Goal: Task Accomplishment & Management: Complete application form

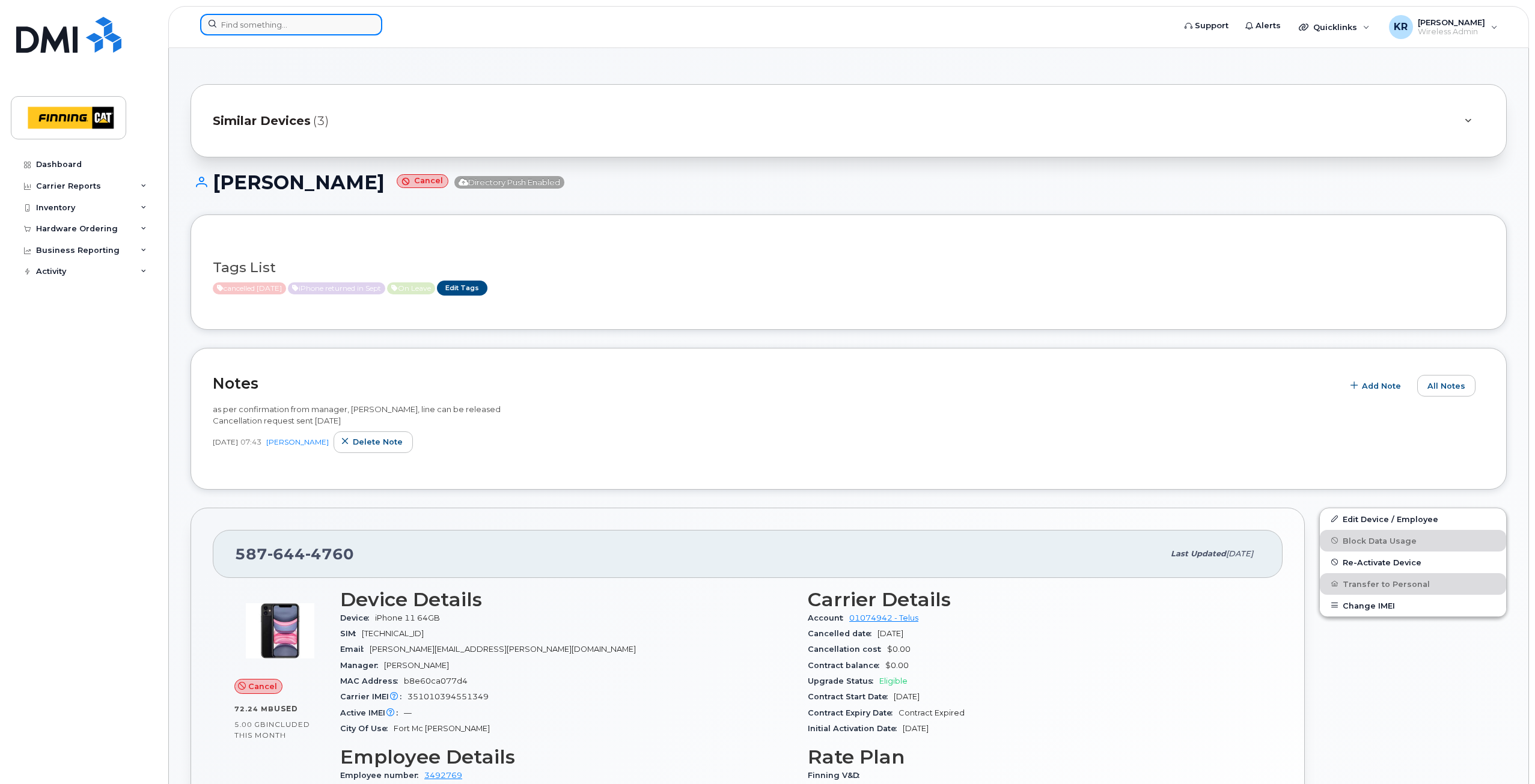
click at [263, 25] on input at bounding box center [291, 24] width 182 height 21
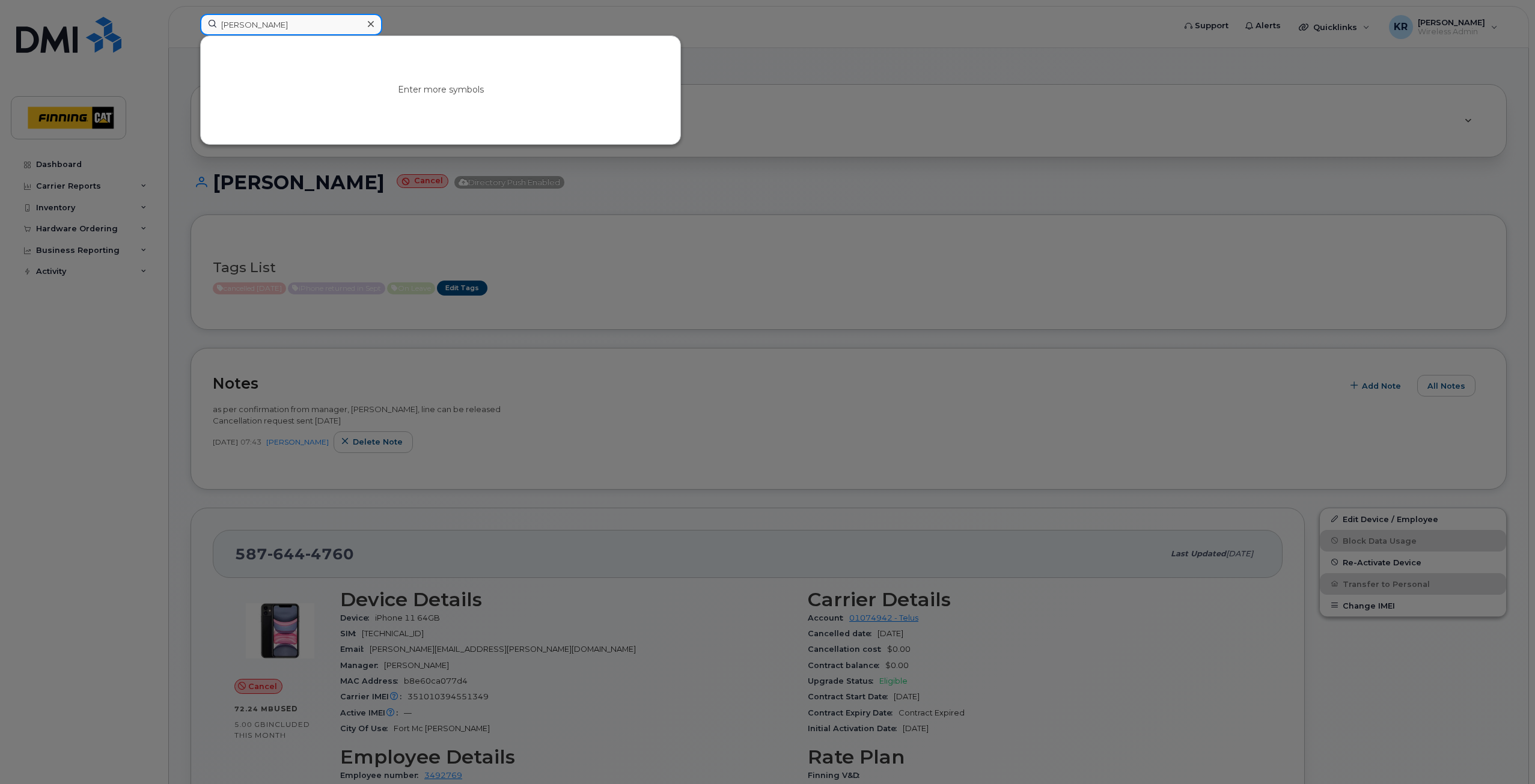
type input "joe laliberte"
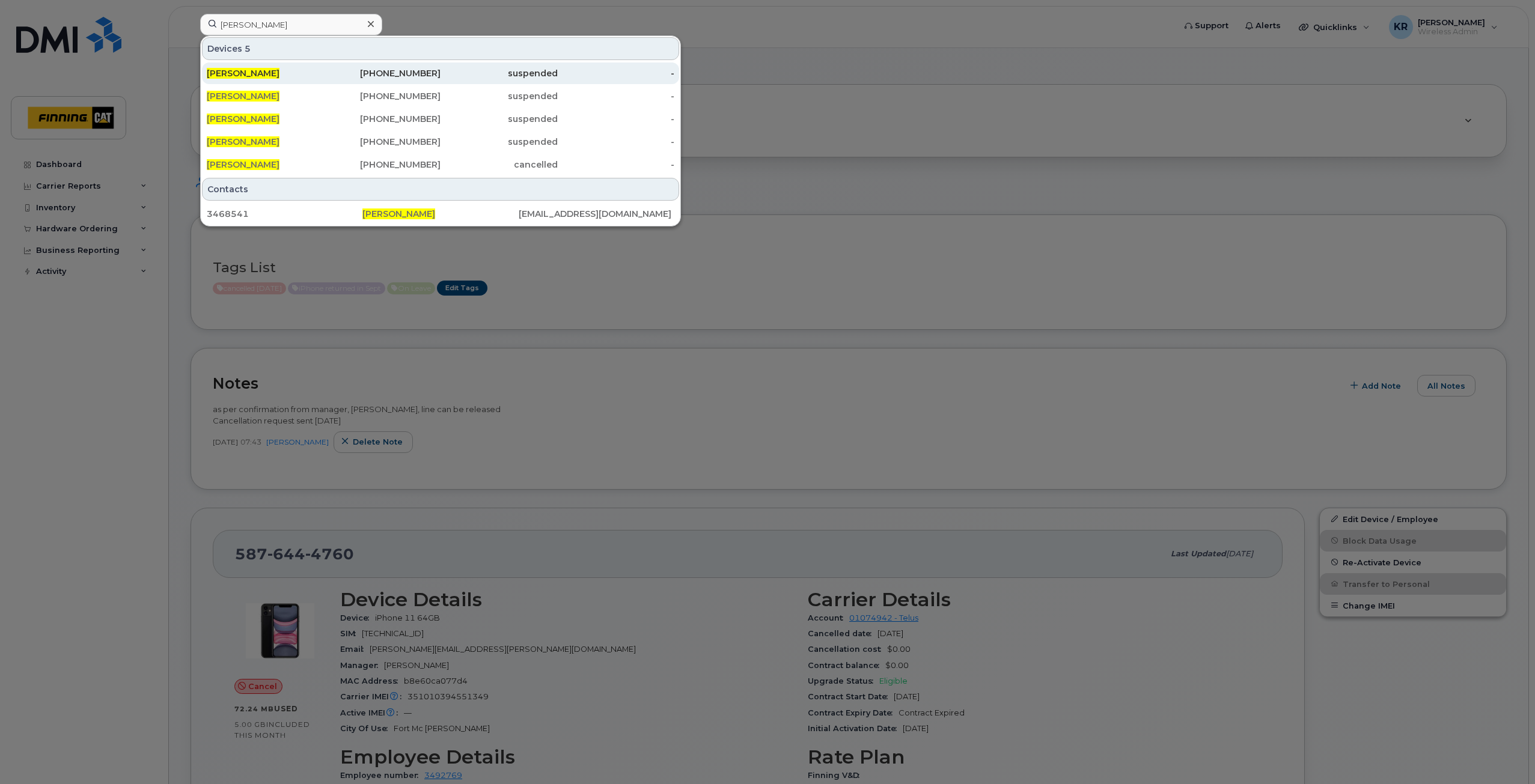
click at [372, 75] on div "587-372-8362" at bounding box center [382, 73] width 117 height 12
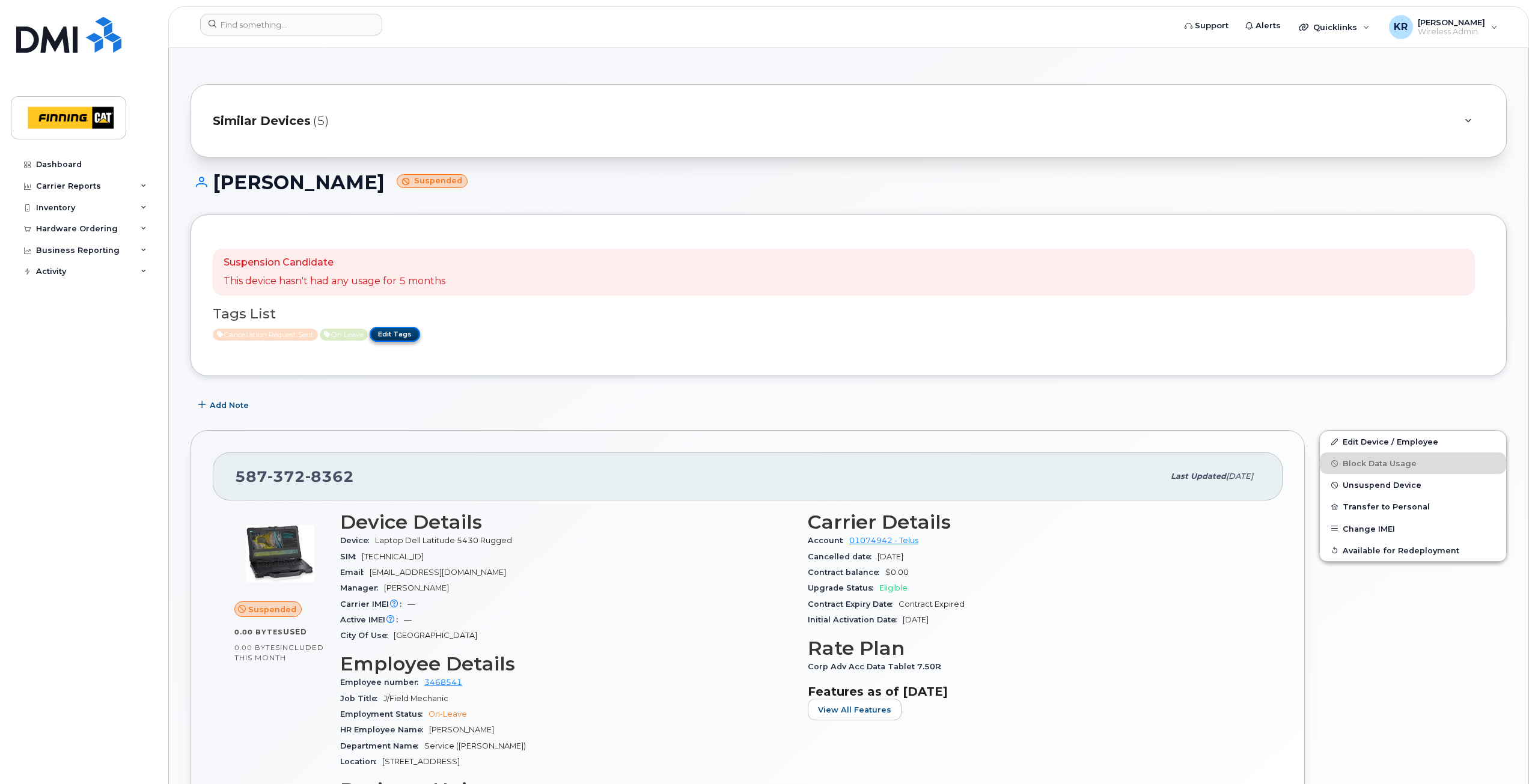
click at [399, 335] on link "Edit Tags" at bounding box center [394, 334] width 51 height 15
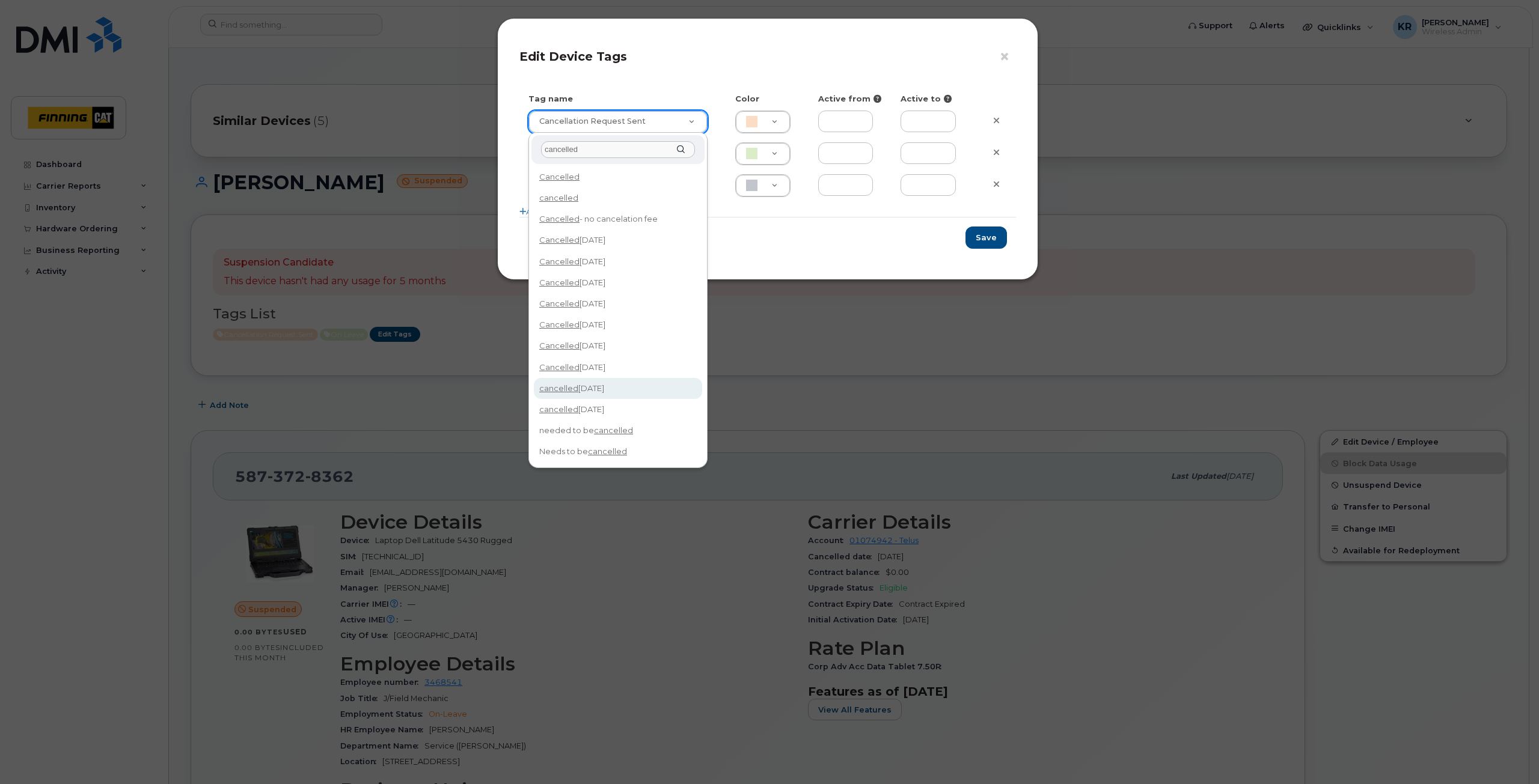
type input "cancelled"
type input "cancelled [DATE]"
type input "F8C6C8"
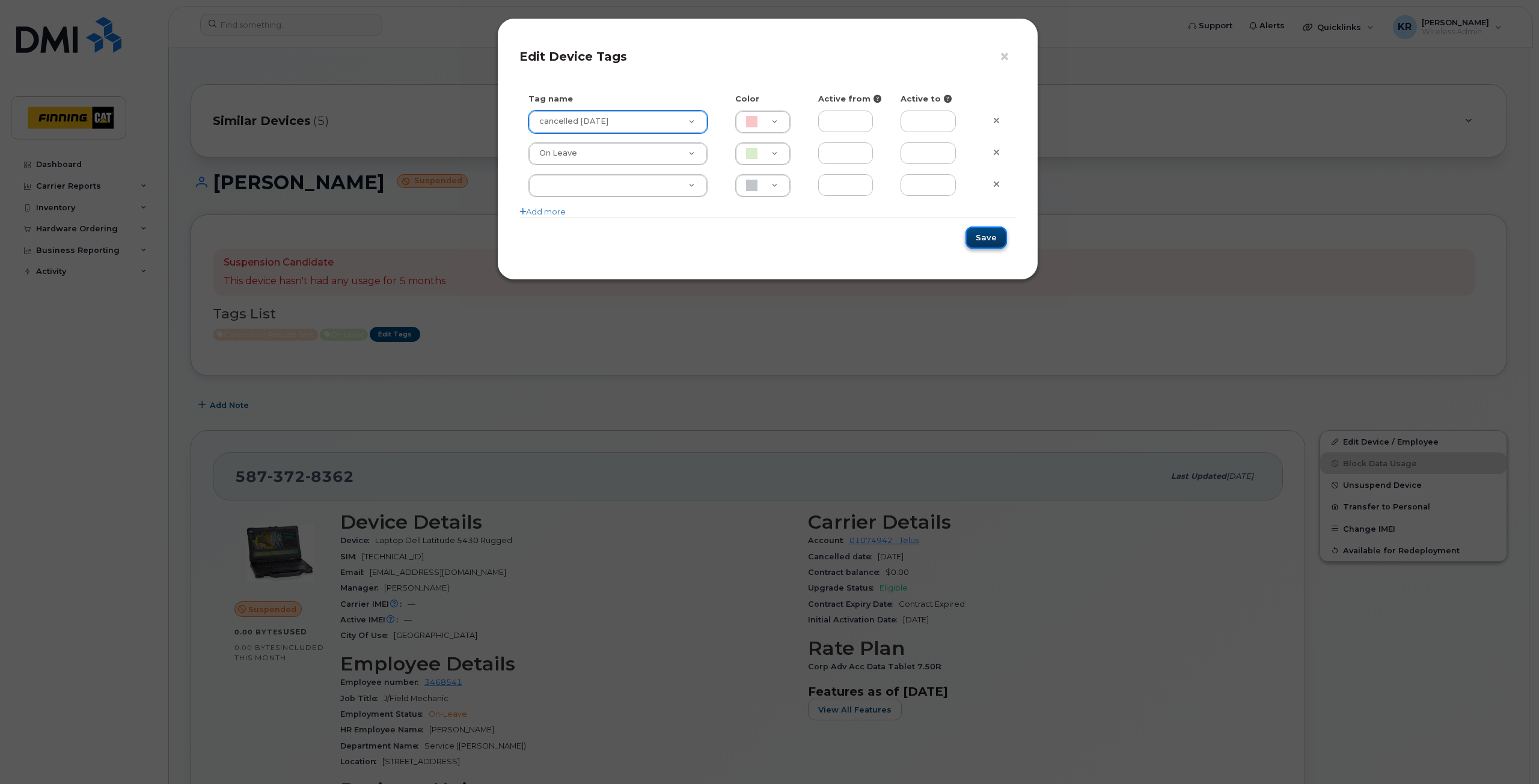
click at [998, 241] on button "Save" at bounding box center [987, 237] width 42 height 22
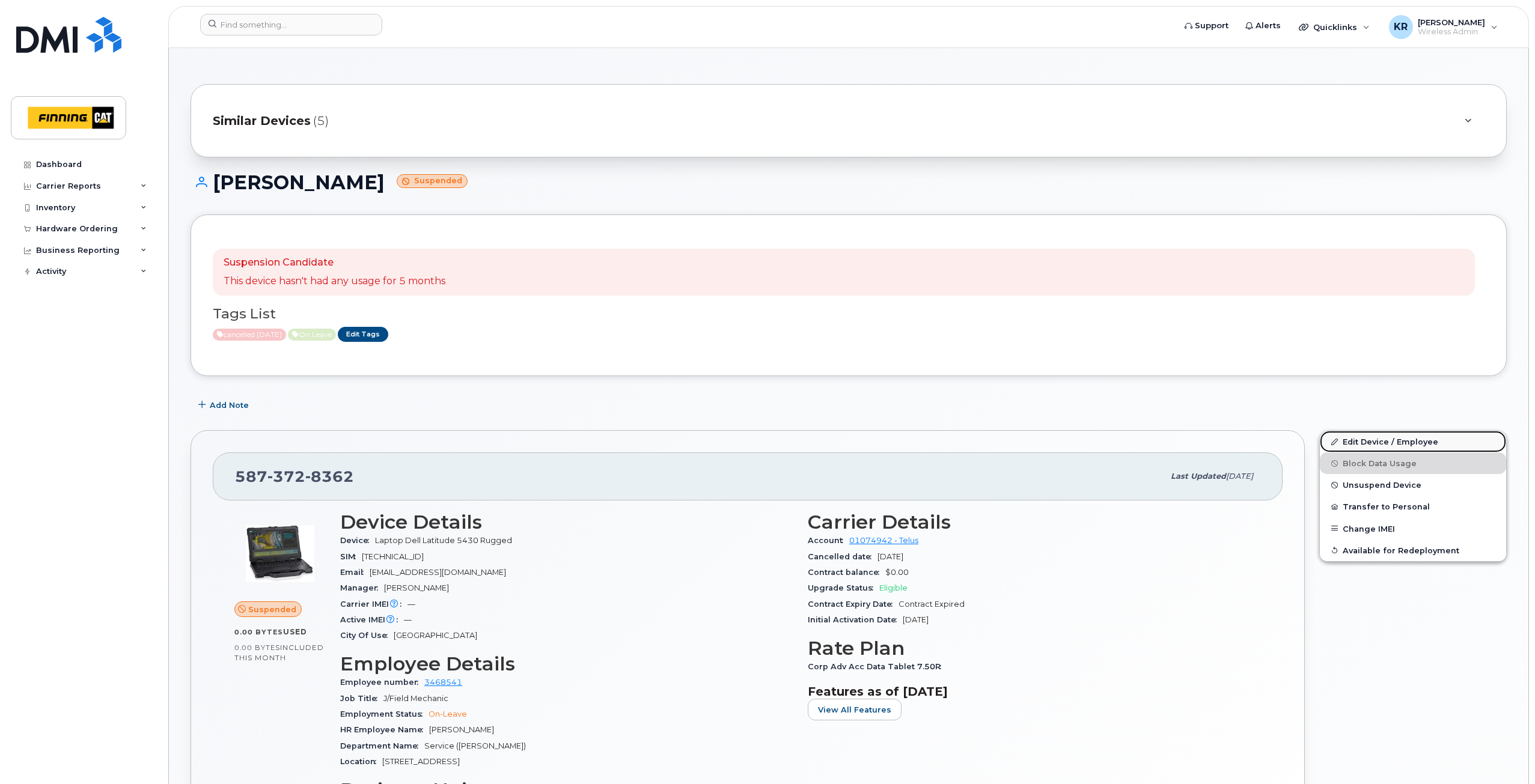
click at [1363, 437] on link "Edit Device / Employee" at bounding box center [1413, 441] width 186 height 21
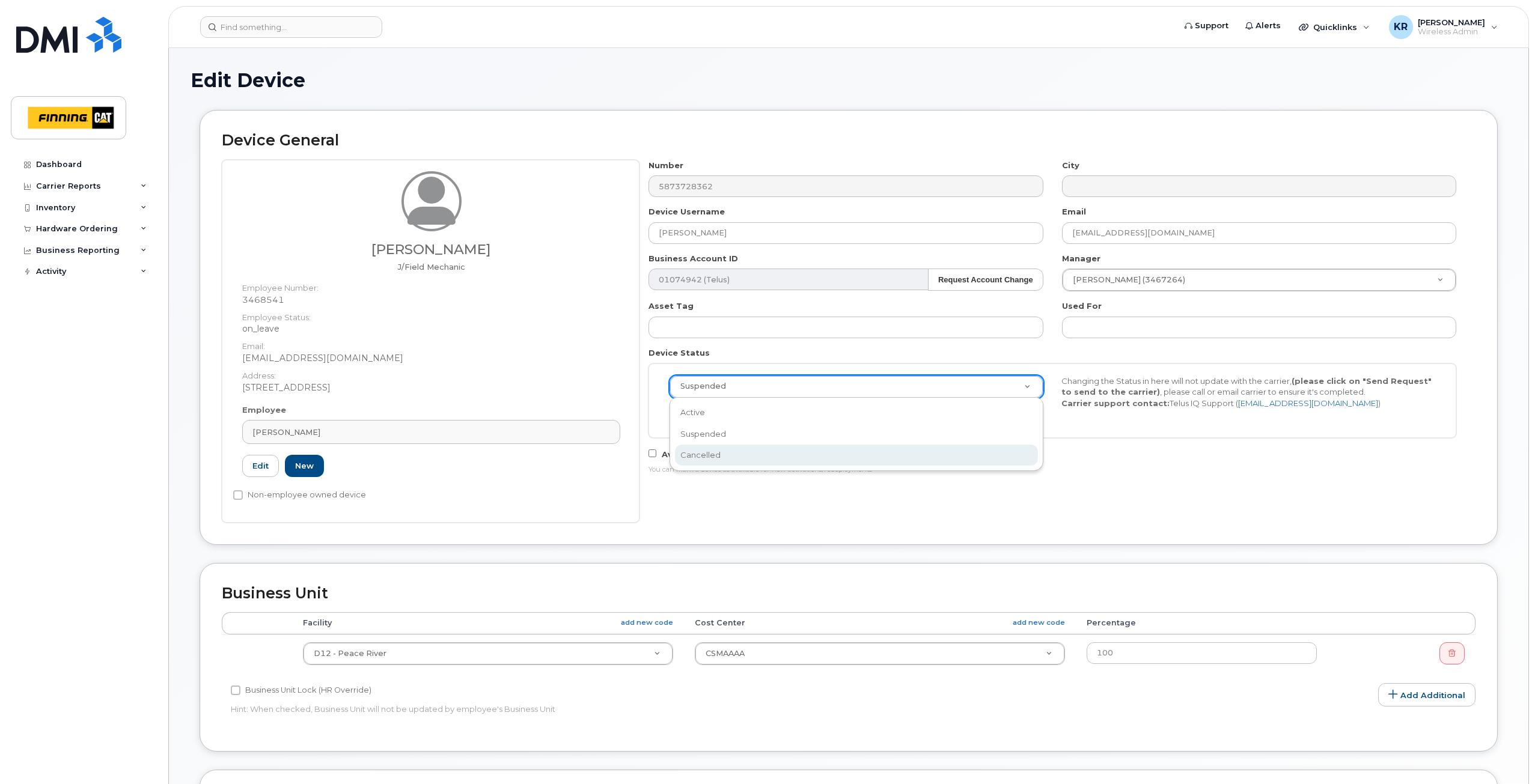
select select "cancelled"
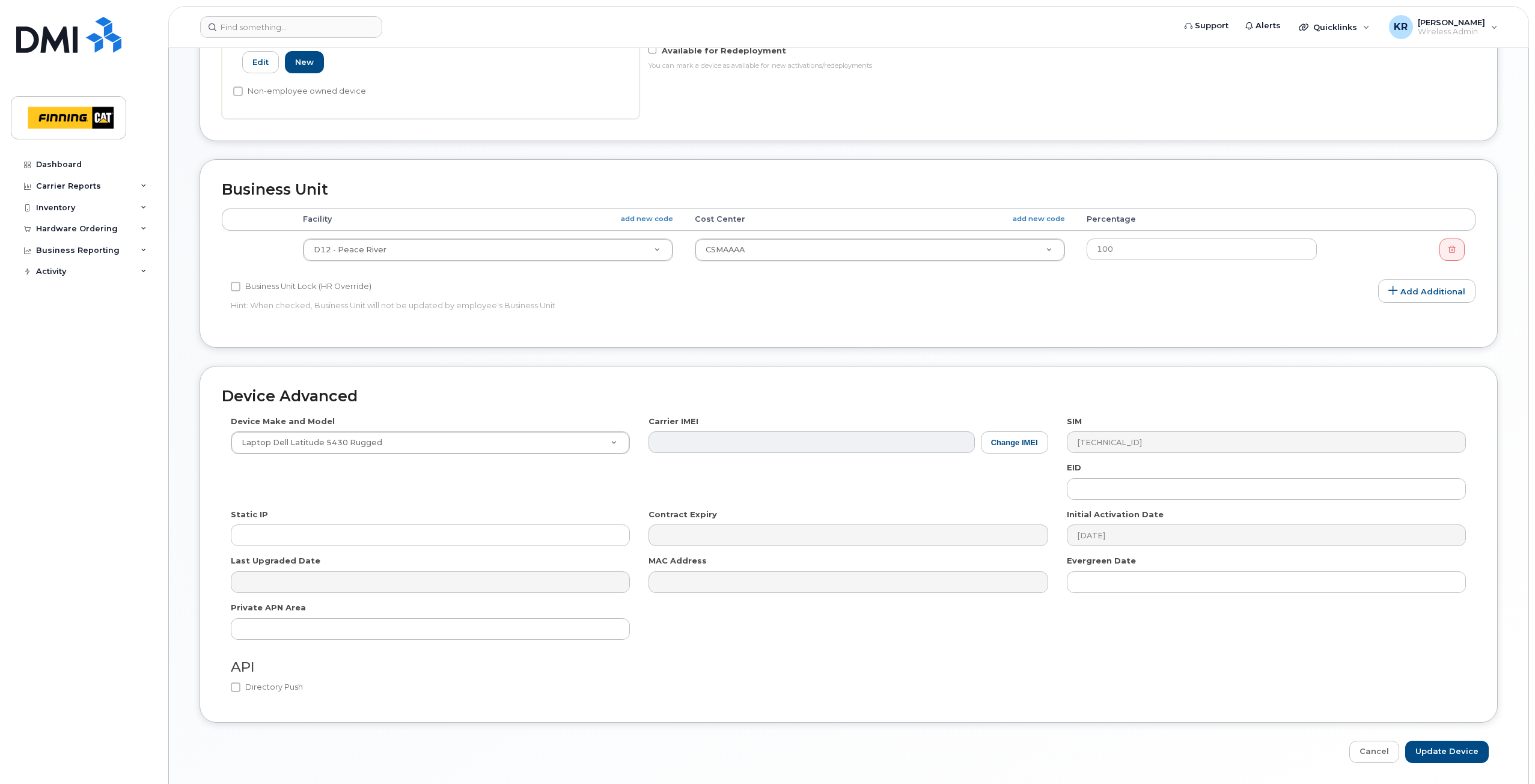
scroll to position [443, 0]
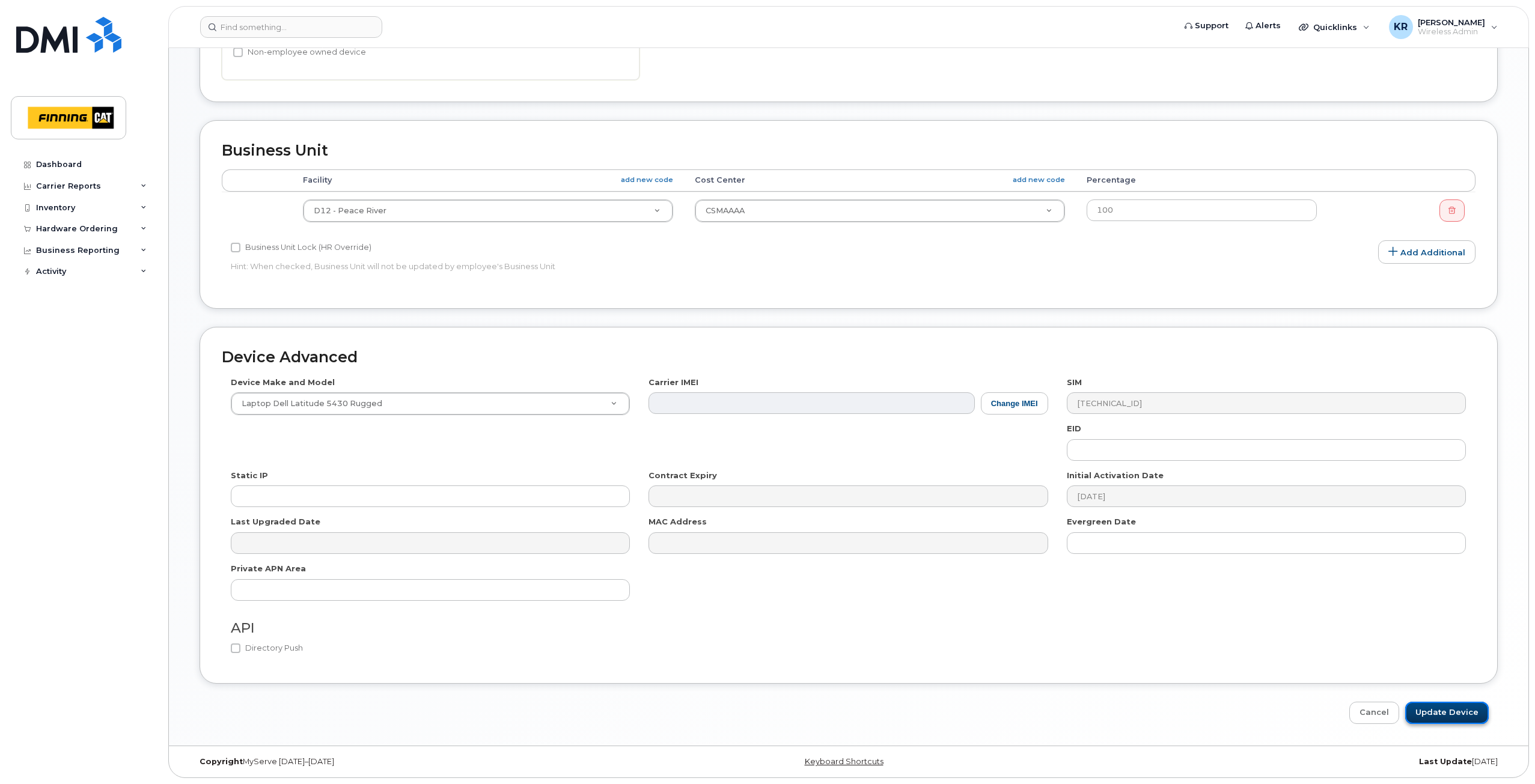
click at [1435, 709] on input "Update Device" at bounding box center [1446, 713] width 84 height 22
type input "Saving..."
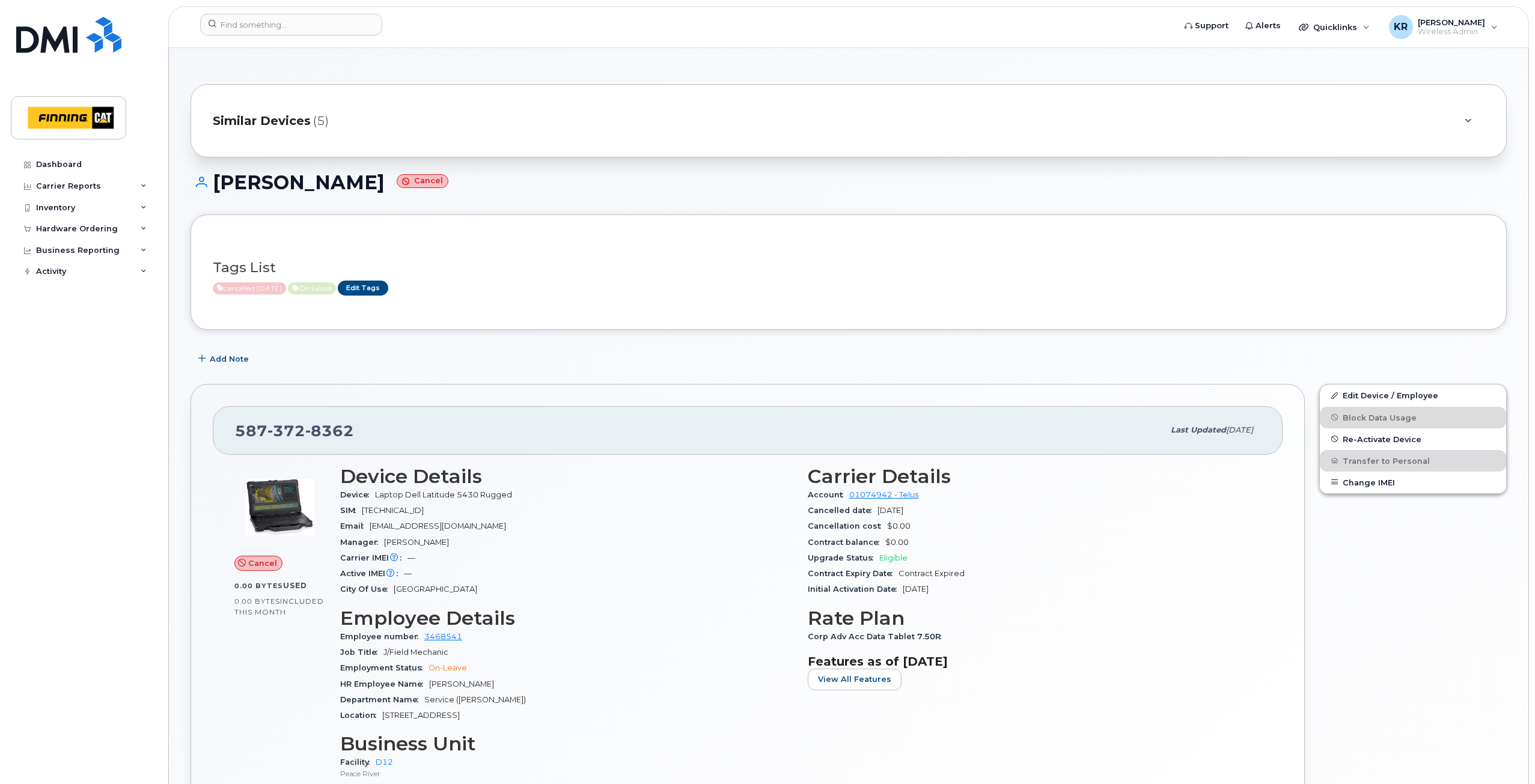
click at [286, 121] on span "Similar Devices" at bounding box center [262, 120] width 98 height 17
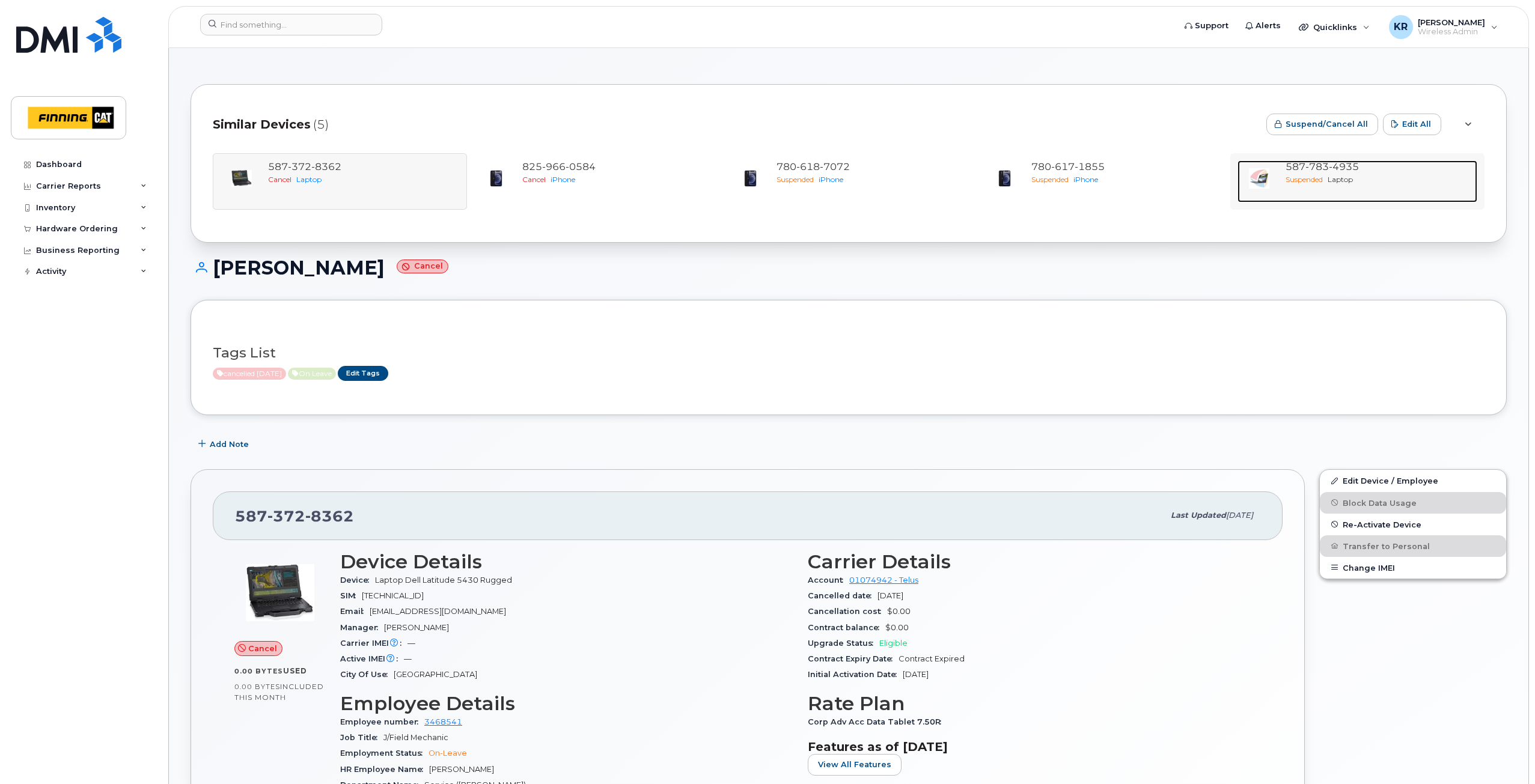
click at [1325, 170] on span "783" at bounding box center [1317, 167] width 24 height 12
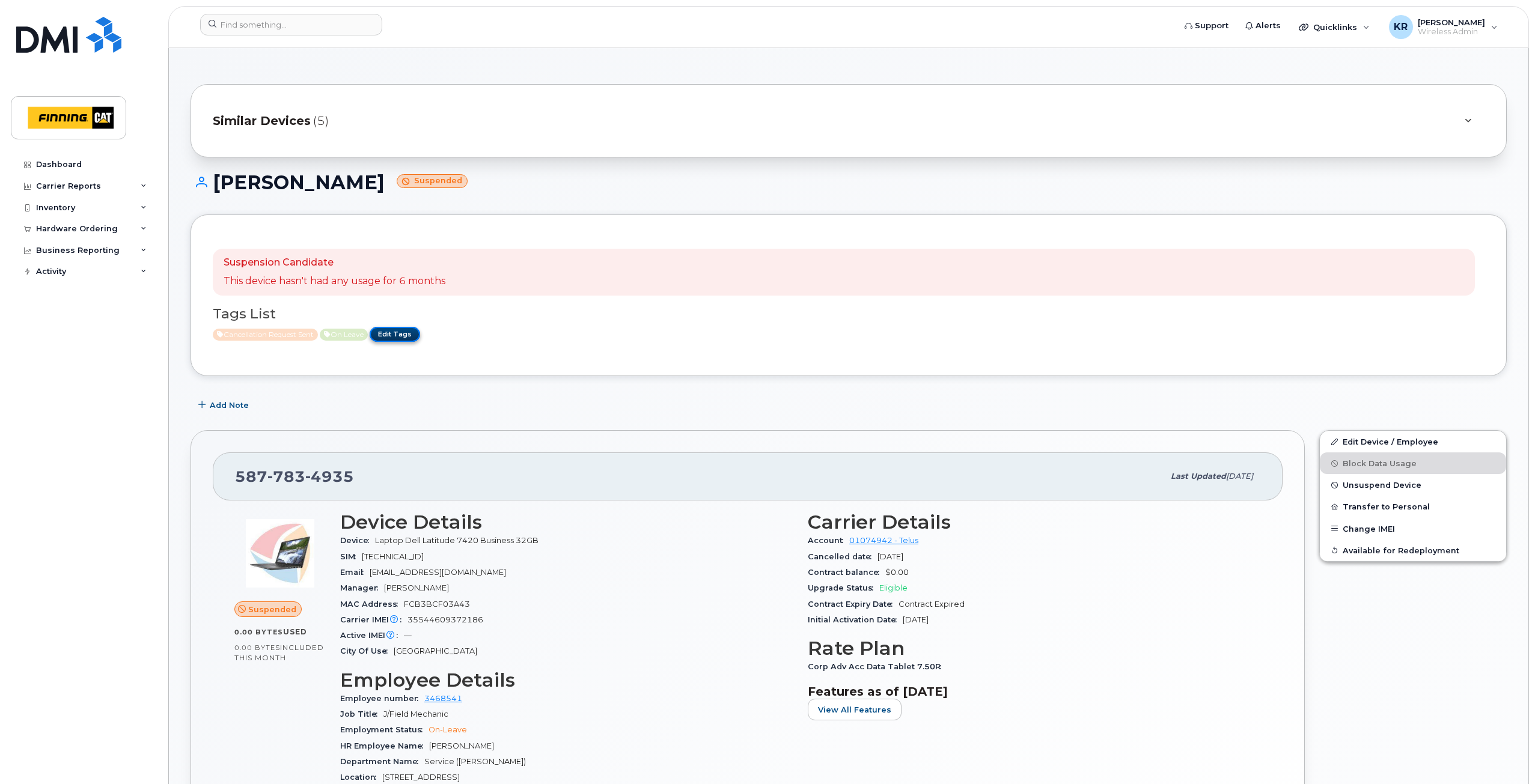
click at [403, 334] on link "Edit Tags" at bounding box center [394, 334] width 51 height 15
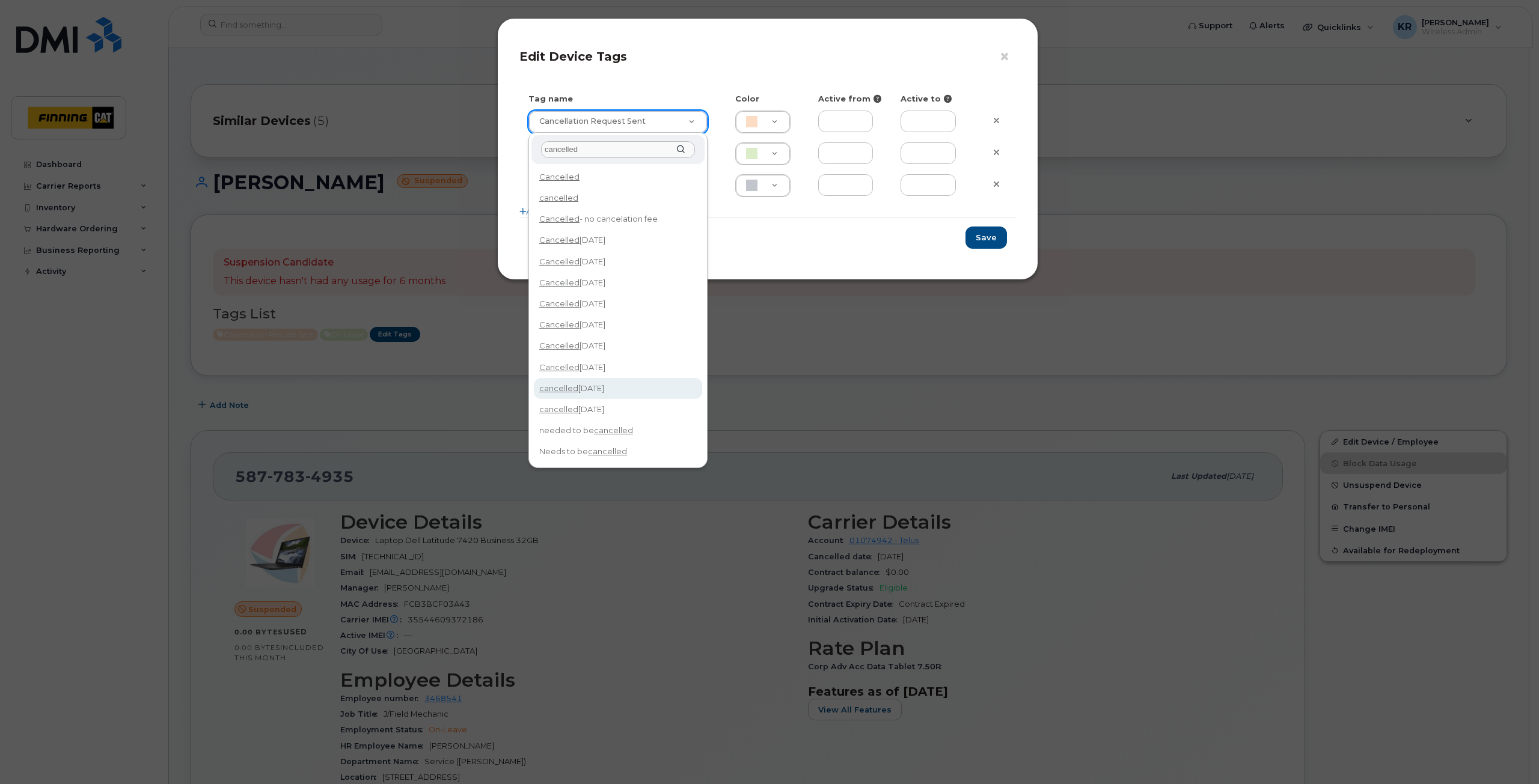
type input "cancelled"
type input "cancelled Oct 14/25"
type input "F8C6C8"
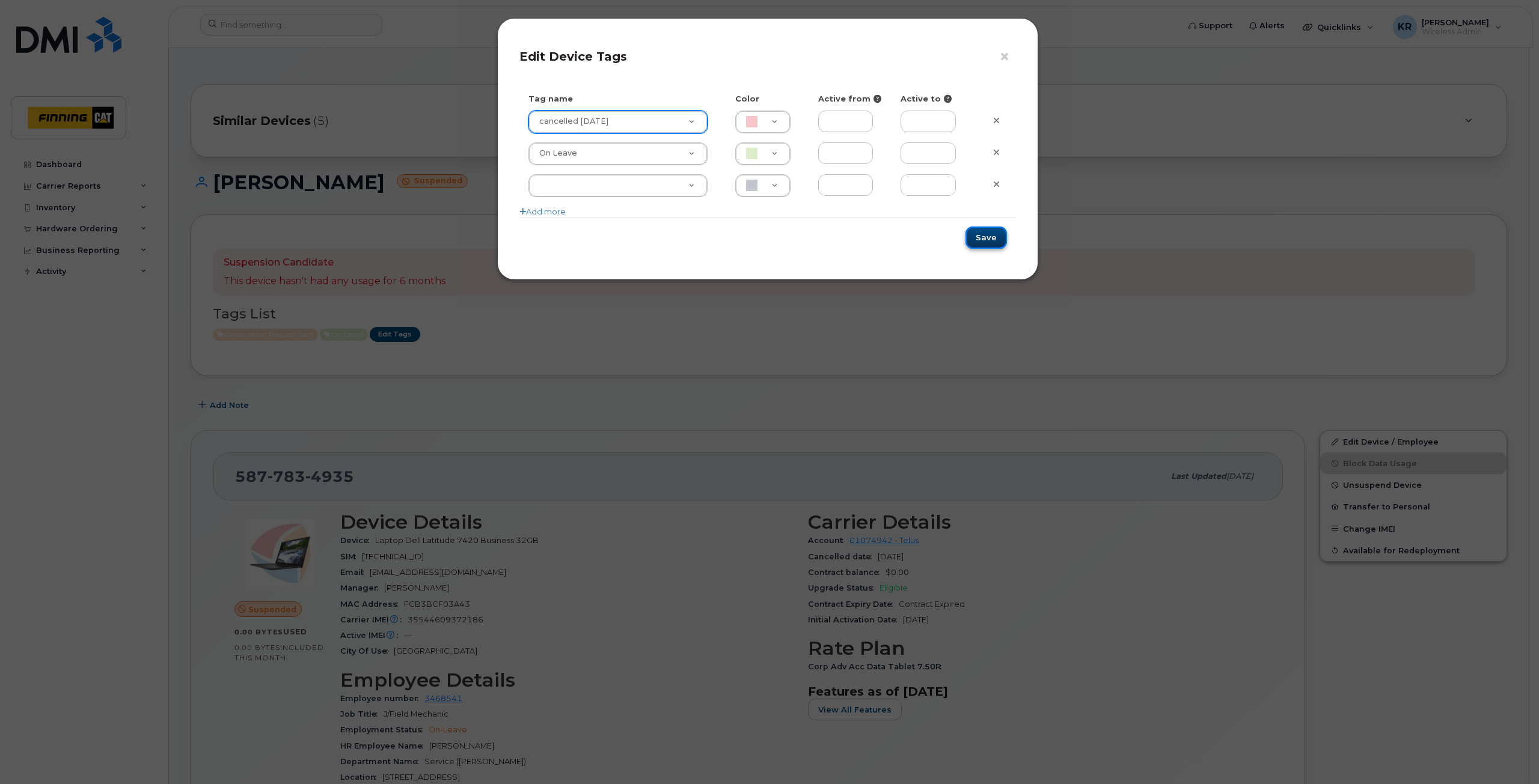
click at [978, 240] on button "Save" at bounding box center [987, 237] width 42 height 22
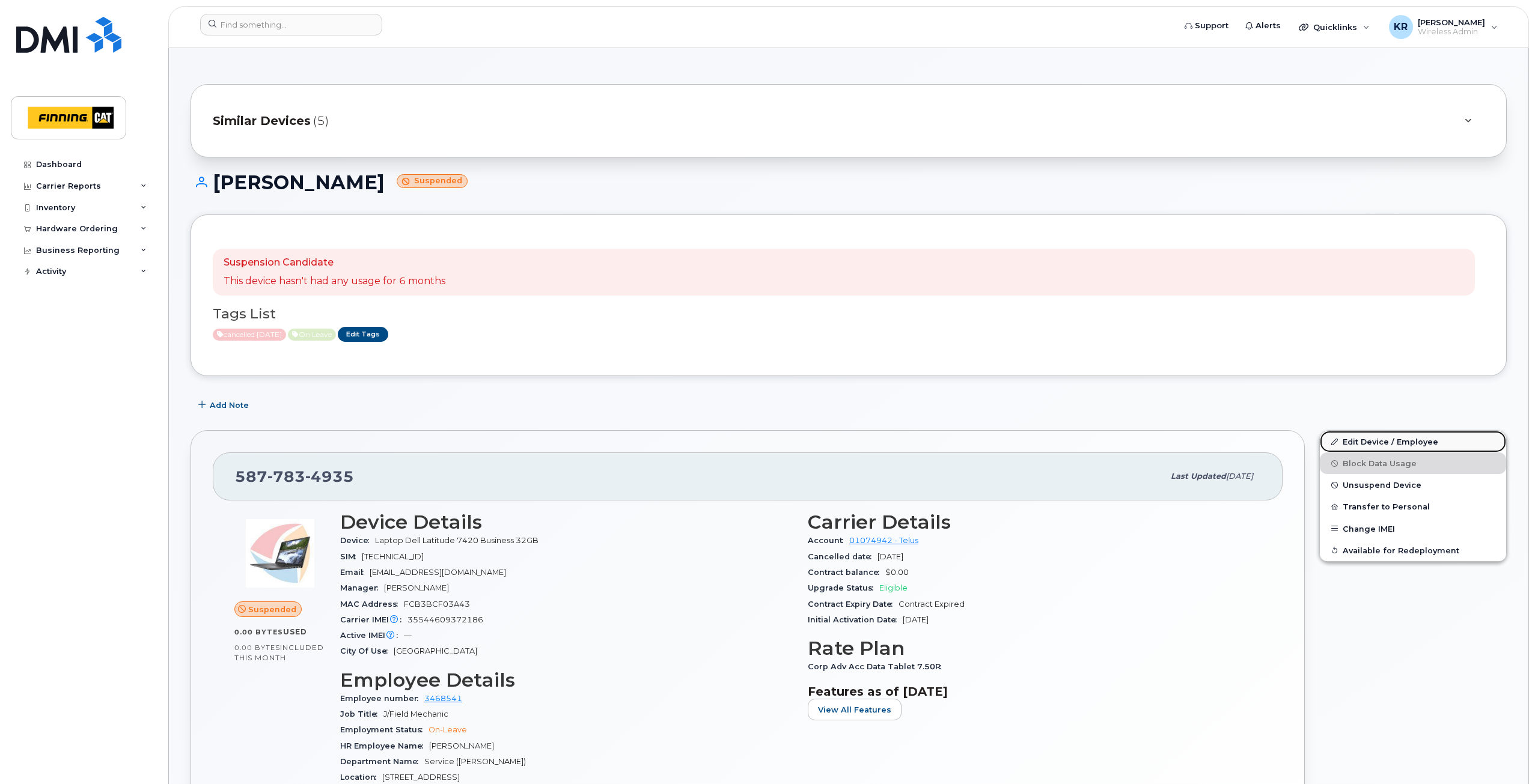
click at [1358, 441] on link "Edit Device / Employee" at bounding box center [1413, 441] width 186 height 21
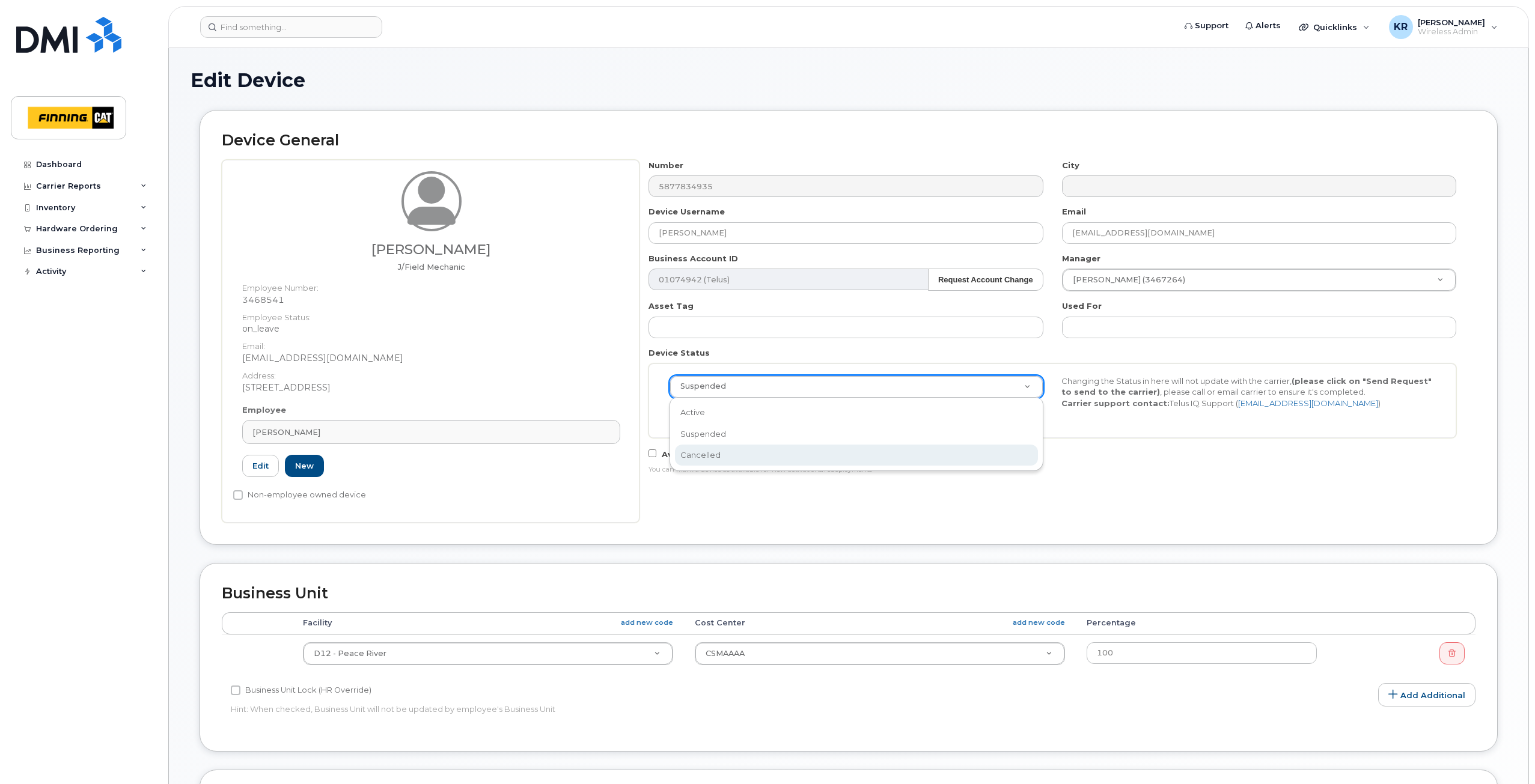
select select "cancelled"
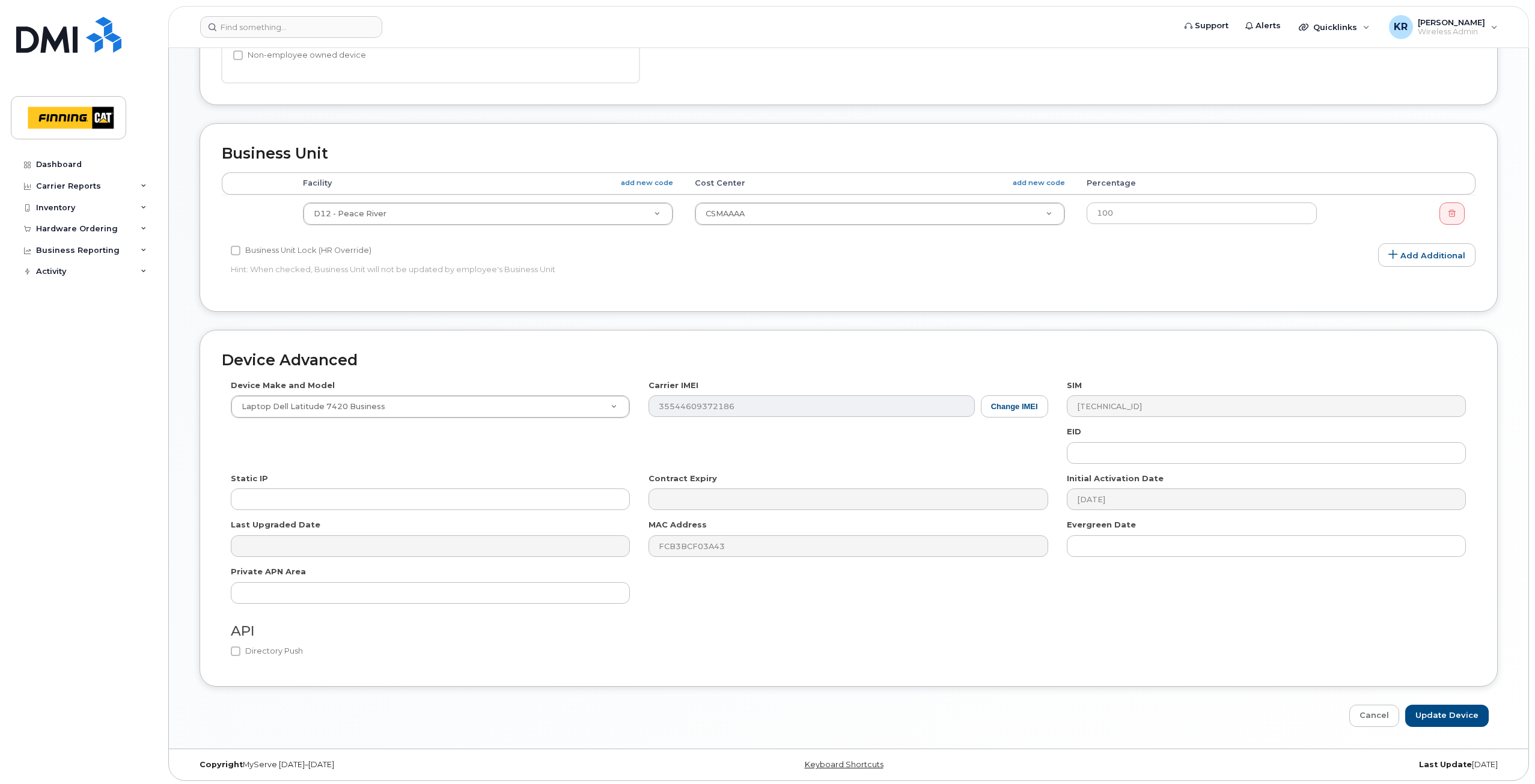
scroll to position [443, 0]
click at [1437, 711] on input "Update Device" at bounding box center [1446, 713] width 84 height 22
type input "Saving..."
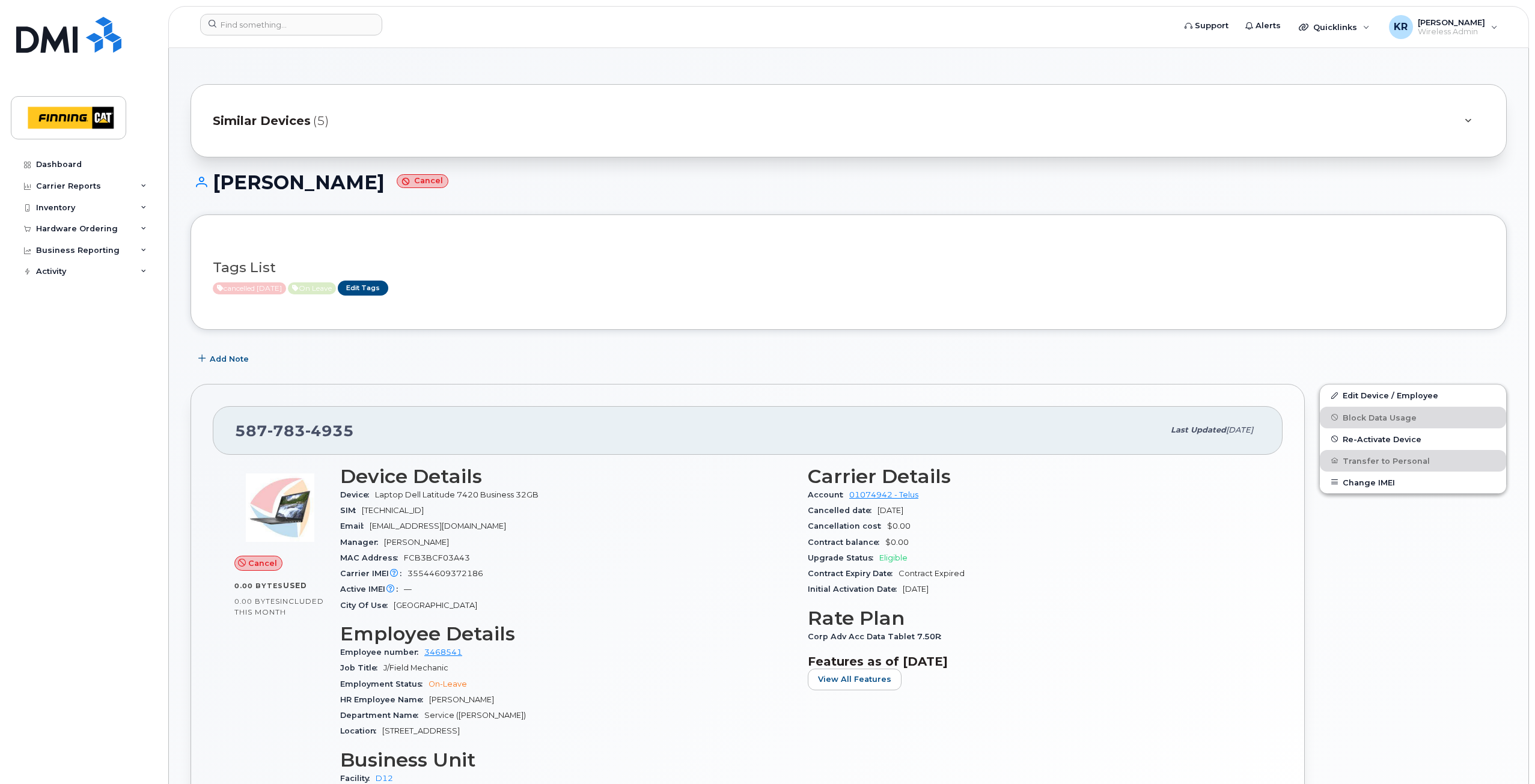
click at [260, 120] on span "Similar Devices" at bounding box center [262, 120] width 98 height 17
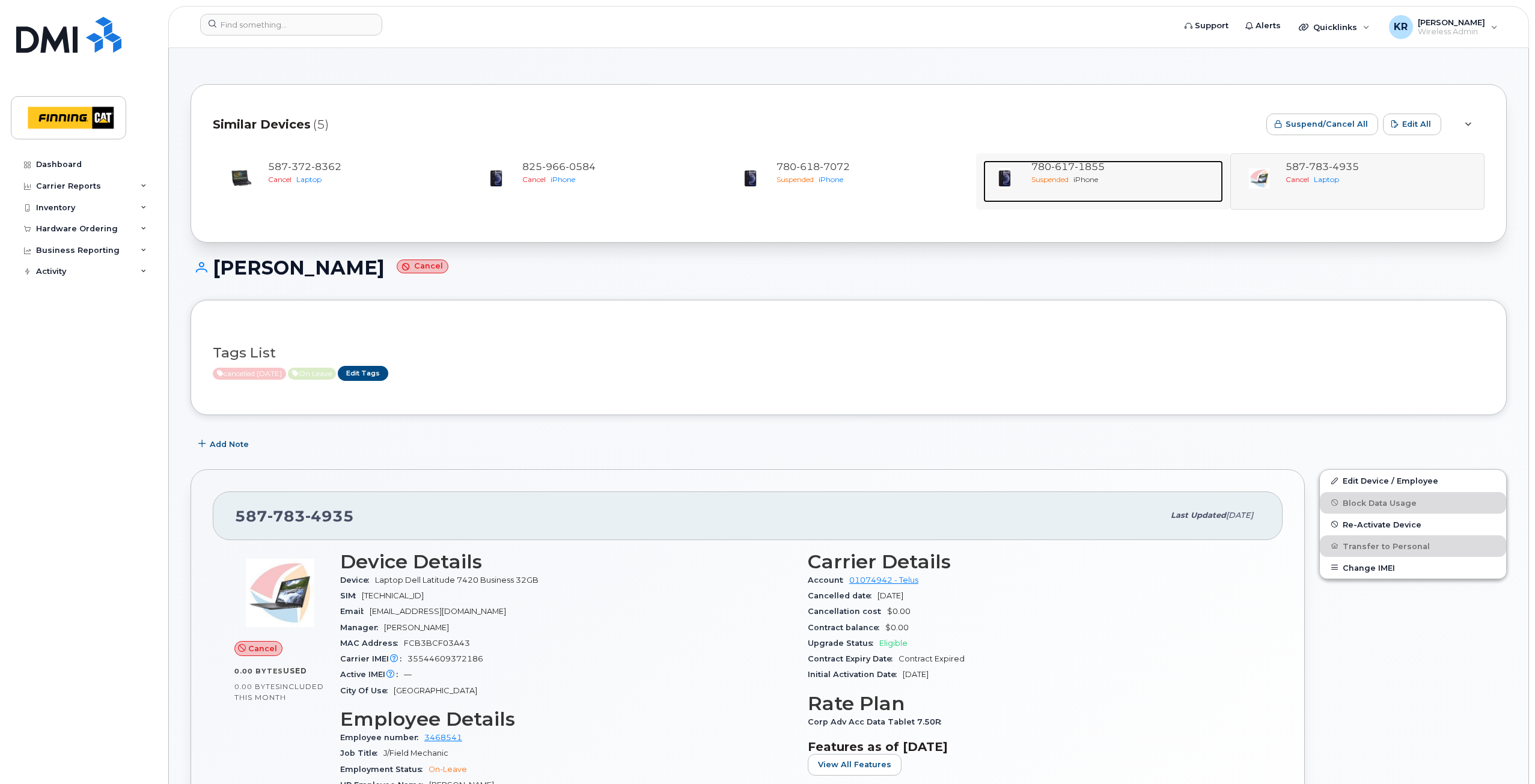
click at [1096, 174] on div "Suspended iPhone" at bounding box center [1125, 179] width 187 height 10
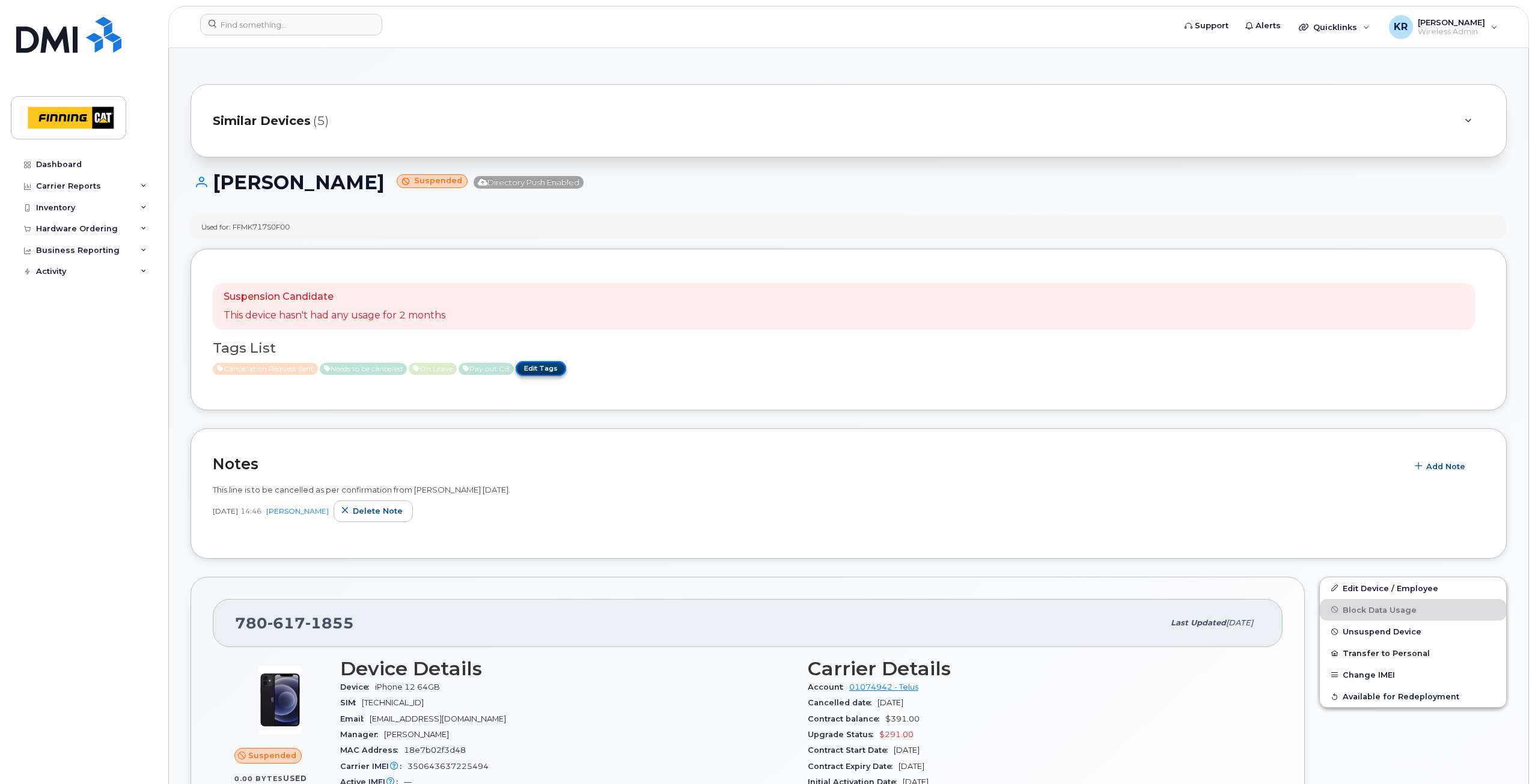
click at [566, 372] on link "Edit Tags" at bounding box center [541, 369] width 51 height 15
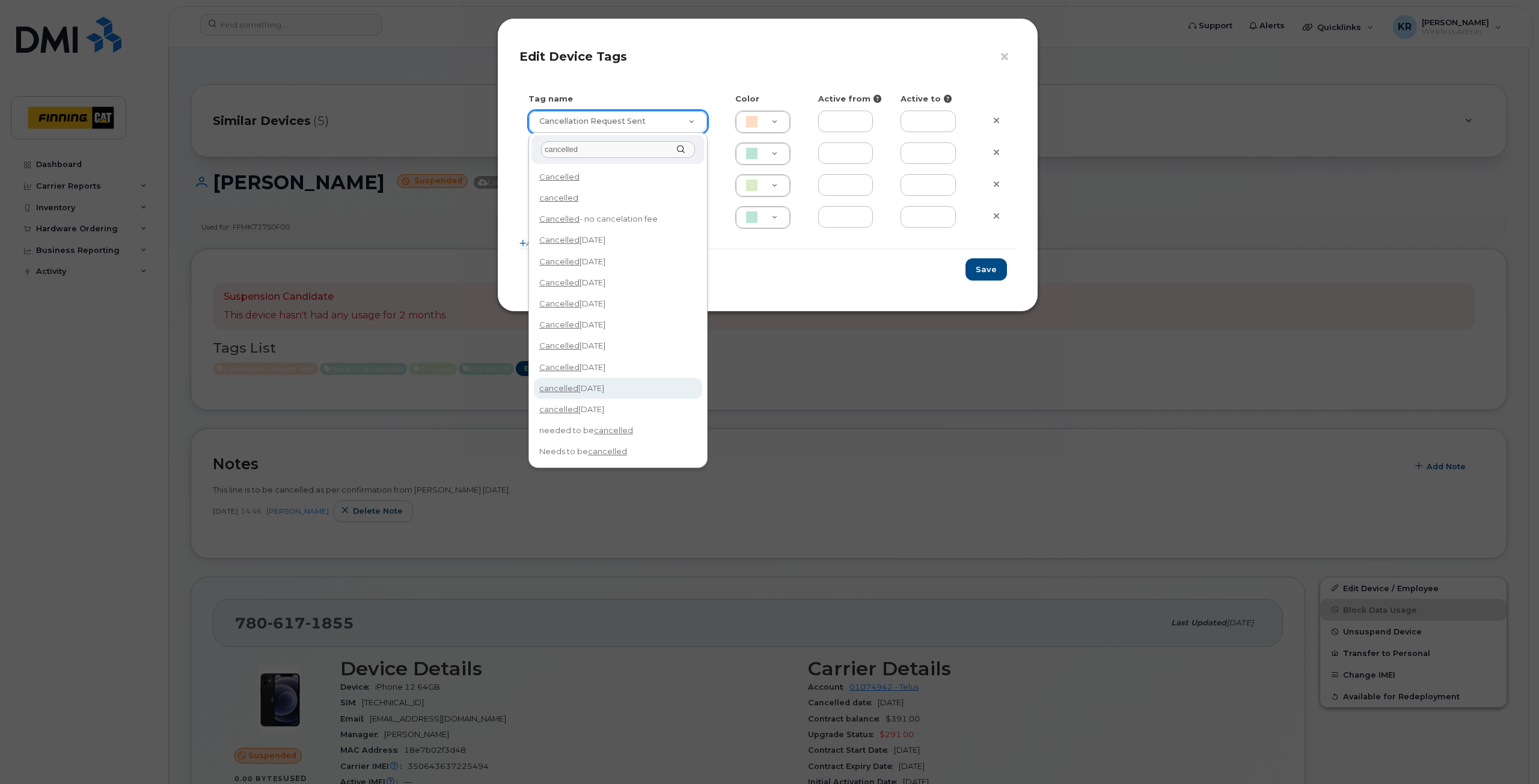
type input "cancelled"
type input "cancelled [DATE]"
type input "F8C6C8"
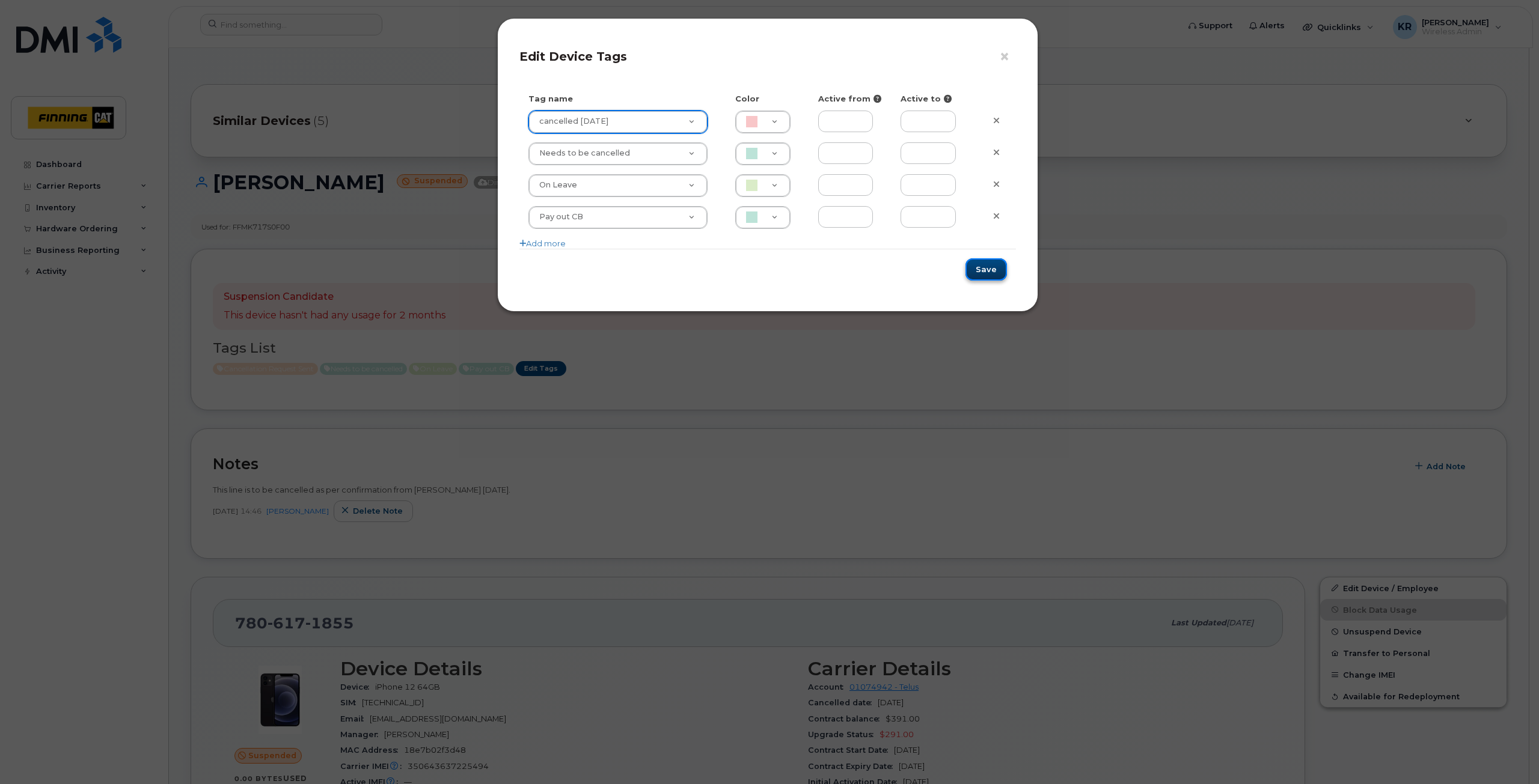
click at [995, 273] on button "Save" at bounding box center [987, 269] width 42 height 22
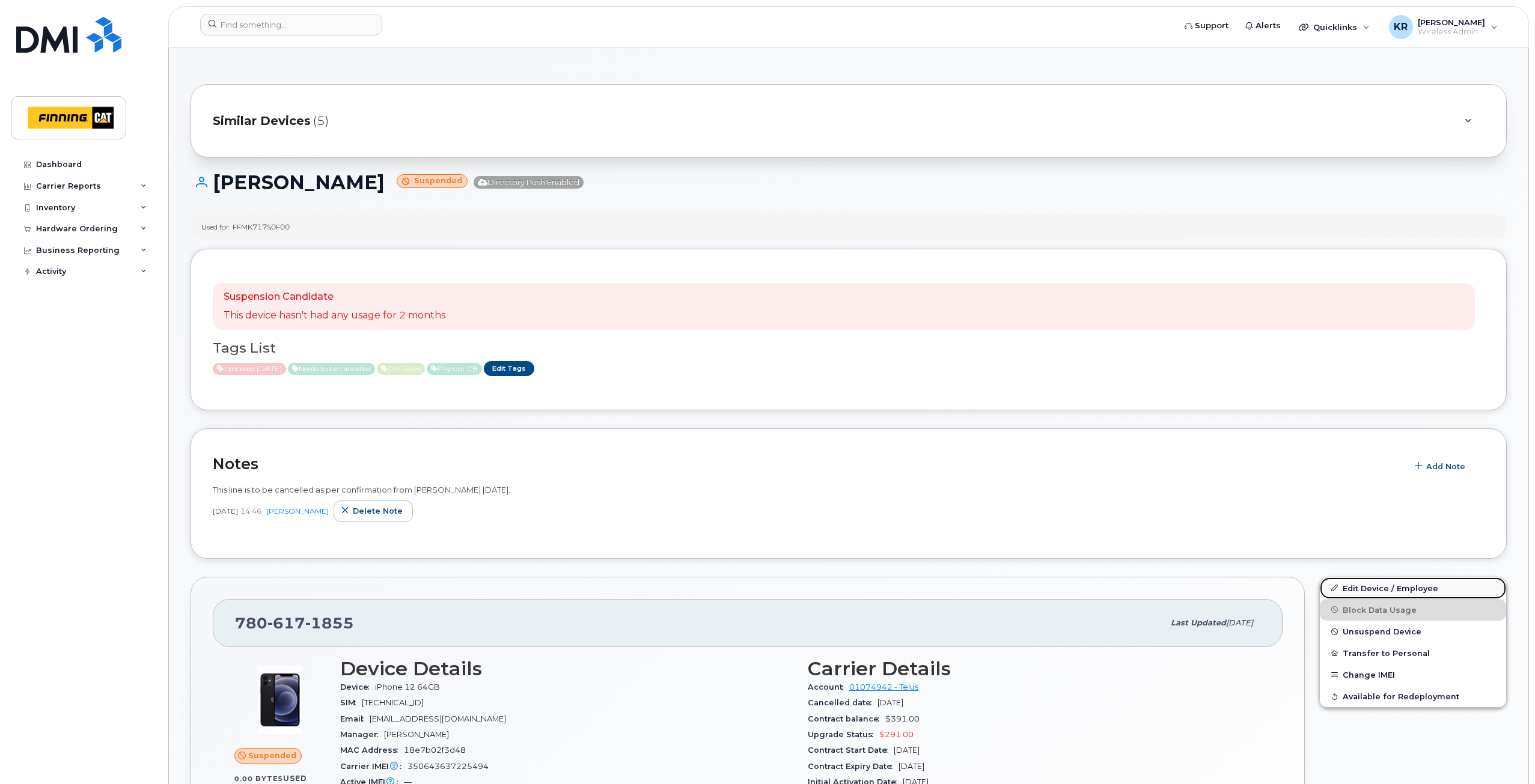
click at [1368, 587] on link "Edit Device / Employee" at bounding box center [1413, 588] width 186 height 21
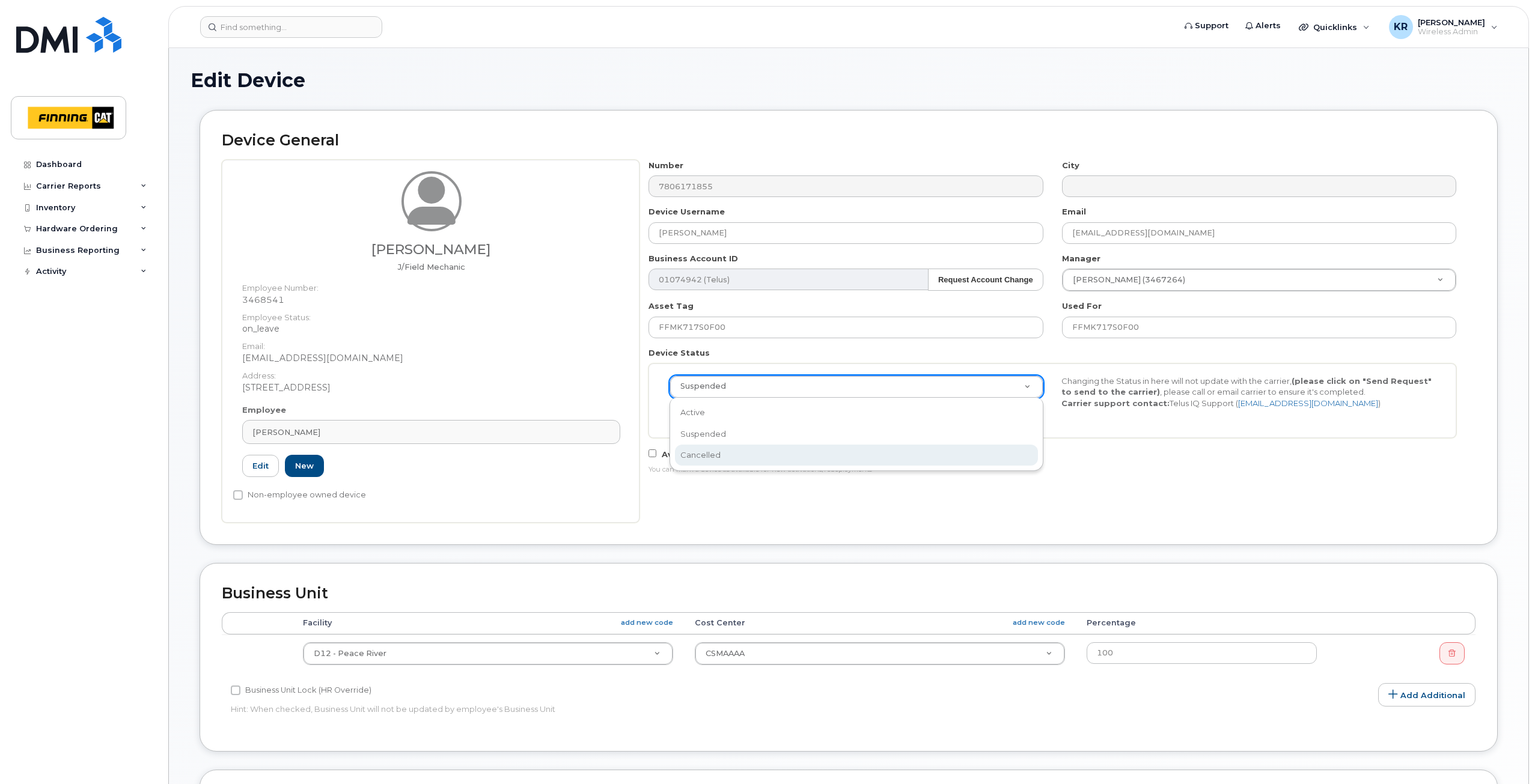
select select "cancelled"
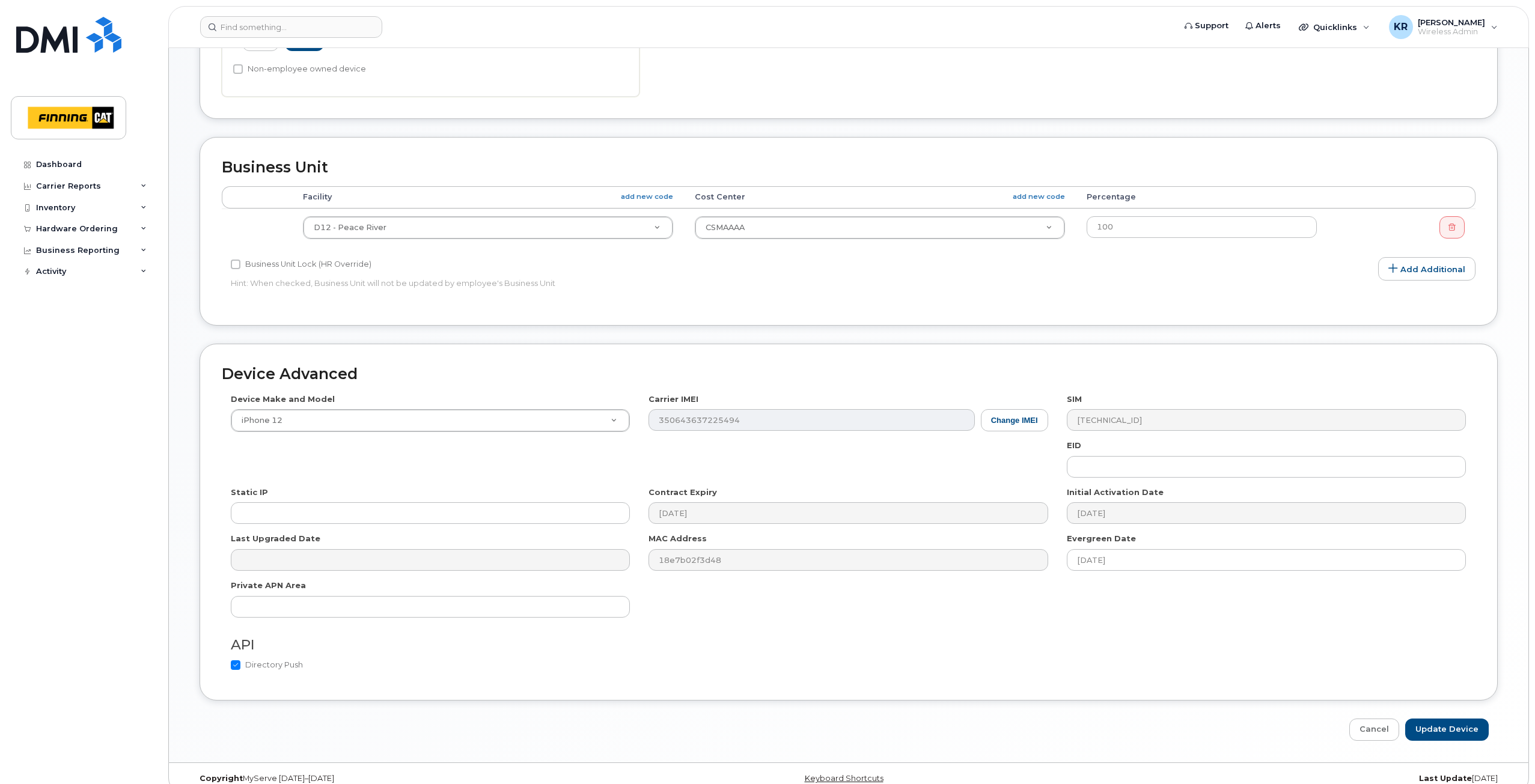
scroll to position [443, 0]
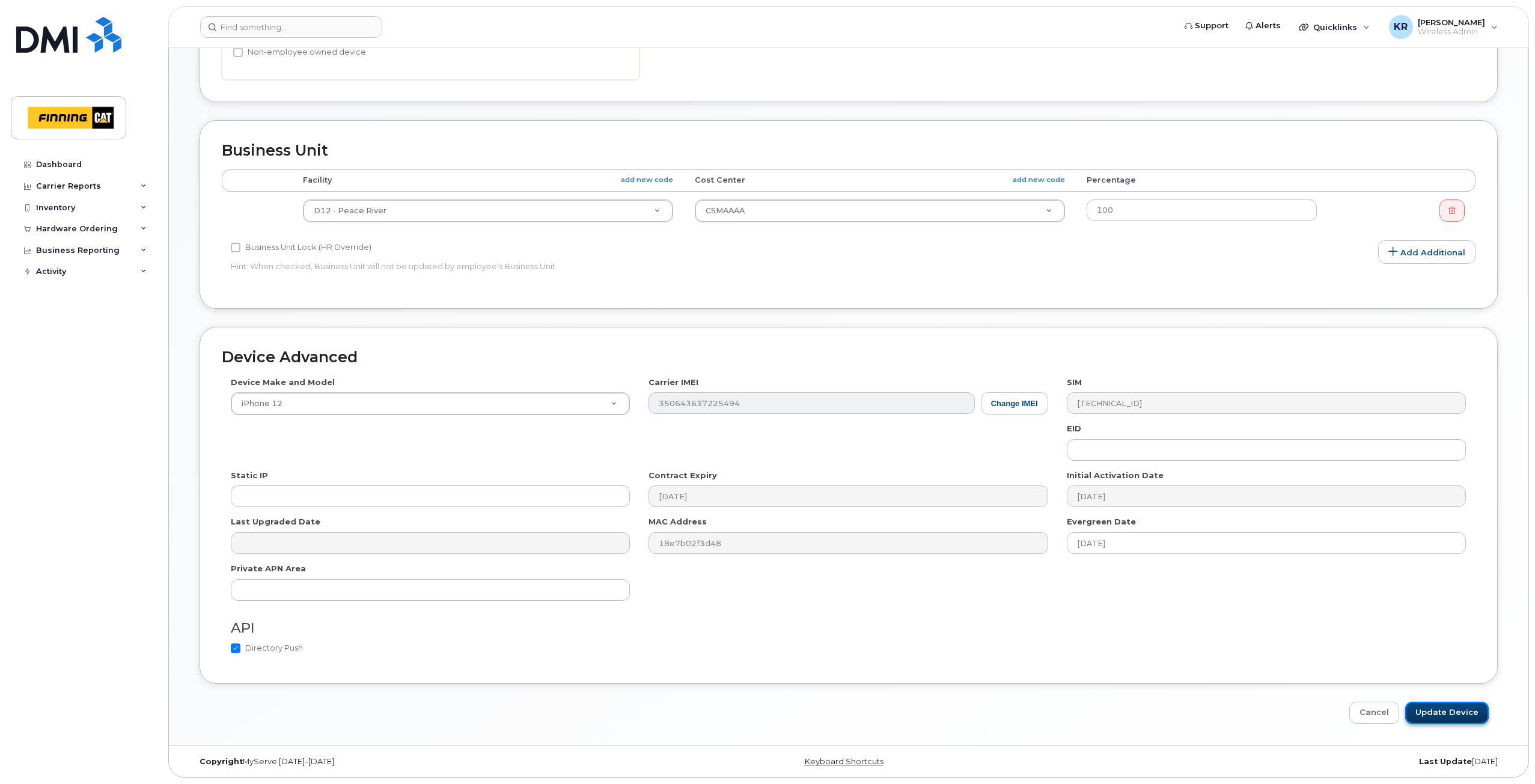
click at [1448, 708] on input "Update Device" at bounding box center [1446, 713] width 84 height 22
type input "Saving..."
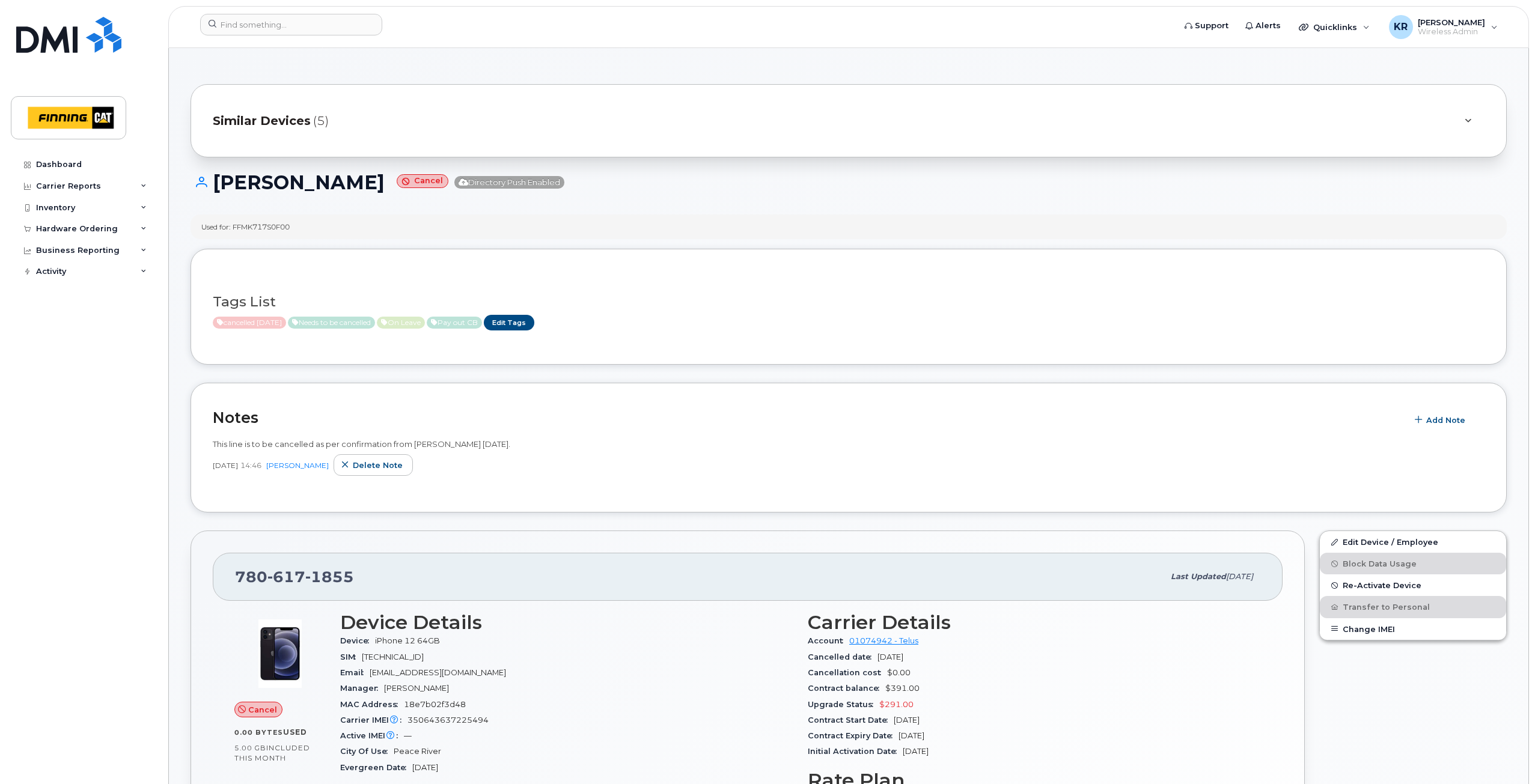
click at [288, 121] on span "Similar Devices" at bounding box center [262, 120] width 98 height 17
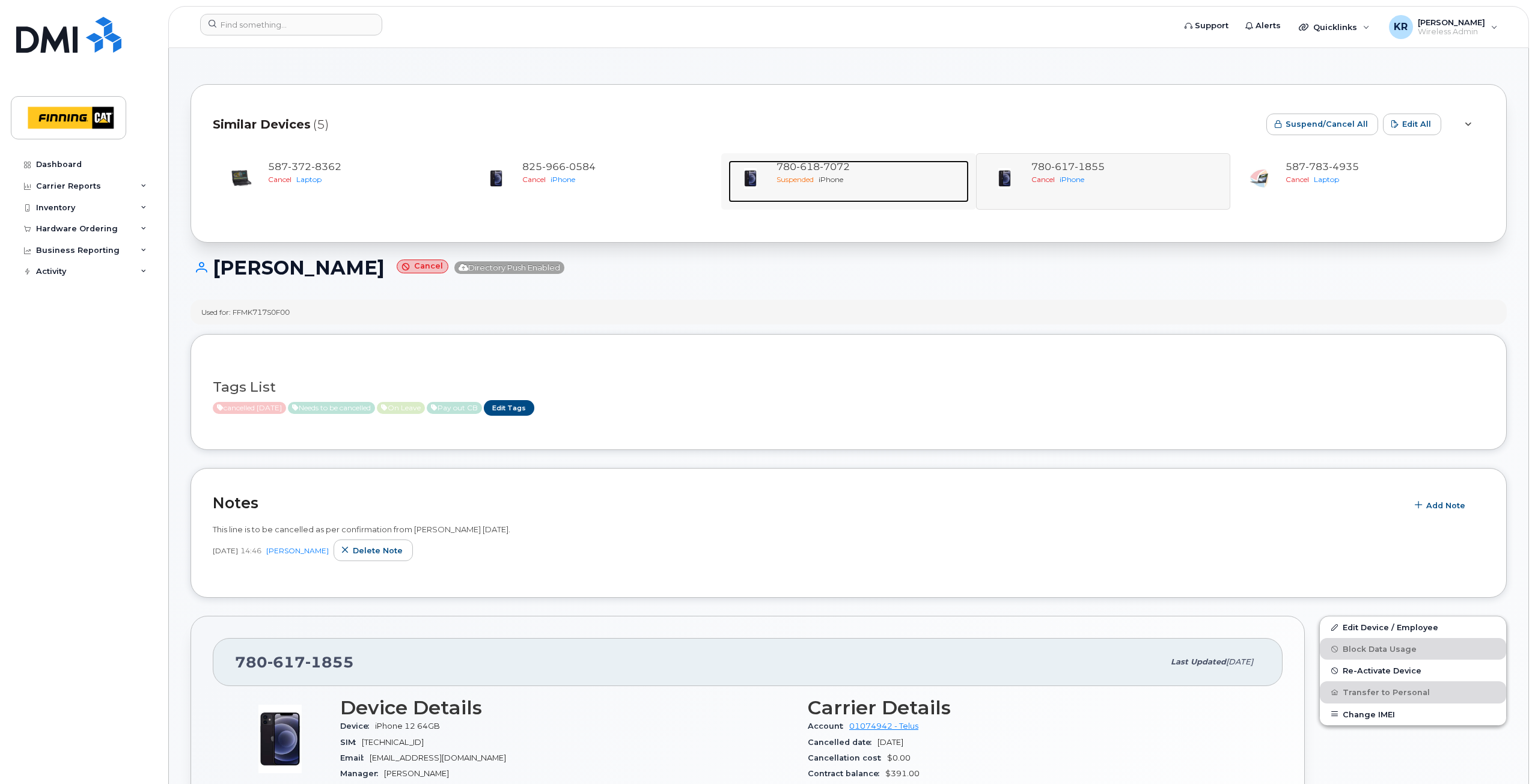
click at [848, 165] on span "7072" at bounding box center [835, 167] width 30 height 12
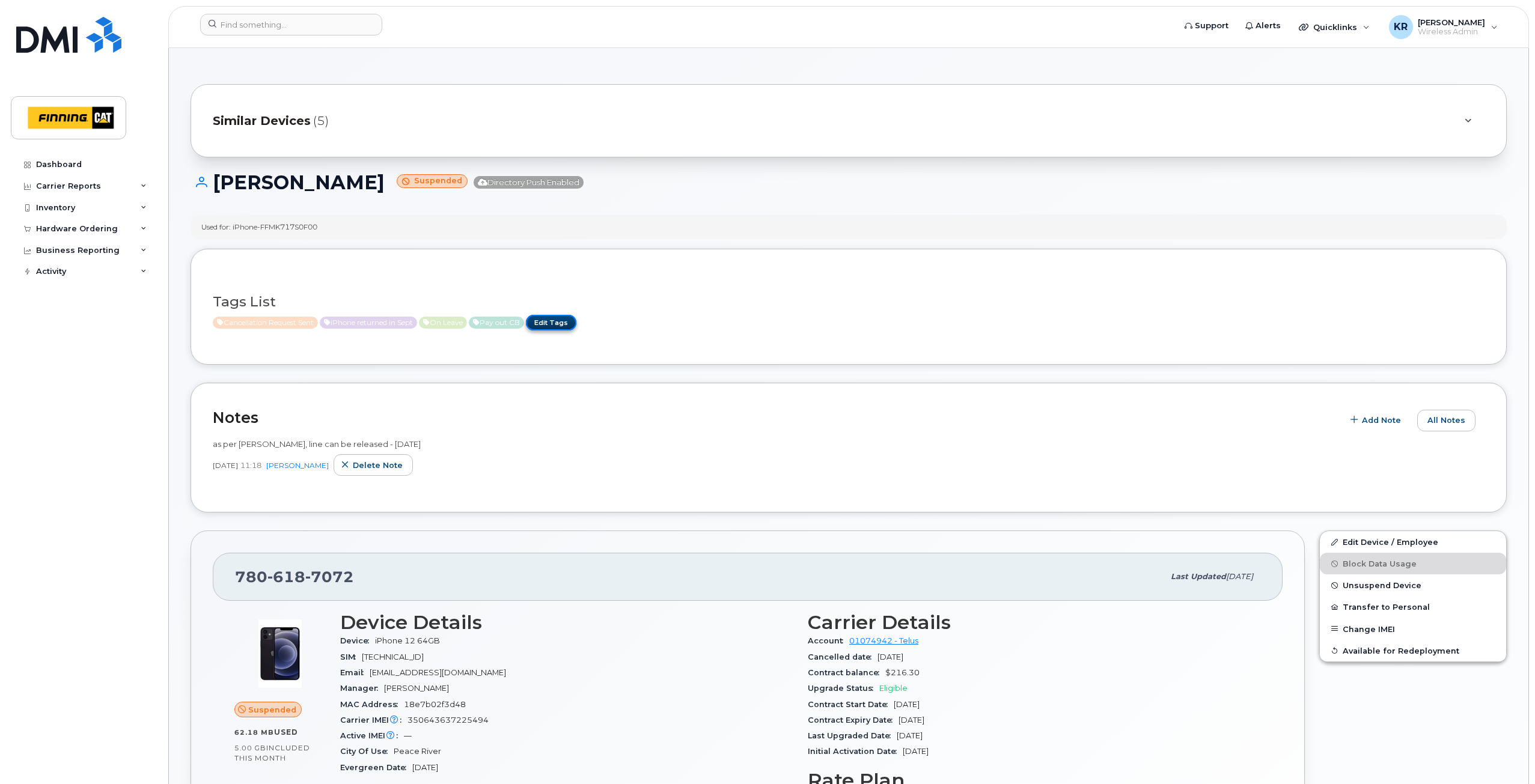
click at [565, 319] on link "Edit Tags" at bounding box center [551, 322] width 51 height 15
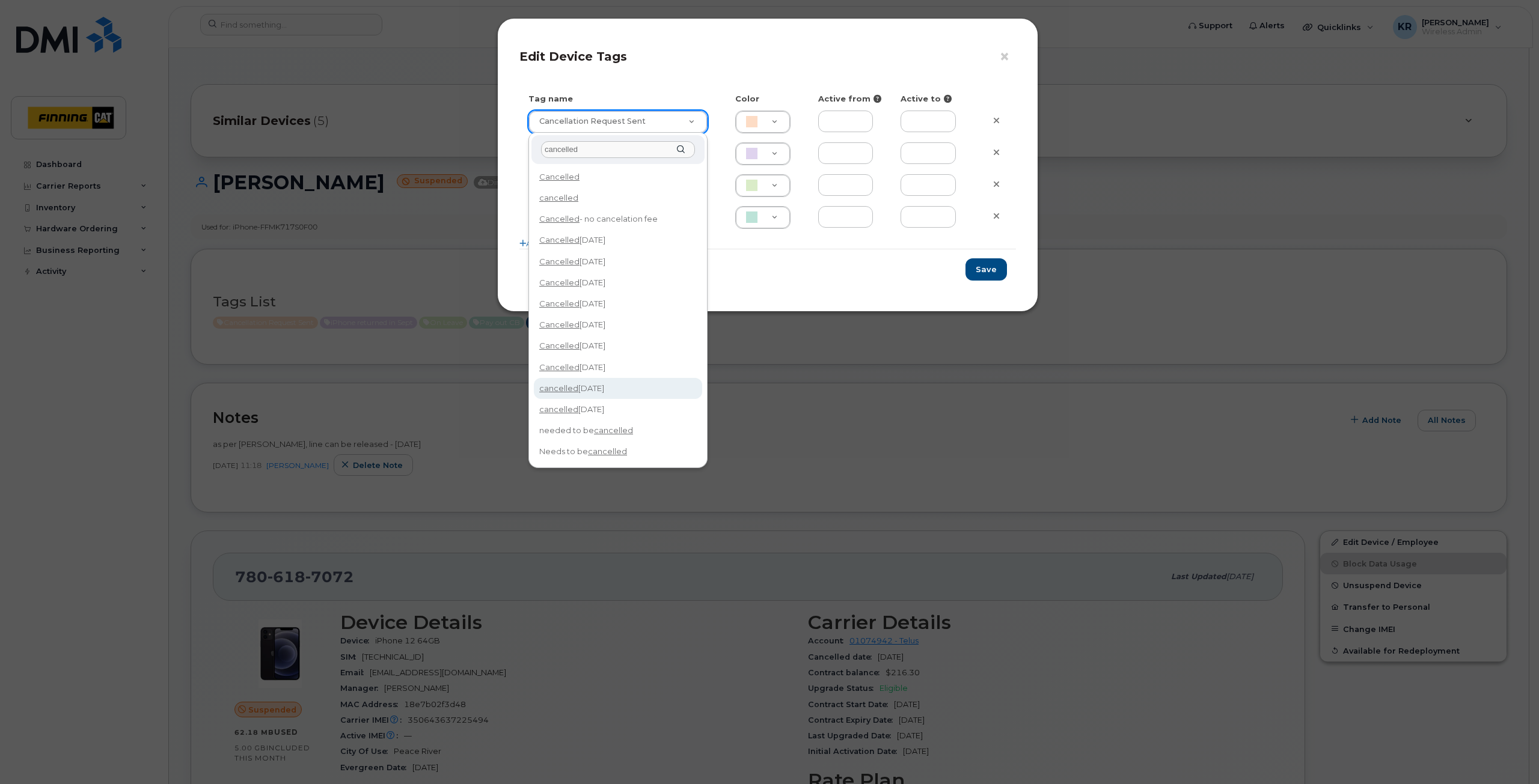
type input "cancelled"
type input "cancelled Oct 14/25"
type input "F8C6C8"
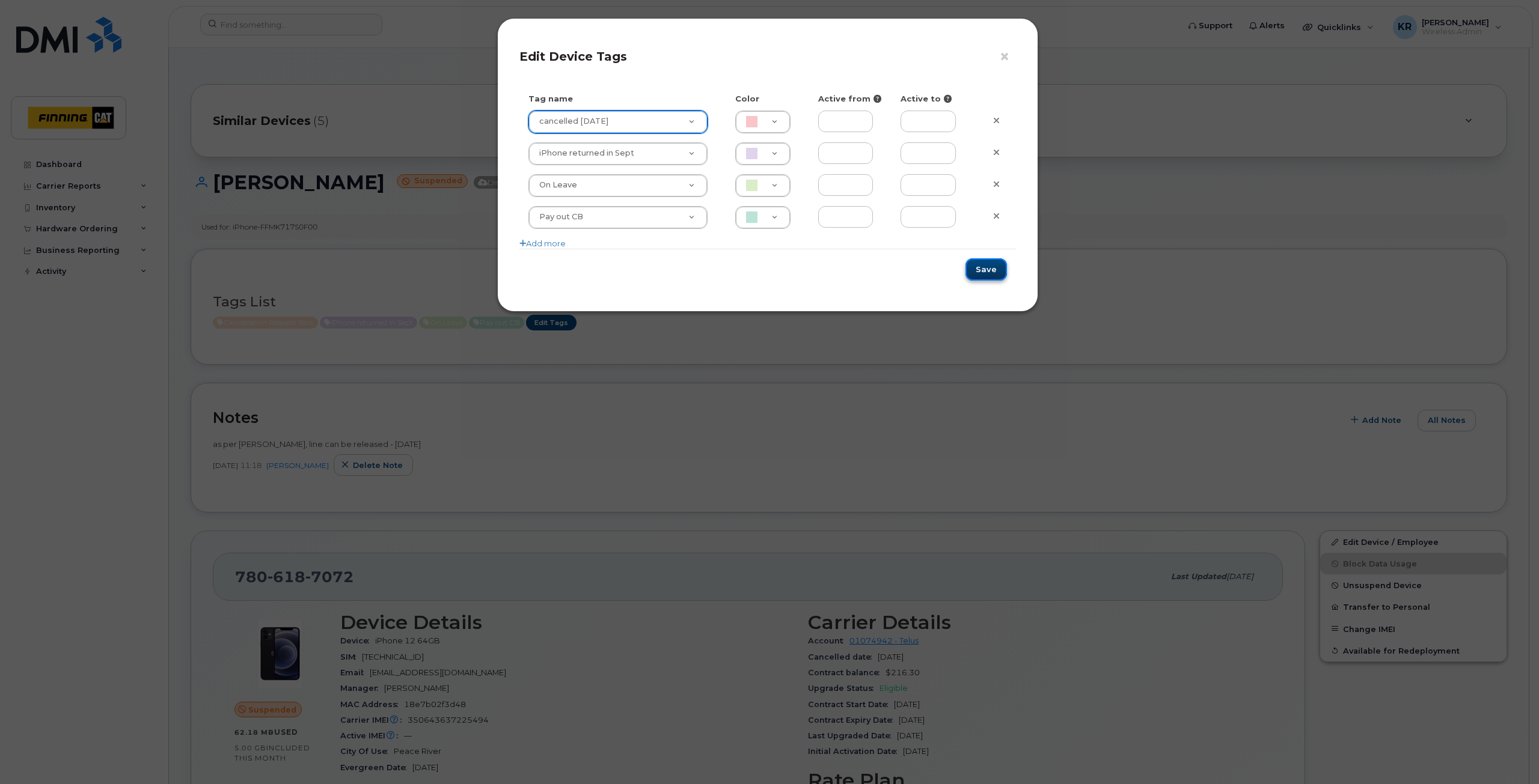
click at [994, 268] on button "Save" at bounding box center [987, 269] width 42 height 22
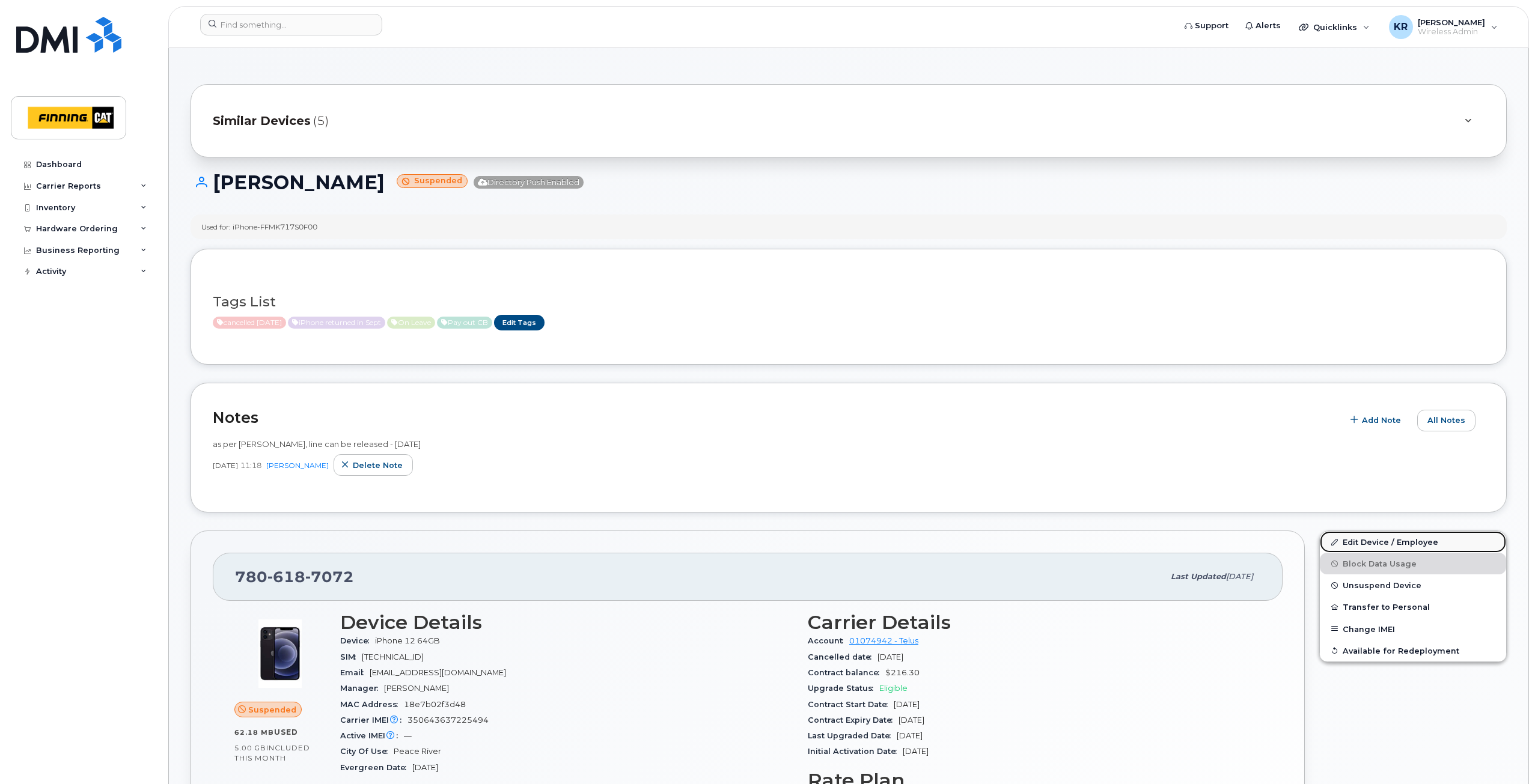
click at [1372, 538] on link "Edit Device / Employee" at bounding box center [1413, 542] width 186 height 21
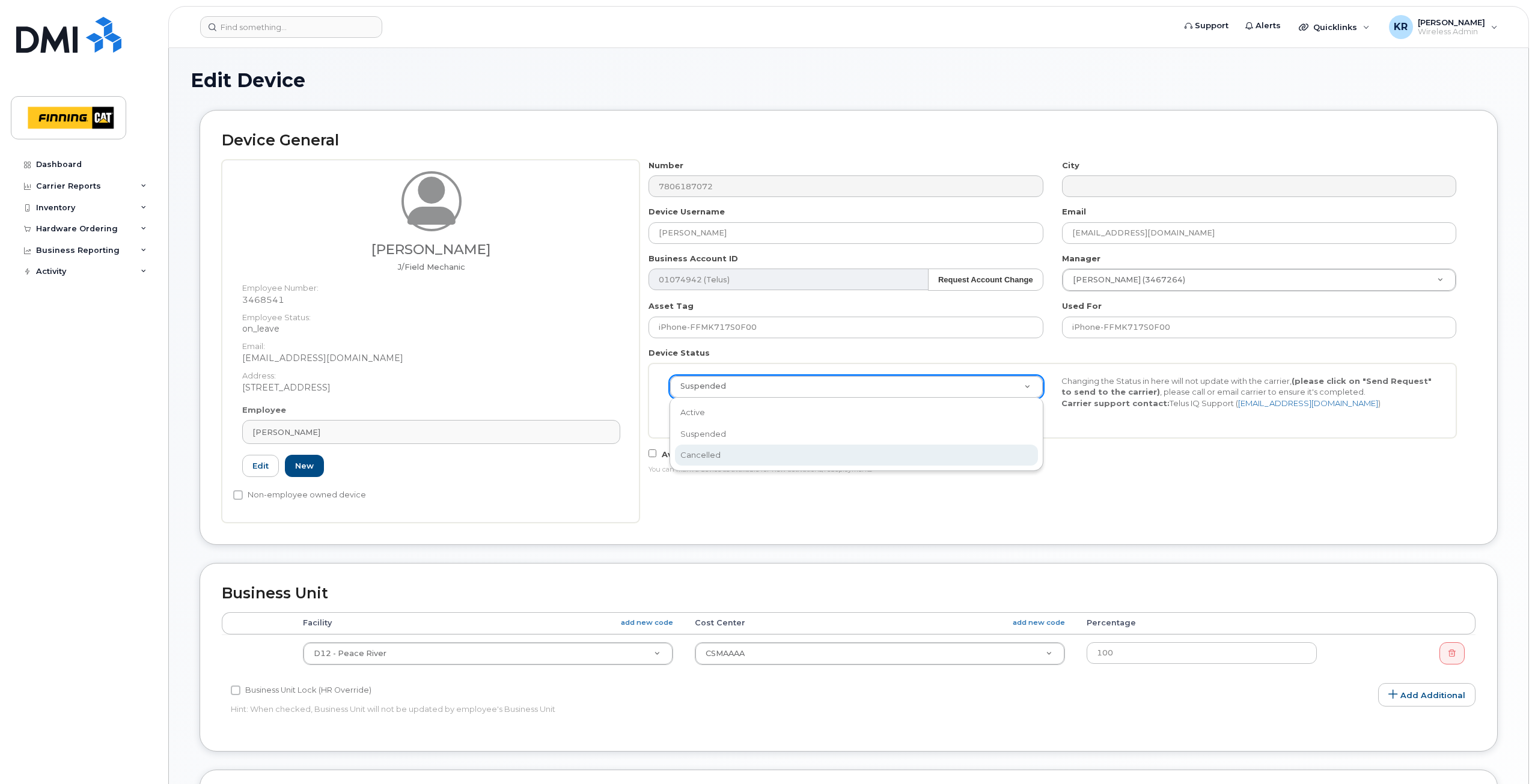
select select "cancelled"
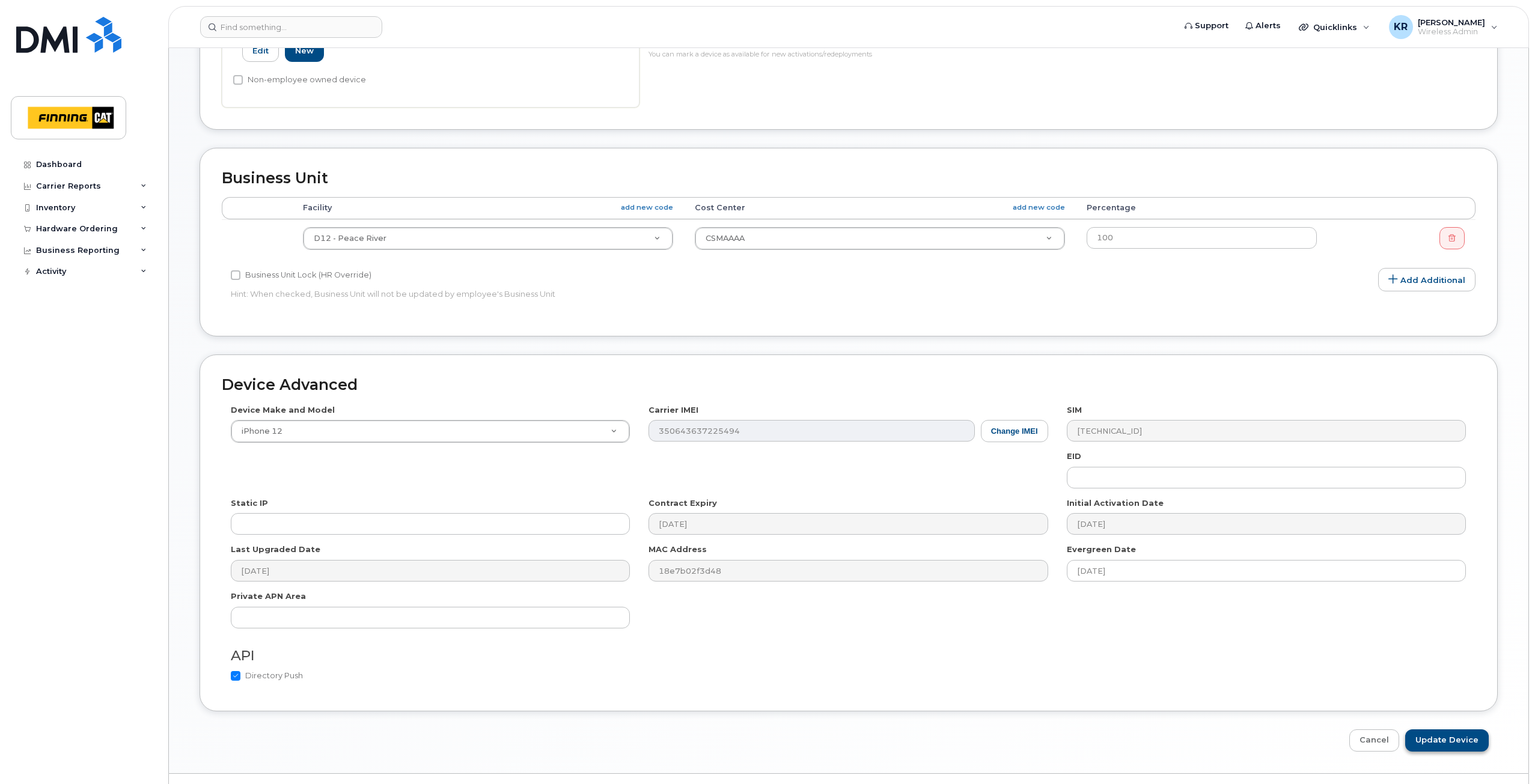
scroll to position [443, 0]
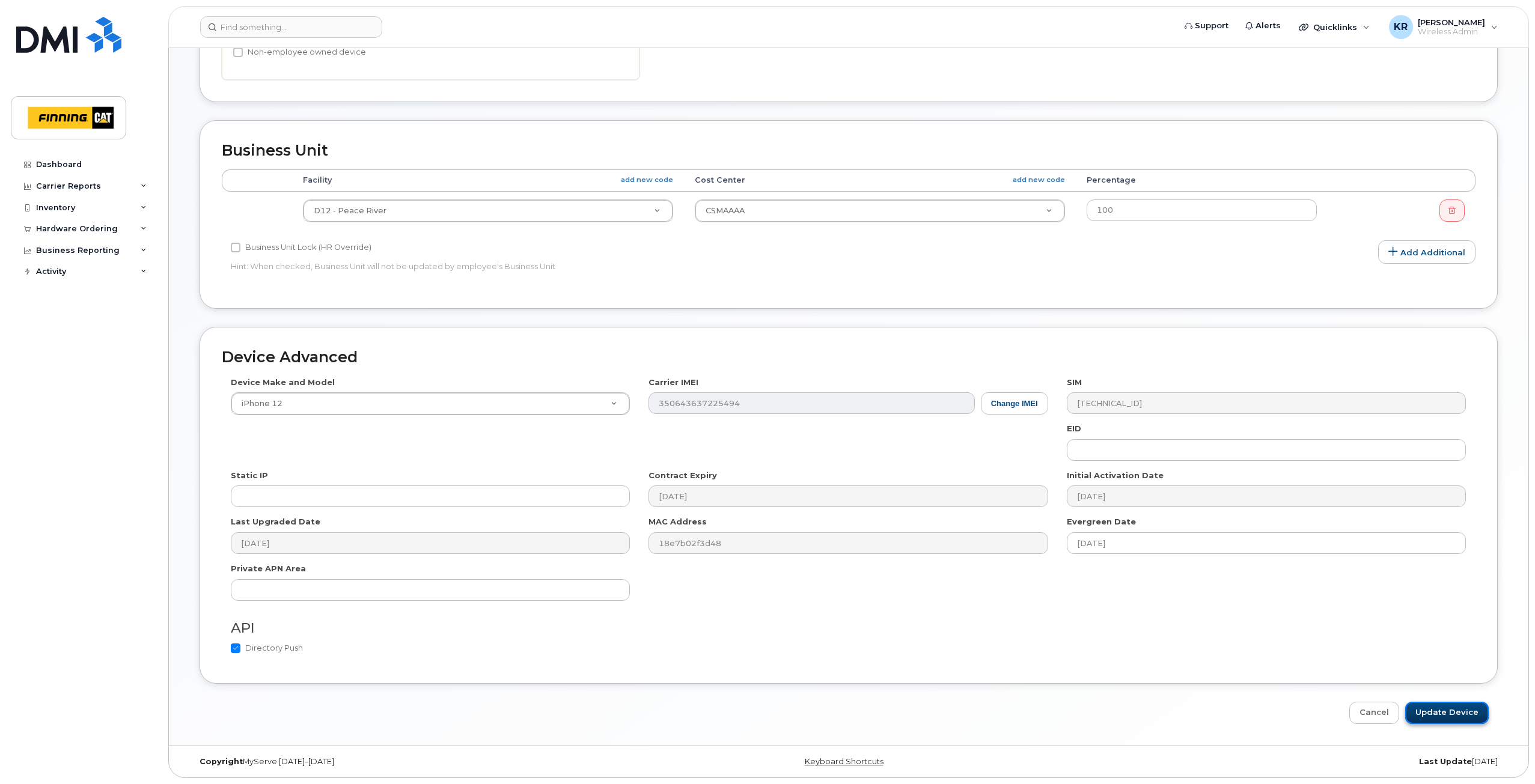
click at [1428, 715] on input "Update Device" at bounding box center [1446, 713] width 84 height 22
type input "Saving..."
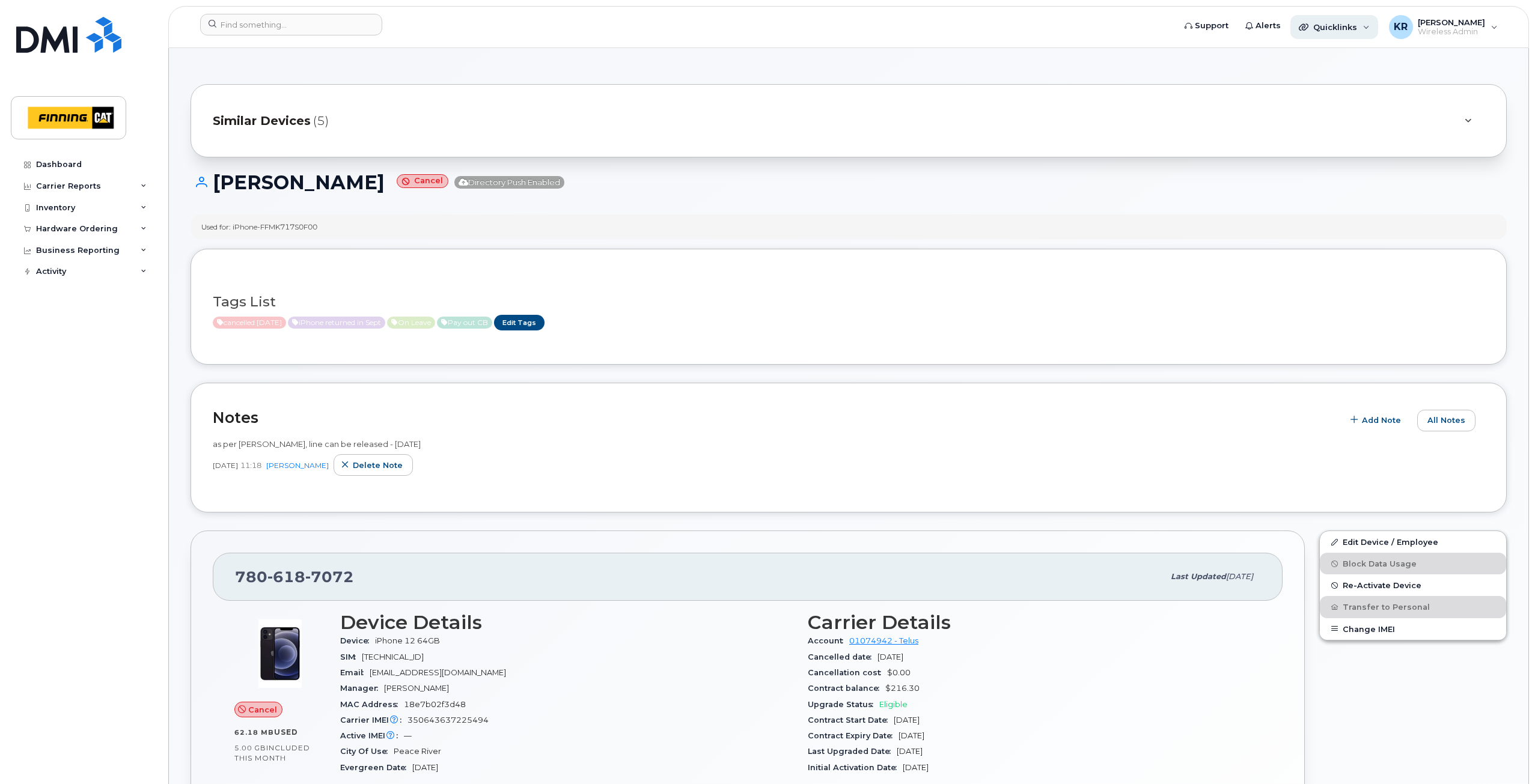
click at [1357, 26] on span "Quicklinks" at bounding box center [1335, 27] width 44 height 10
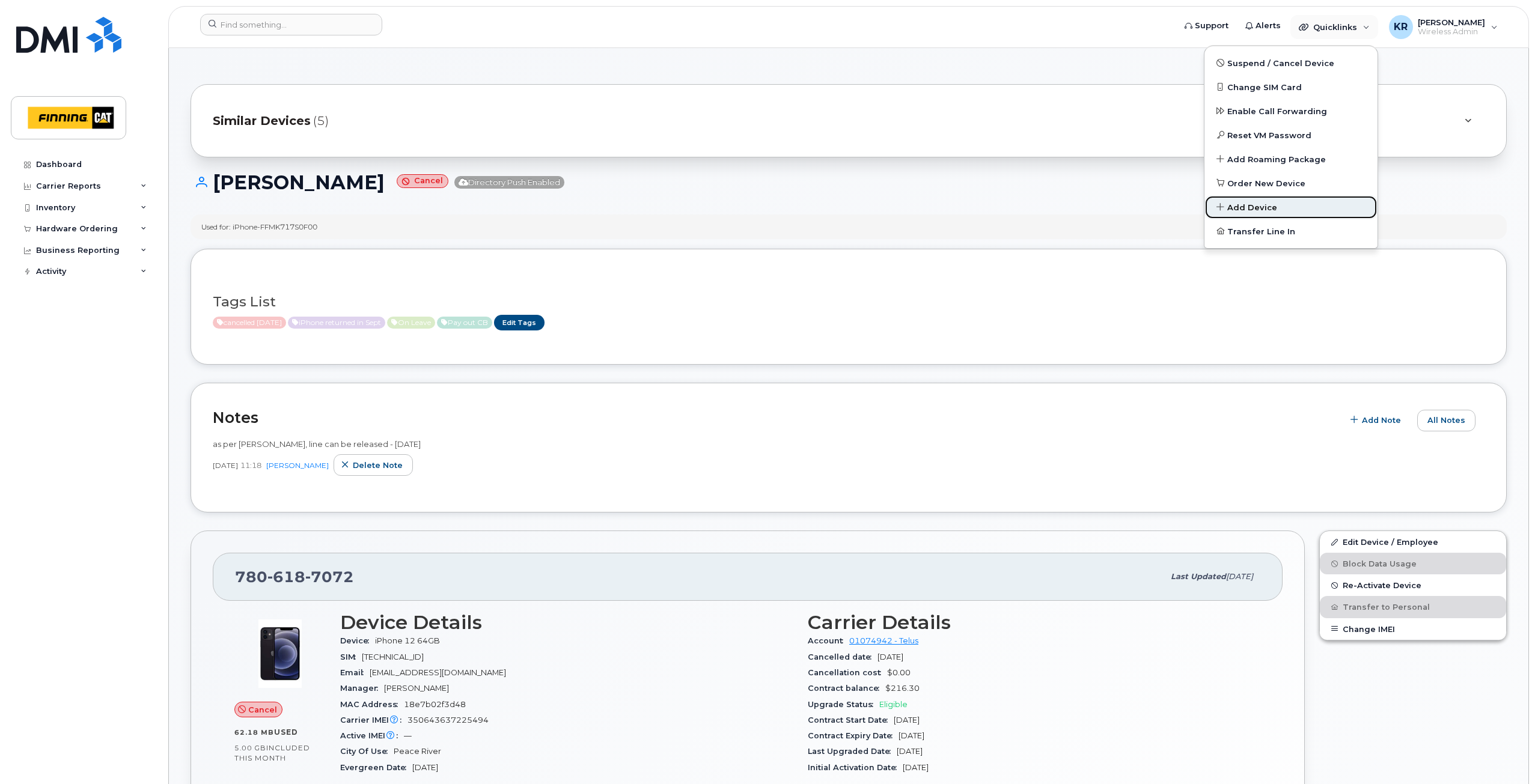
click at [1253, 212] on span "Add Device" at bounding box center [1252, 208] width 50 height 12
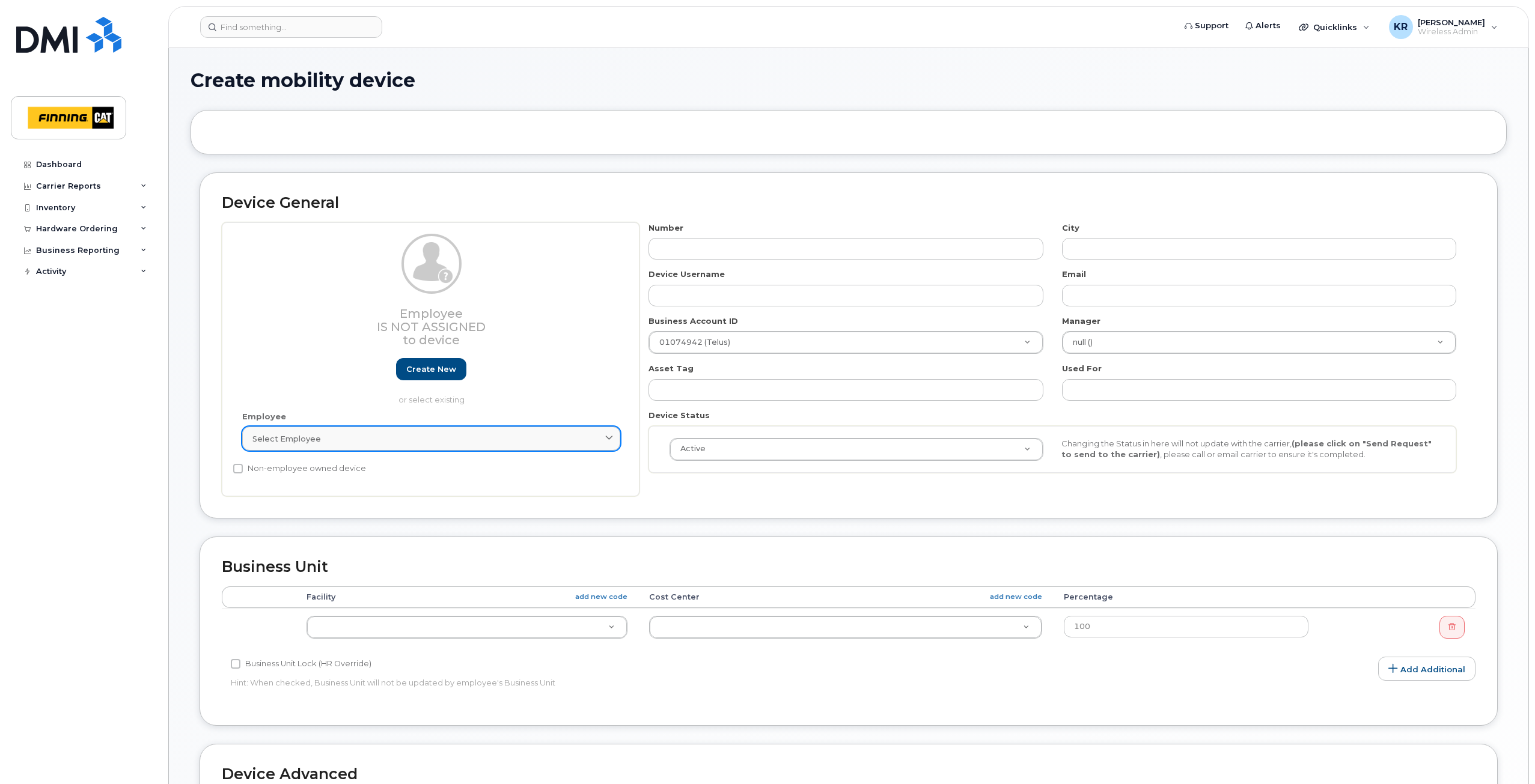
click at [305, 446] on link "Select employee" at bounding box center [431, 439] width 378 height 24
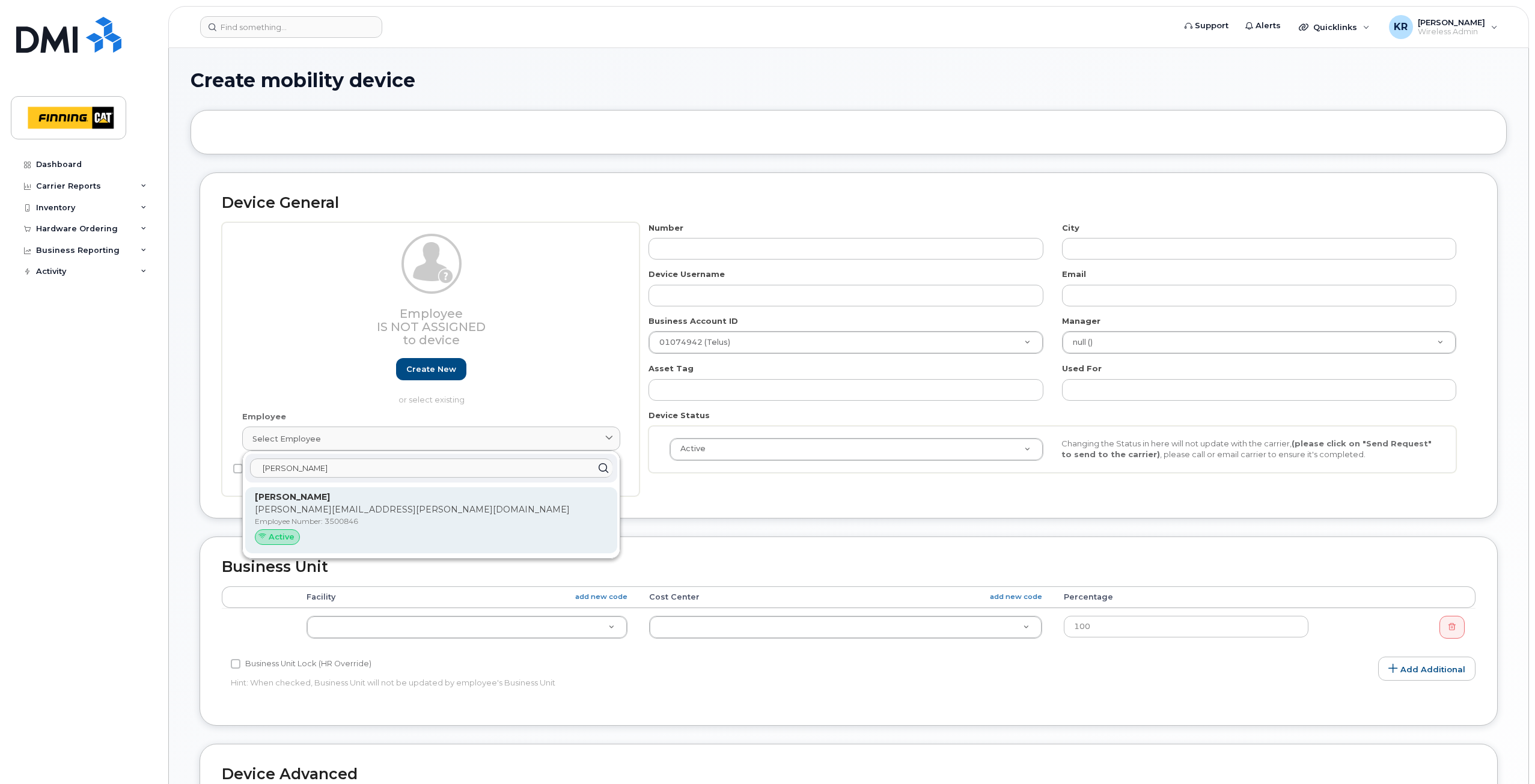
type input "steve furney"
click at [312, 498] on strong "[PERSON_NAME]" at bounding box center [292, 497] width 75 height 11
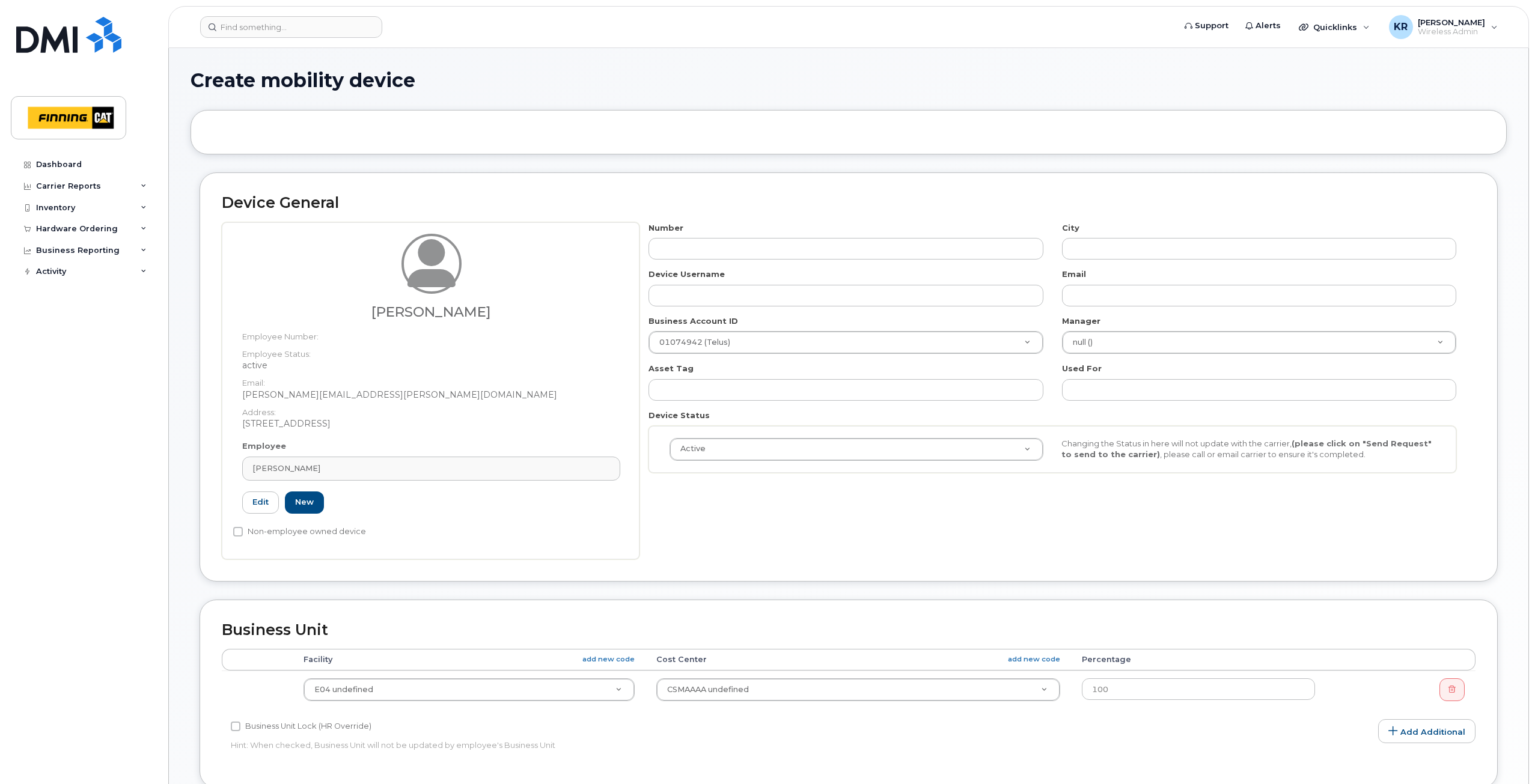
type input "[PERSON_NAME]"
type input "[PERSON_NAME][EMAIL_ADDRESS][PERSON_NAME][DOMAIN_NAME]"
type input "3500846"
type input "34158"
type input "34293"
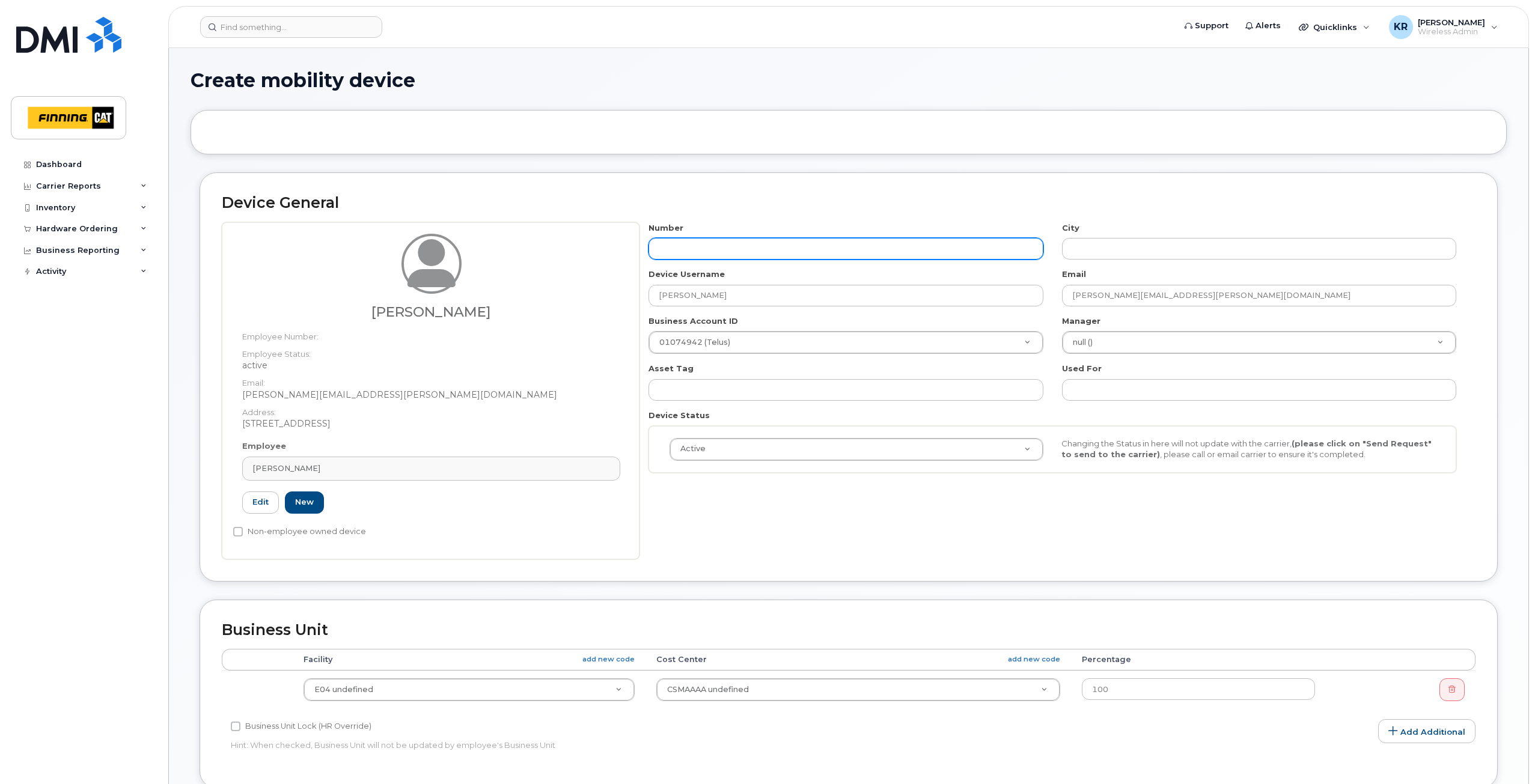
click at [760, 244] on input "text" at bounding box center [846, 248] width 394 height 21
type input "587"
type input "?"
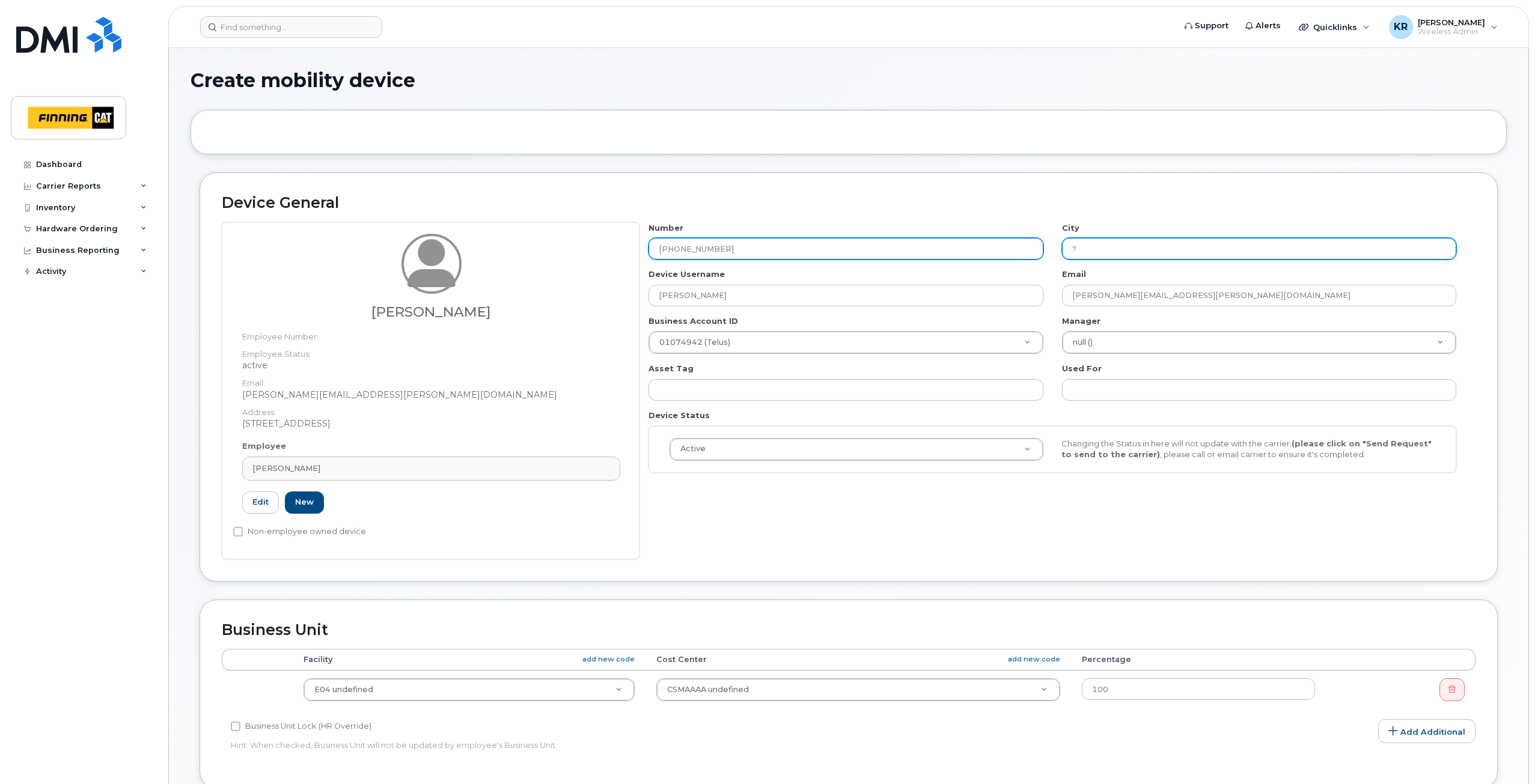
type input "587-591-8459"
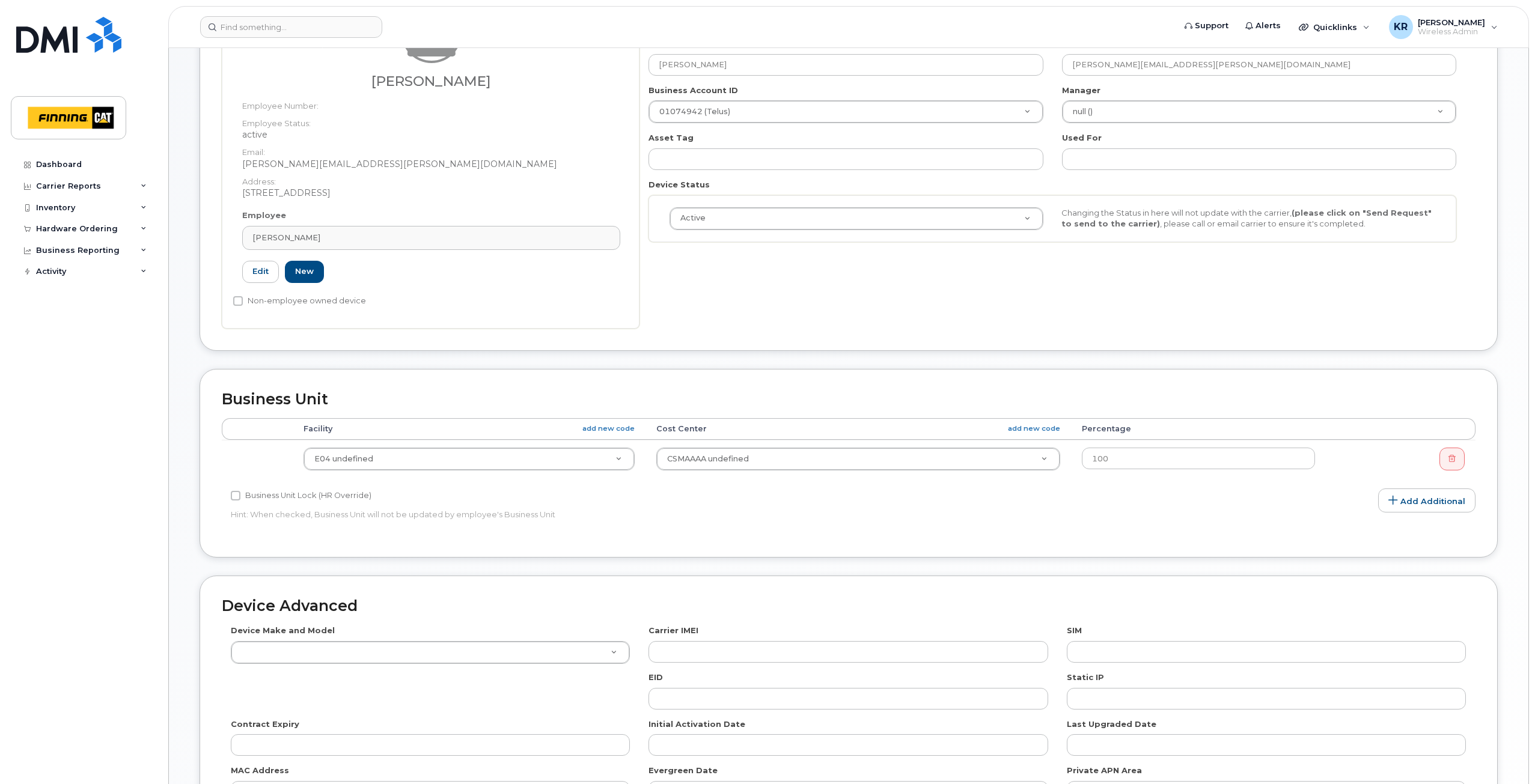
scroll to position [240, 0]
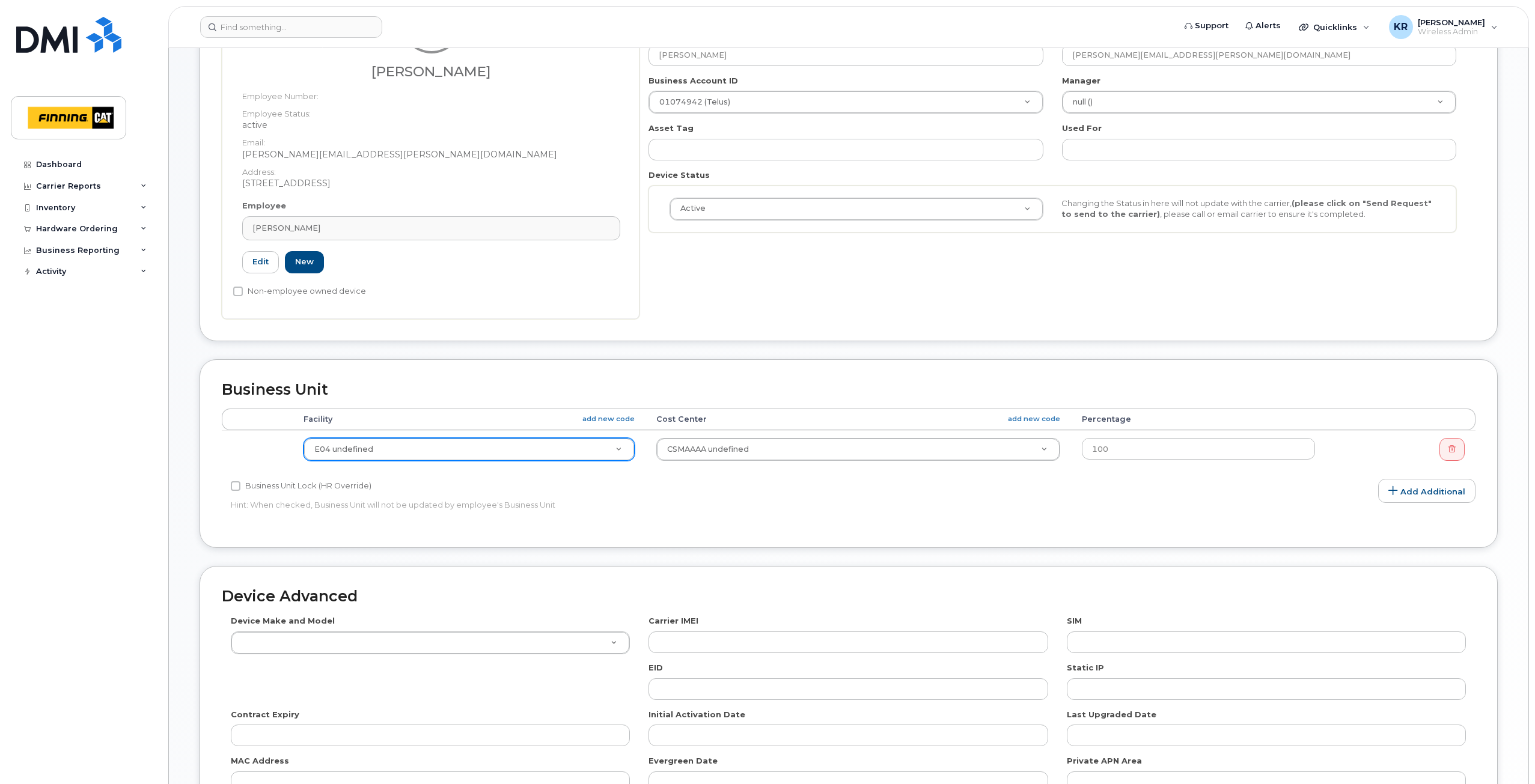
type input "[GEOGRAPHIC_DATA]"
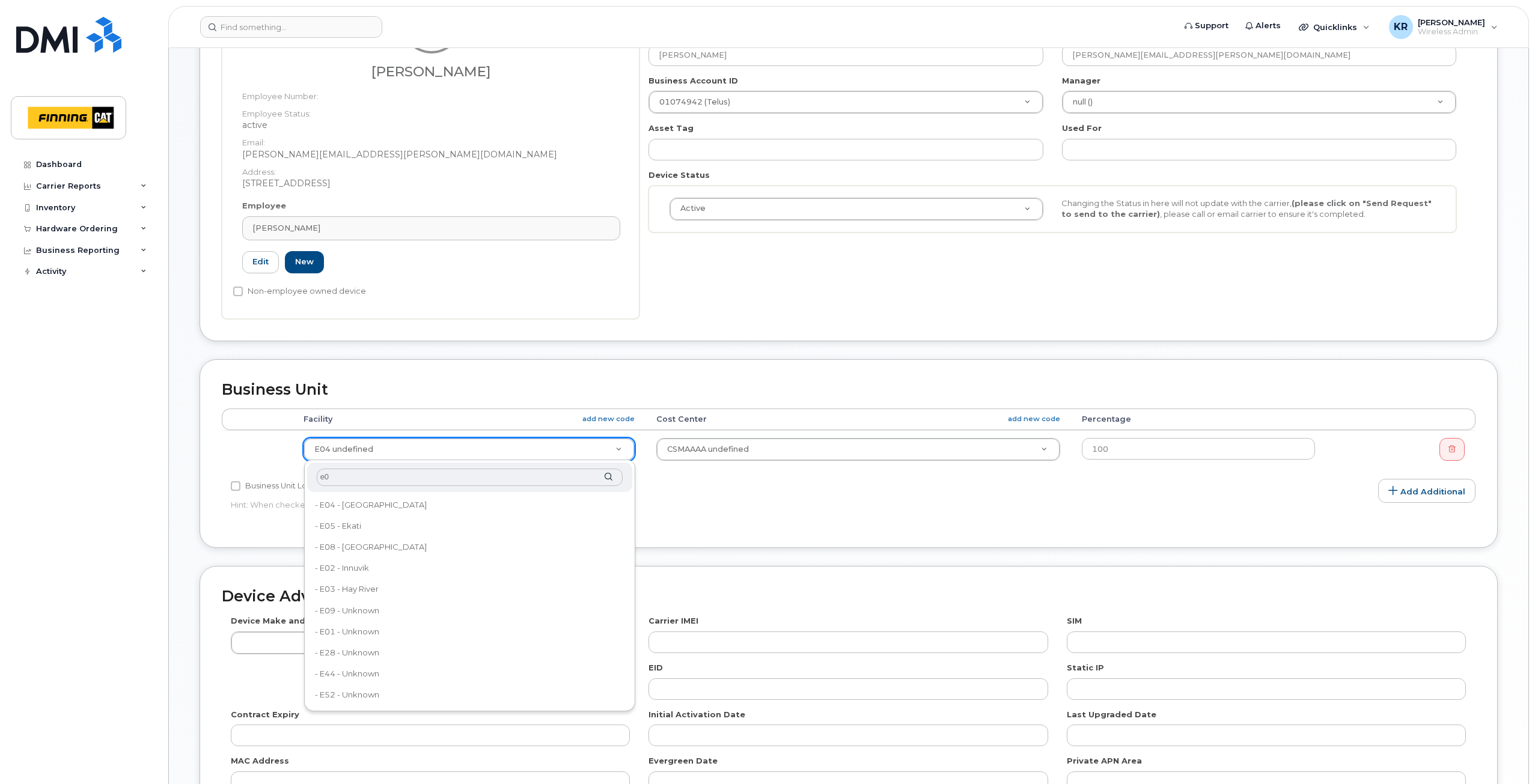
type input "e04"
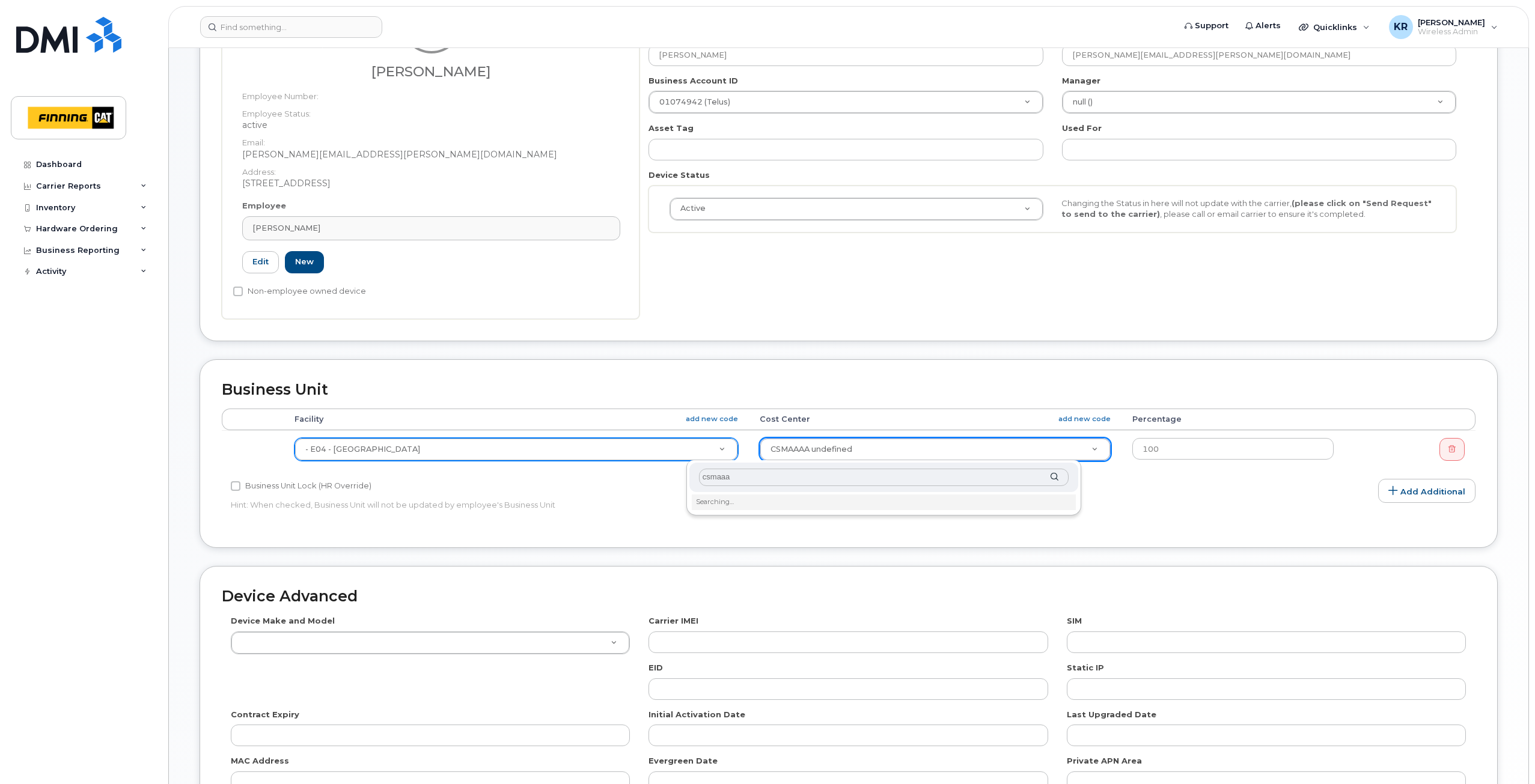
type input "csmaaaa"
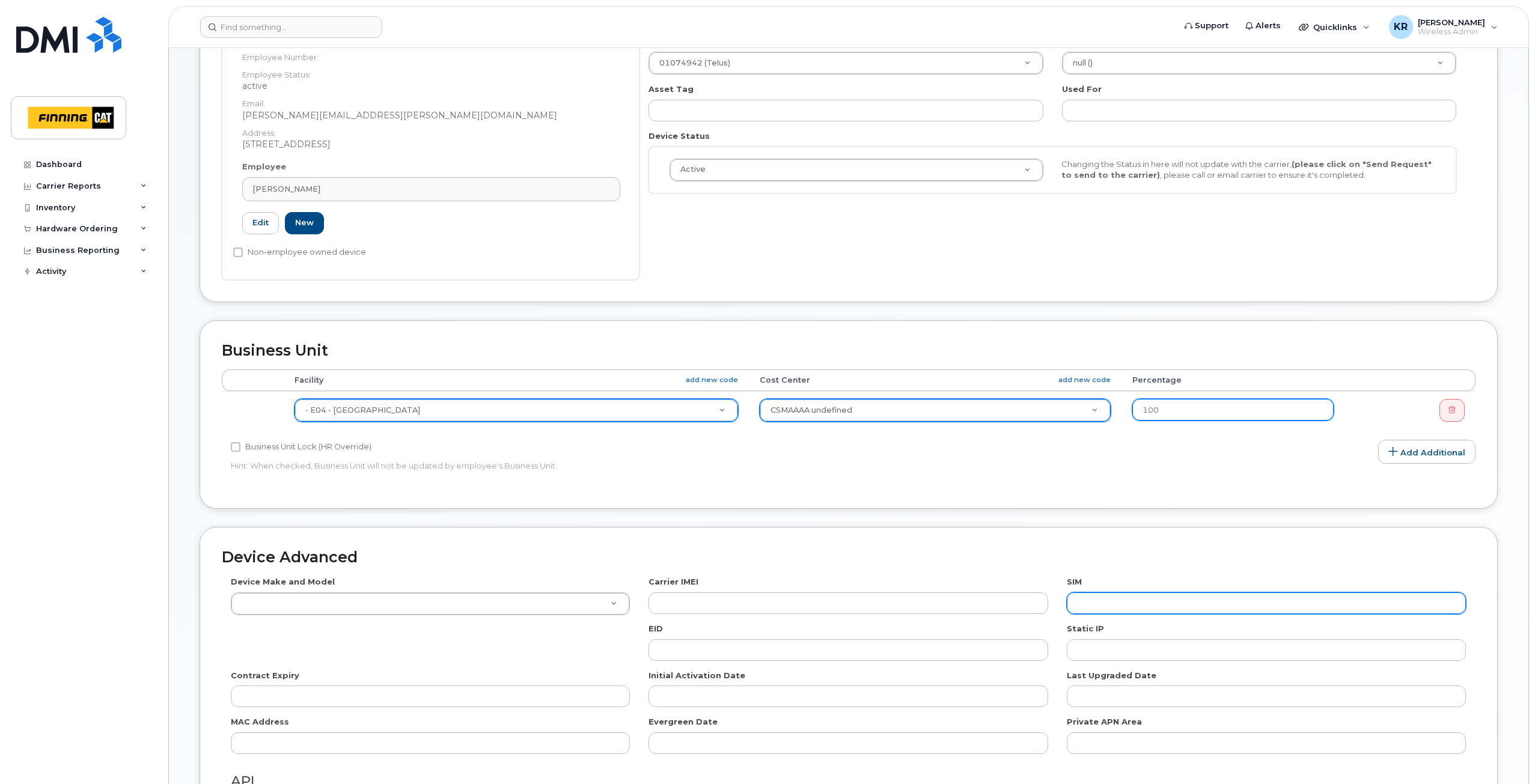
scroll to position [300, 0]
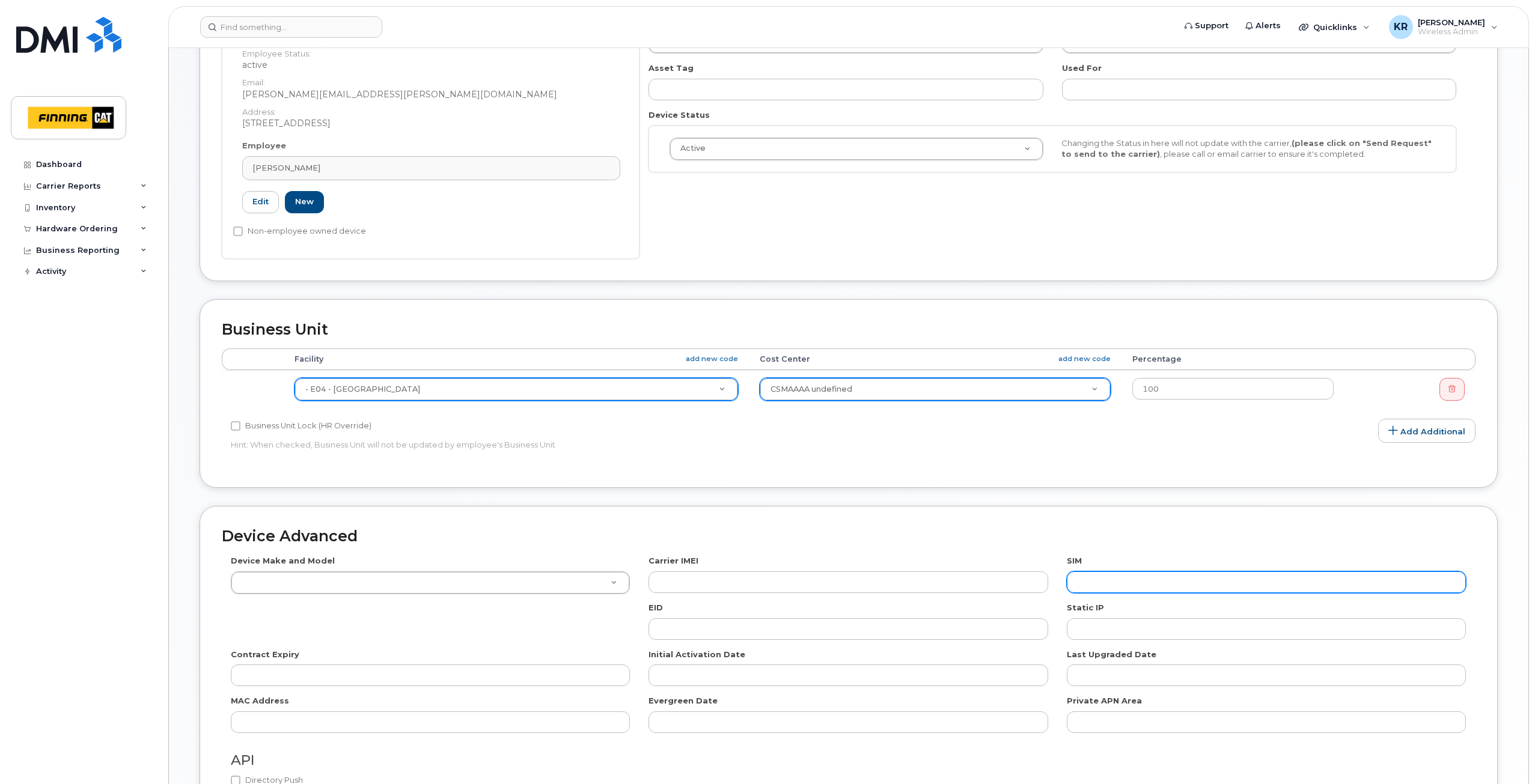
click at [1116, 584] on input "text" at bounding box center [1266, 582] width 399 height 21
click at [1122, 577] on input "text" at bounding box center [1266, 582] width 399 height 21
paste input "[TECHNICAL_ID]"
type input "[TECHNICAL_ID]"
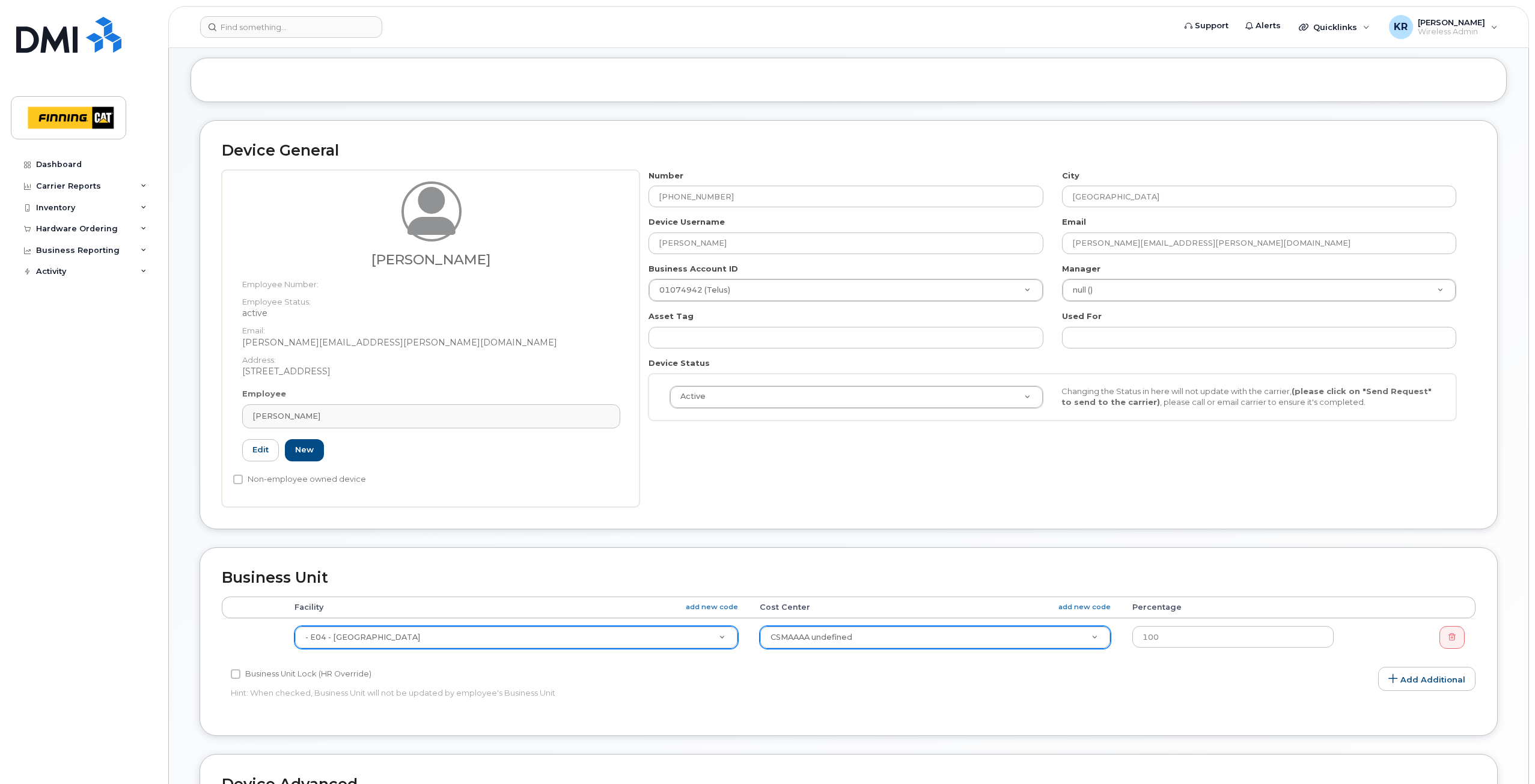
scroll to position [0, 0]
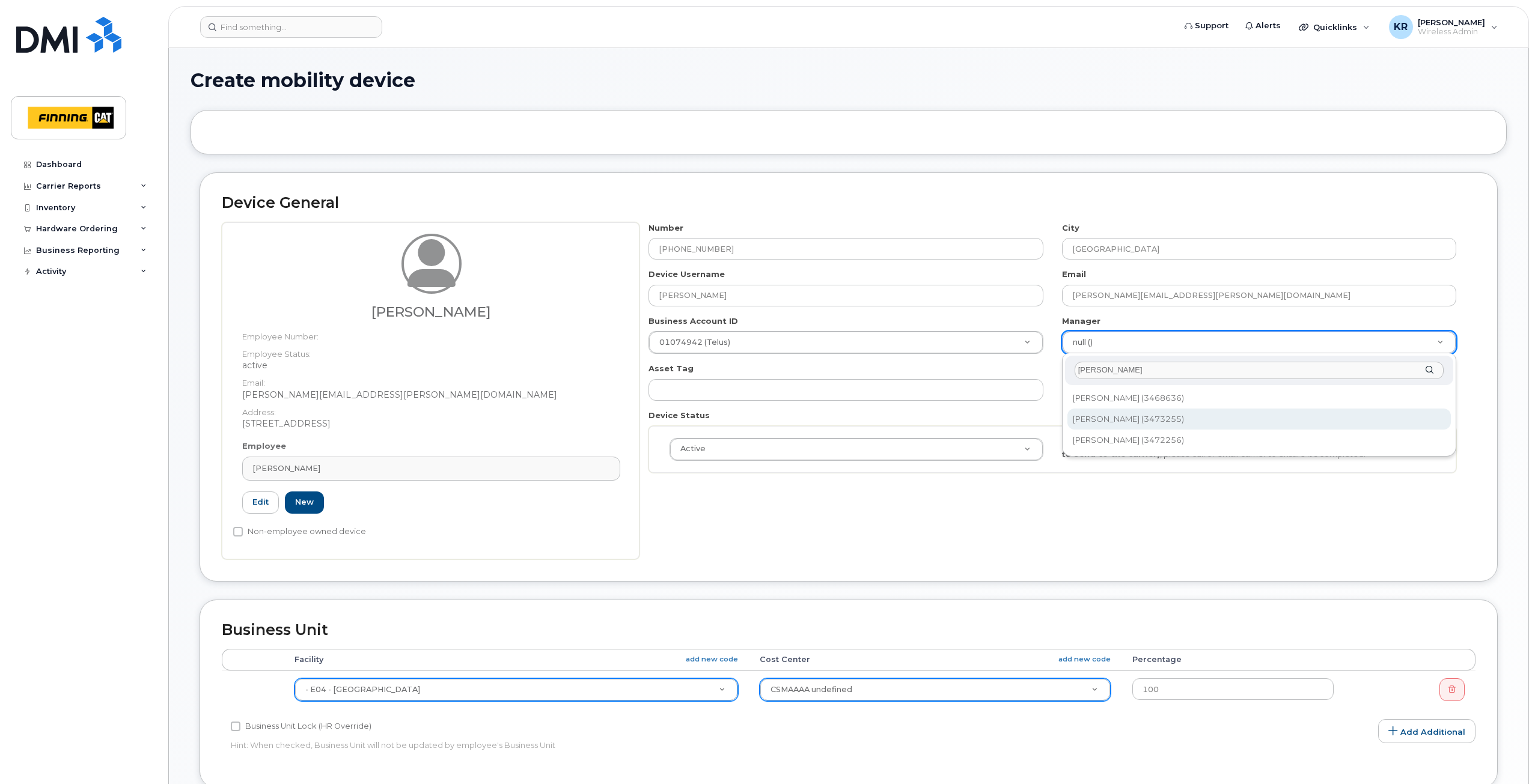
type input "jeremy"
type input "61032"
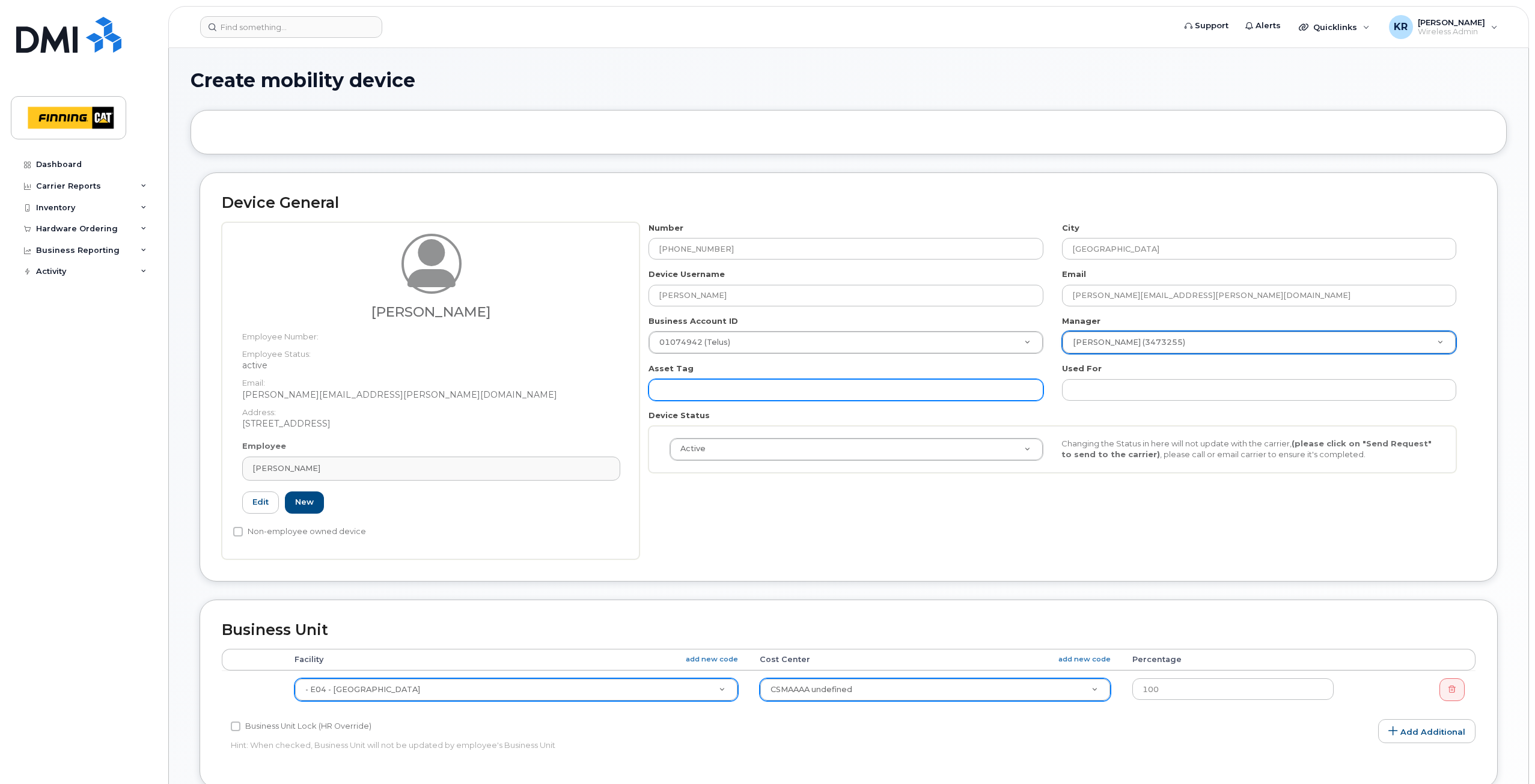
click at [783, 398] on input "text" at bounding box center [846, 390] width 394 height 21
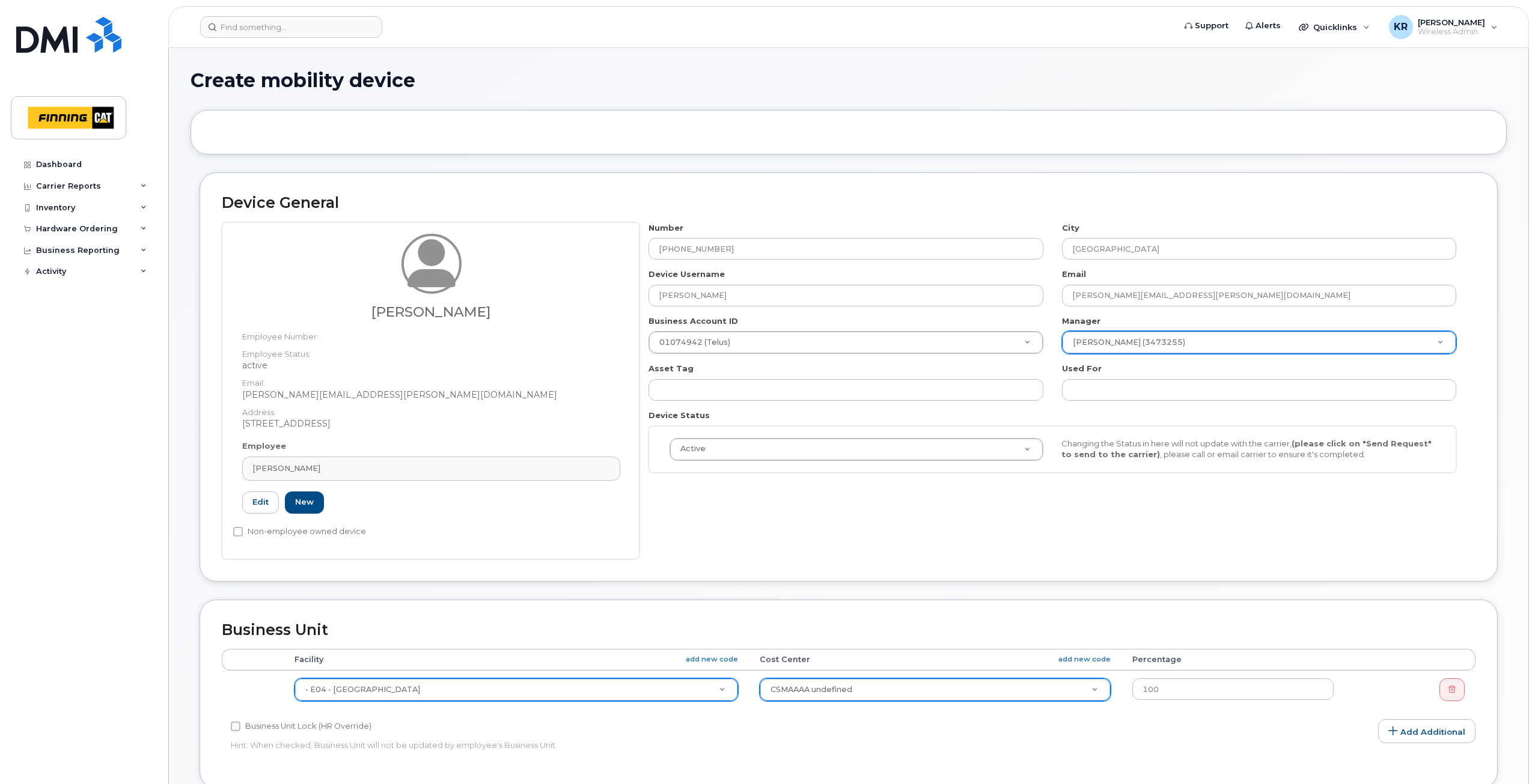
click at [683, 377] on div "Asset Tag" at bounding box center [846, 382] width 413 height 38
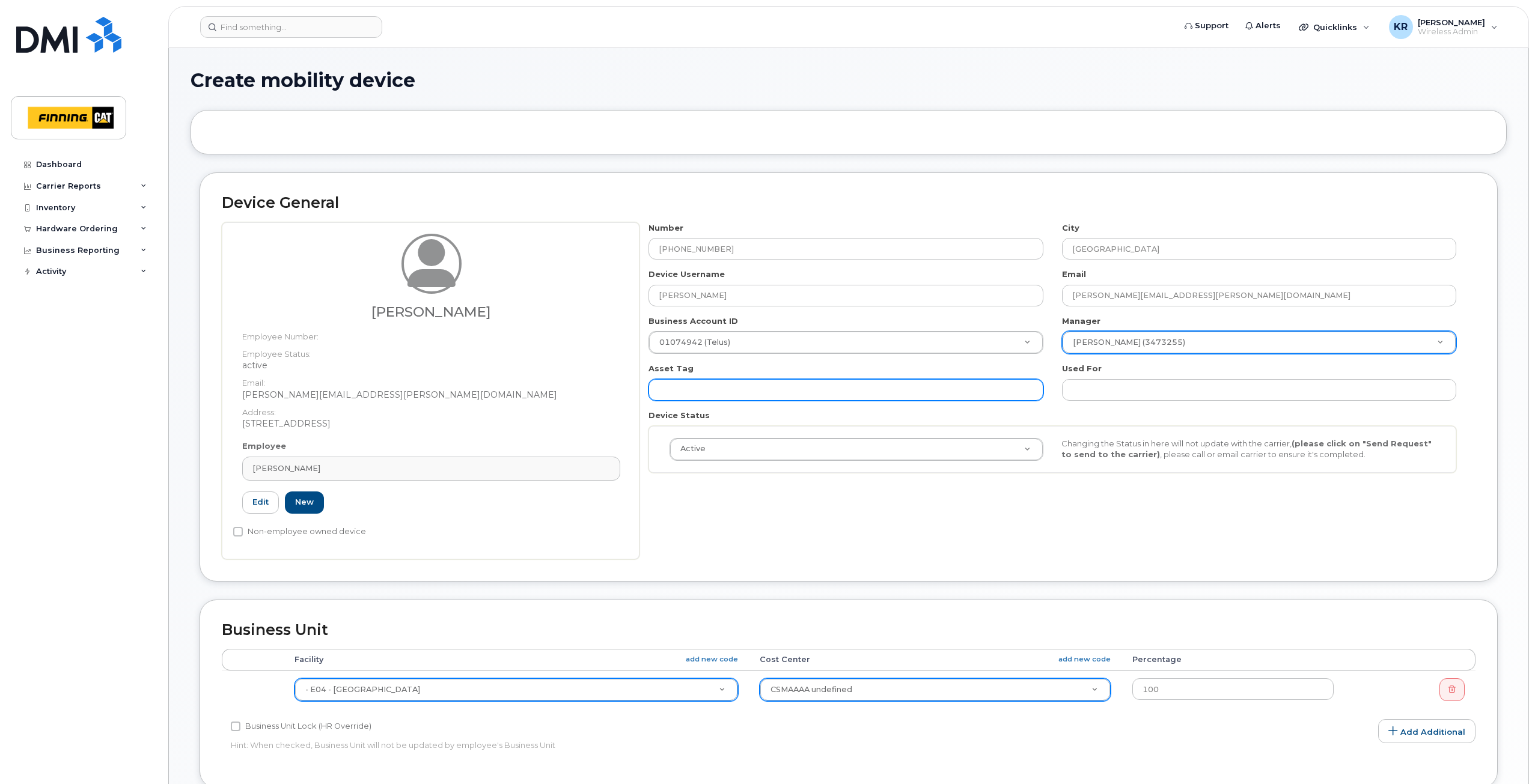
click at [688, 384] on input "text" at bounding box center [846, 390] width 394 height 21
paste input "CA-26RBBT3"
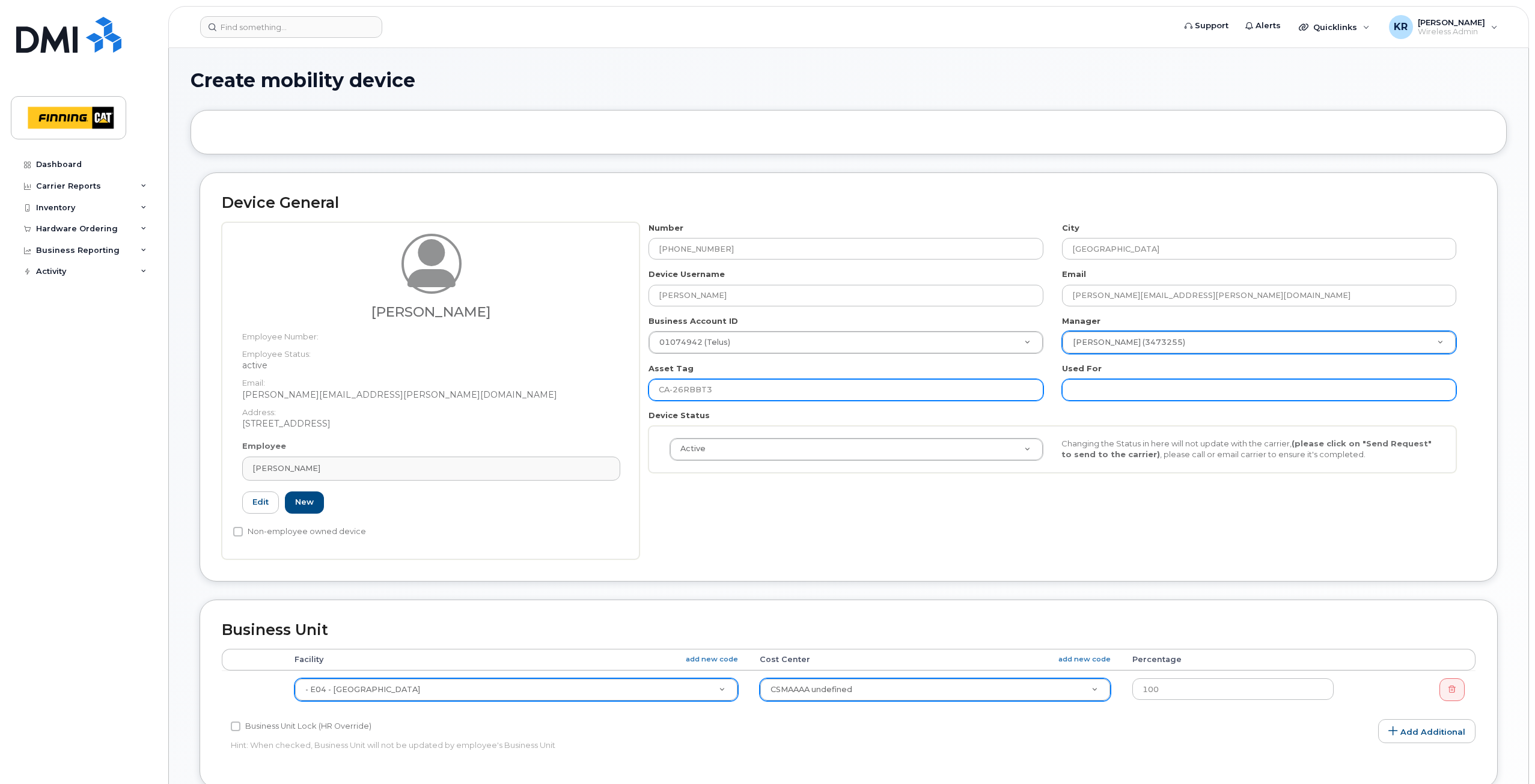
type input "CA-26RBBT3"
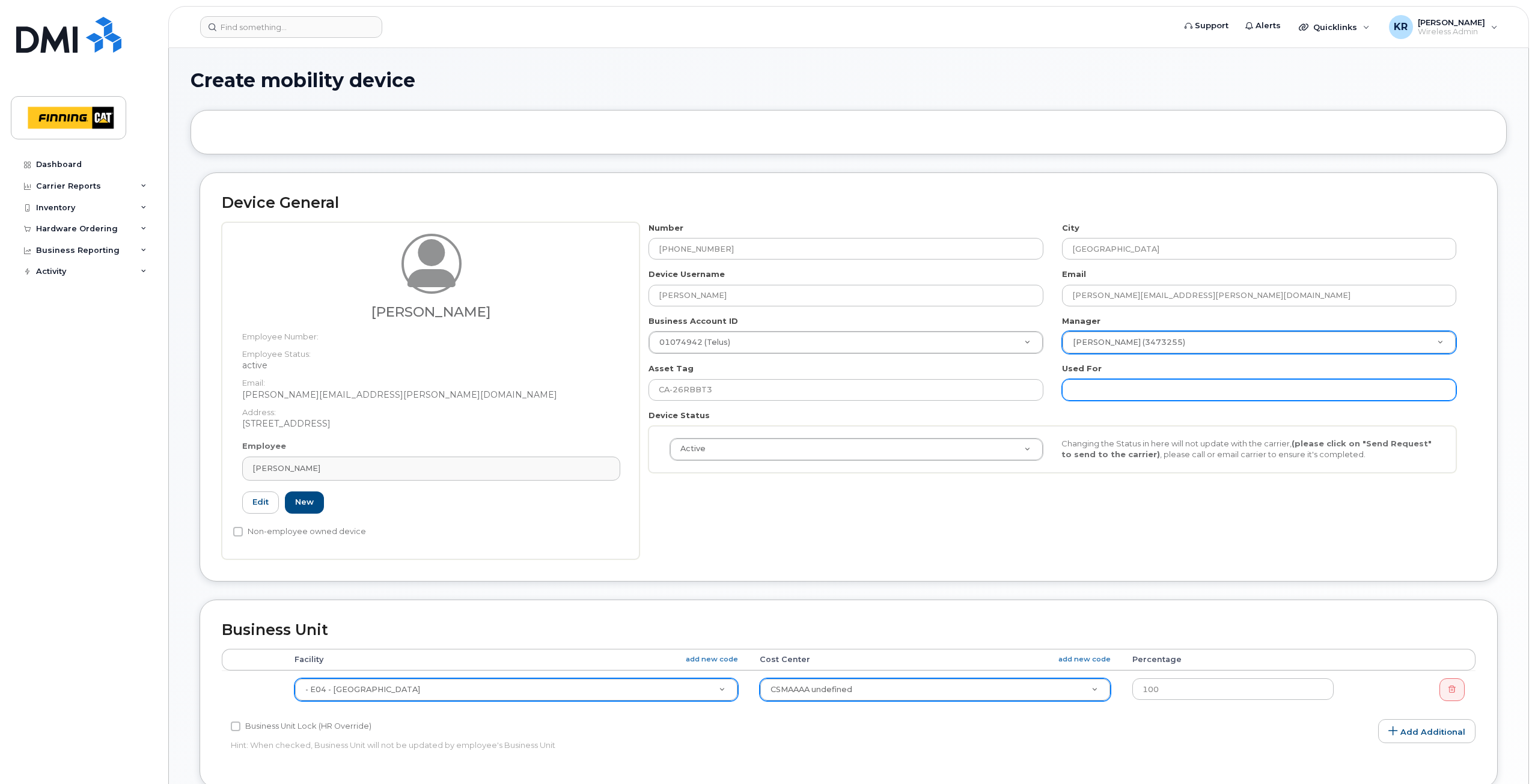
click at [1105, 388] on input "text" at bounding box center [1260, 390] width 394 height 21
paste input "CA-26RBBT3"
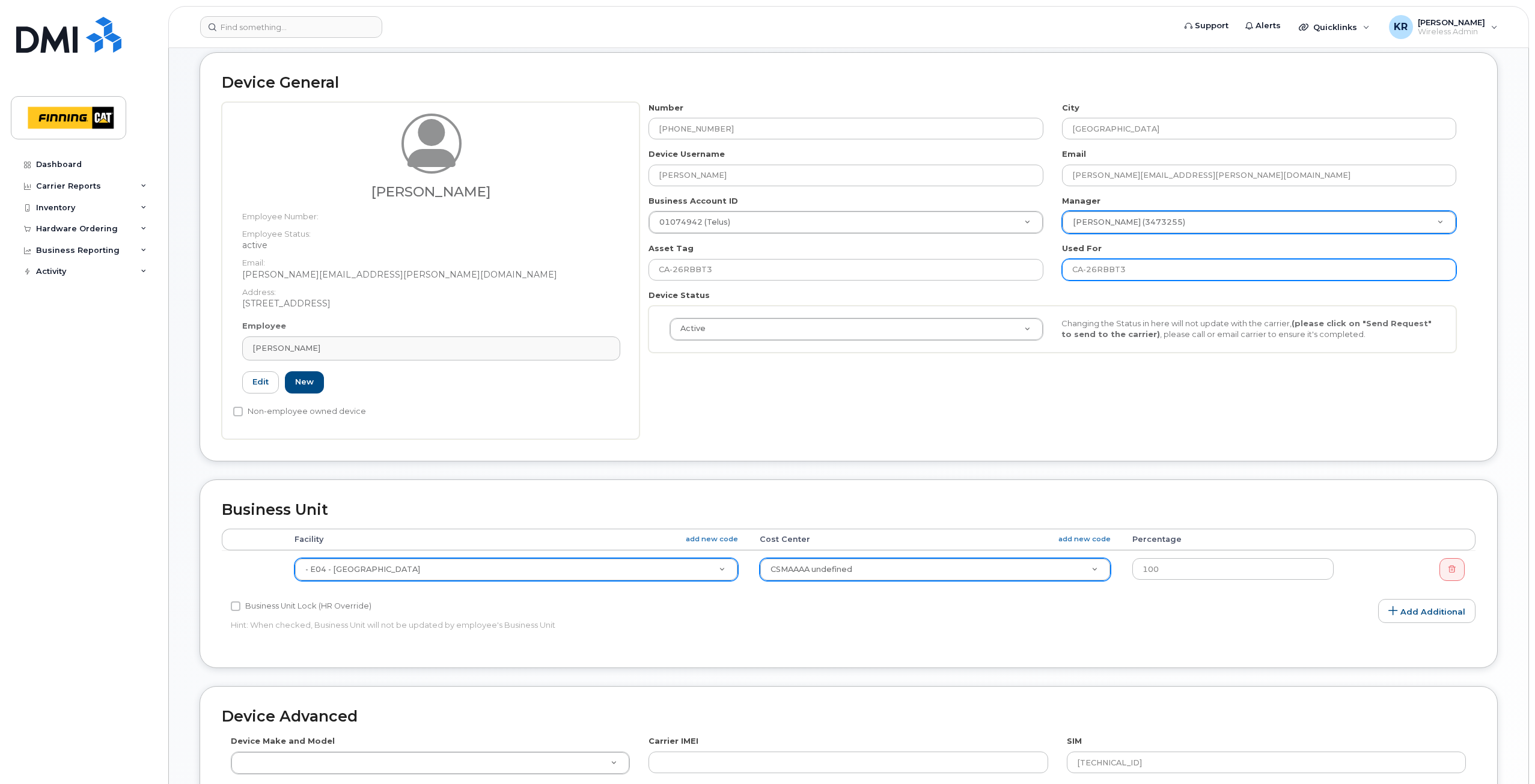
scroll to position [181, 0]
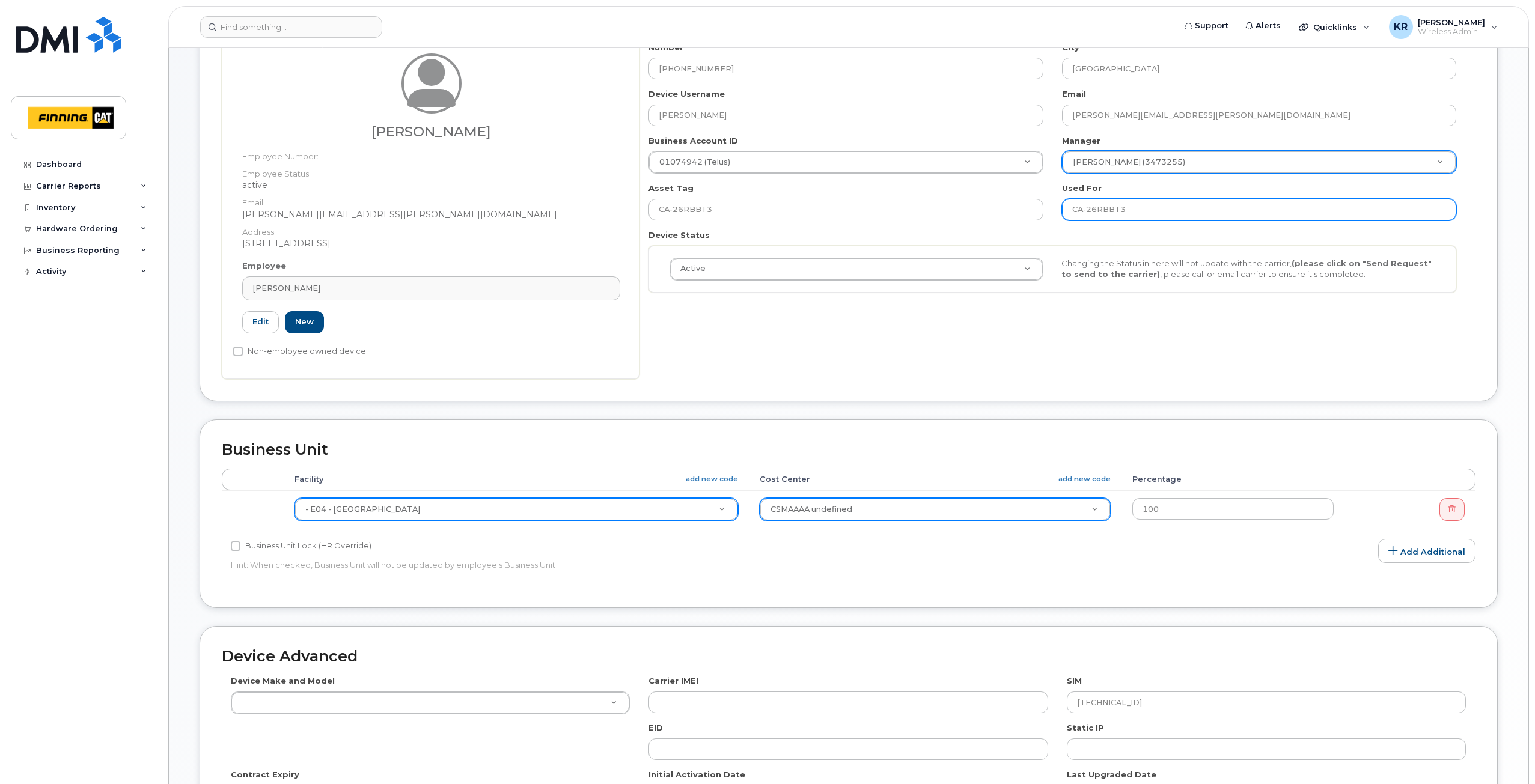
type input "CA-26RBBT3"
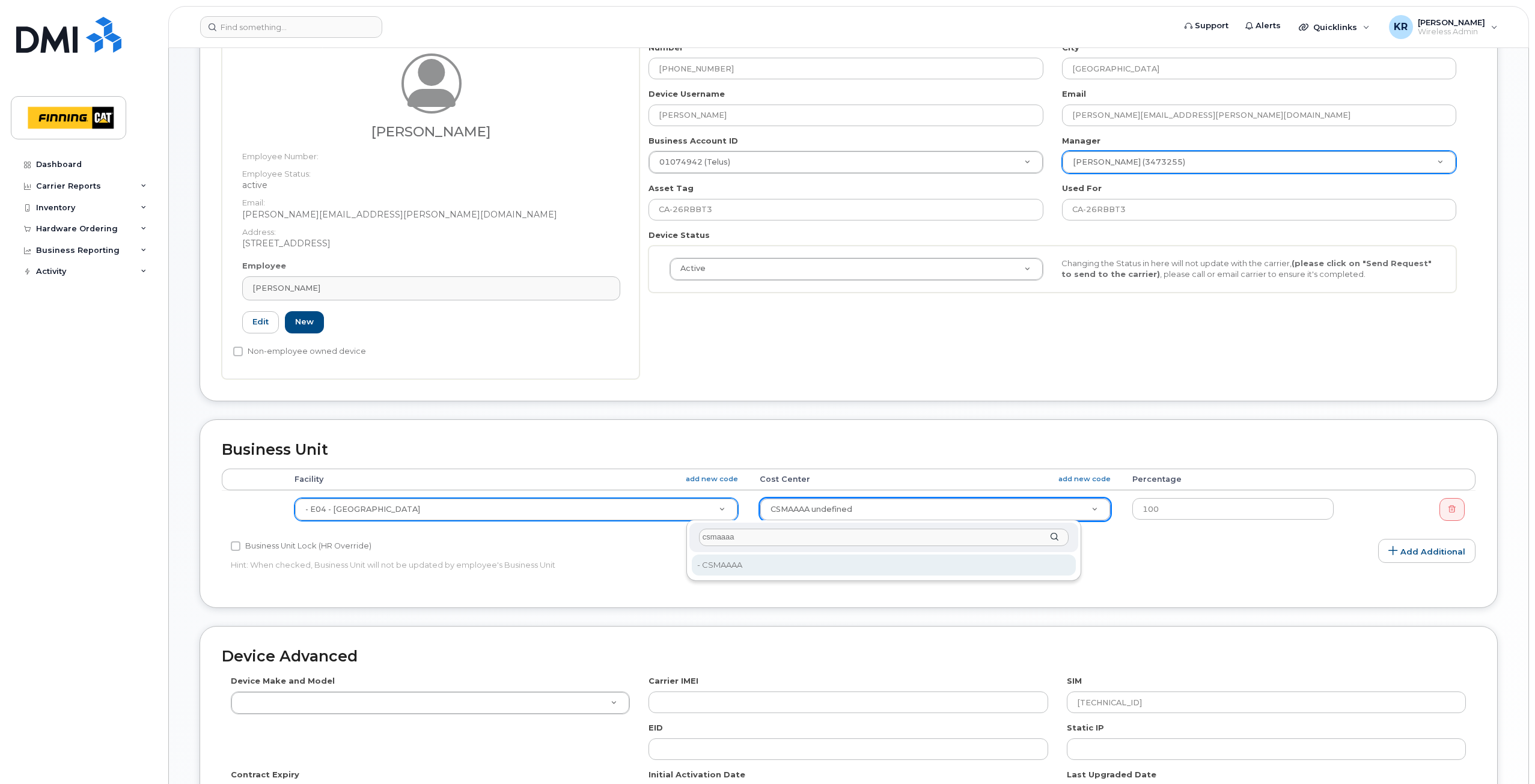
type input "csmaaaa"
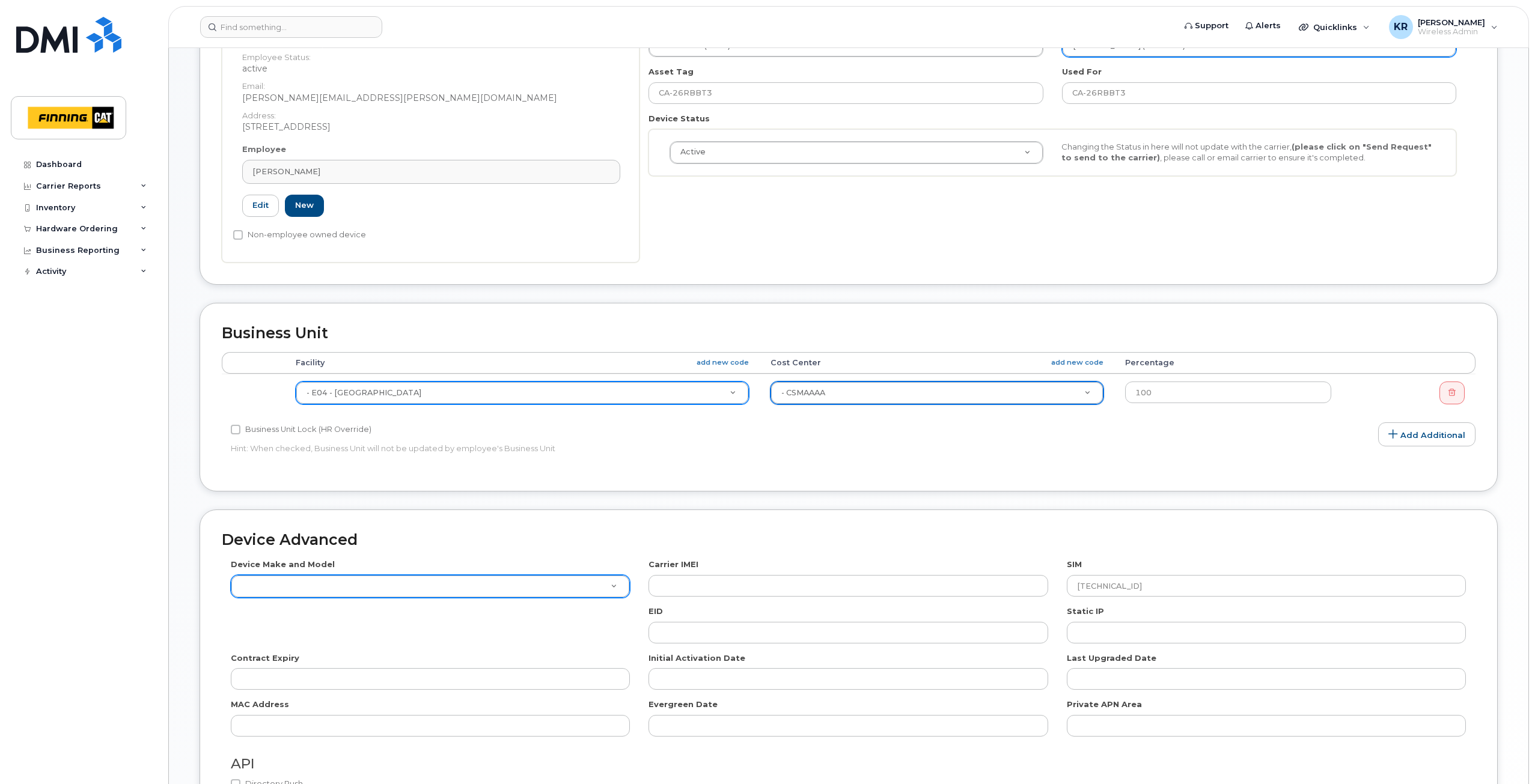
scroll to position [300, 0]
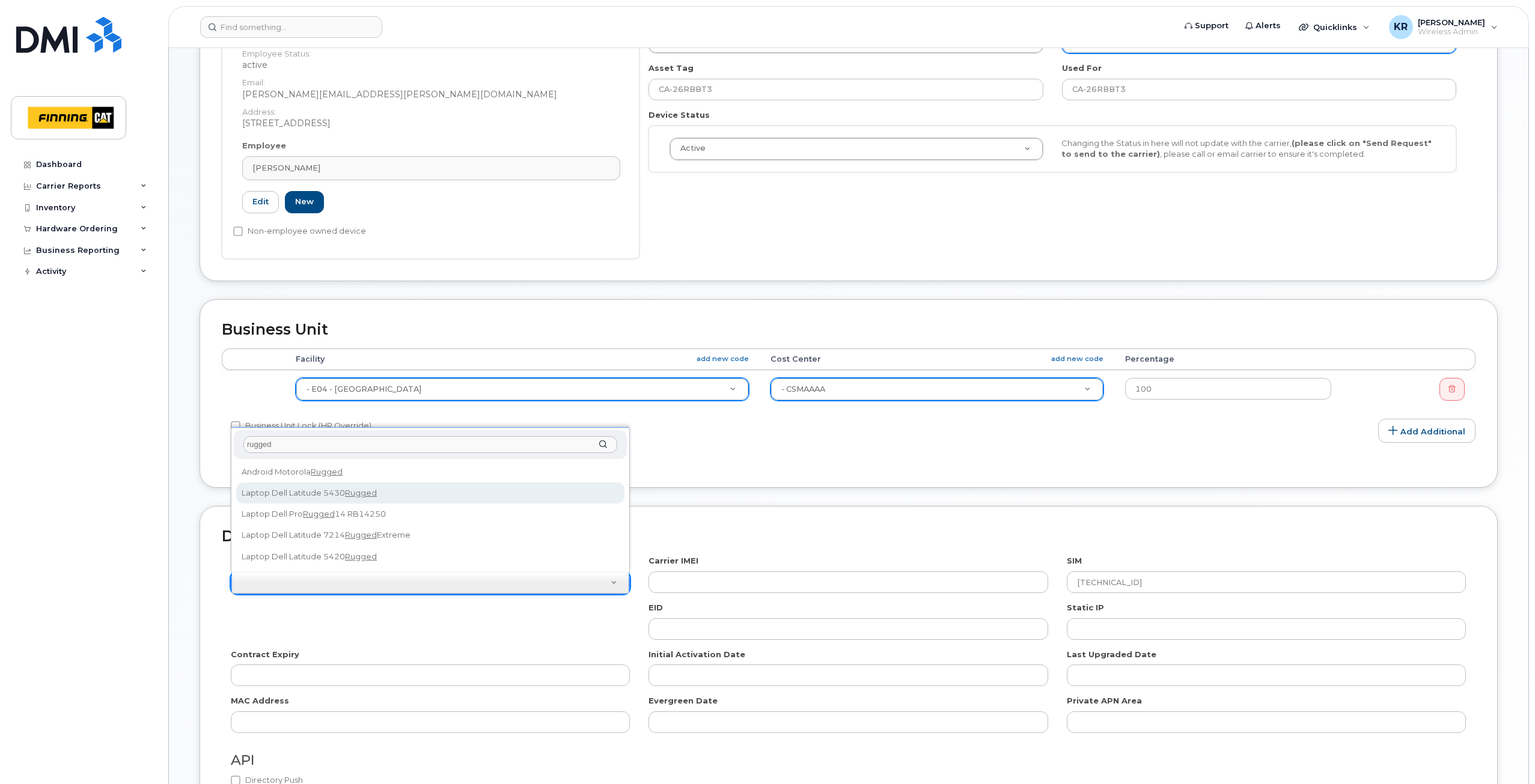
type input "rugged"
select select "2660"
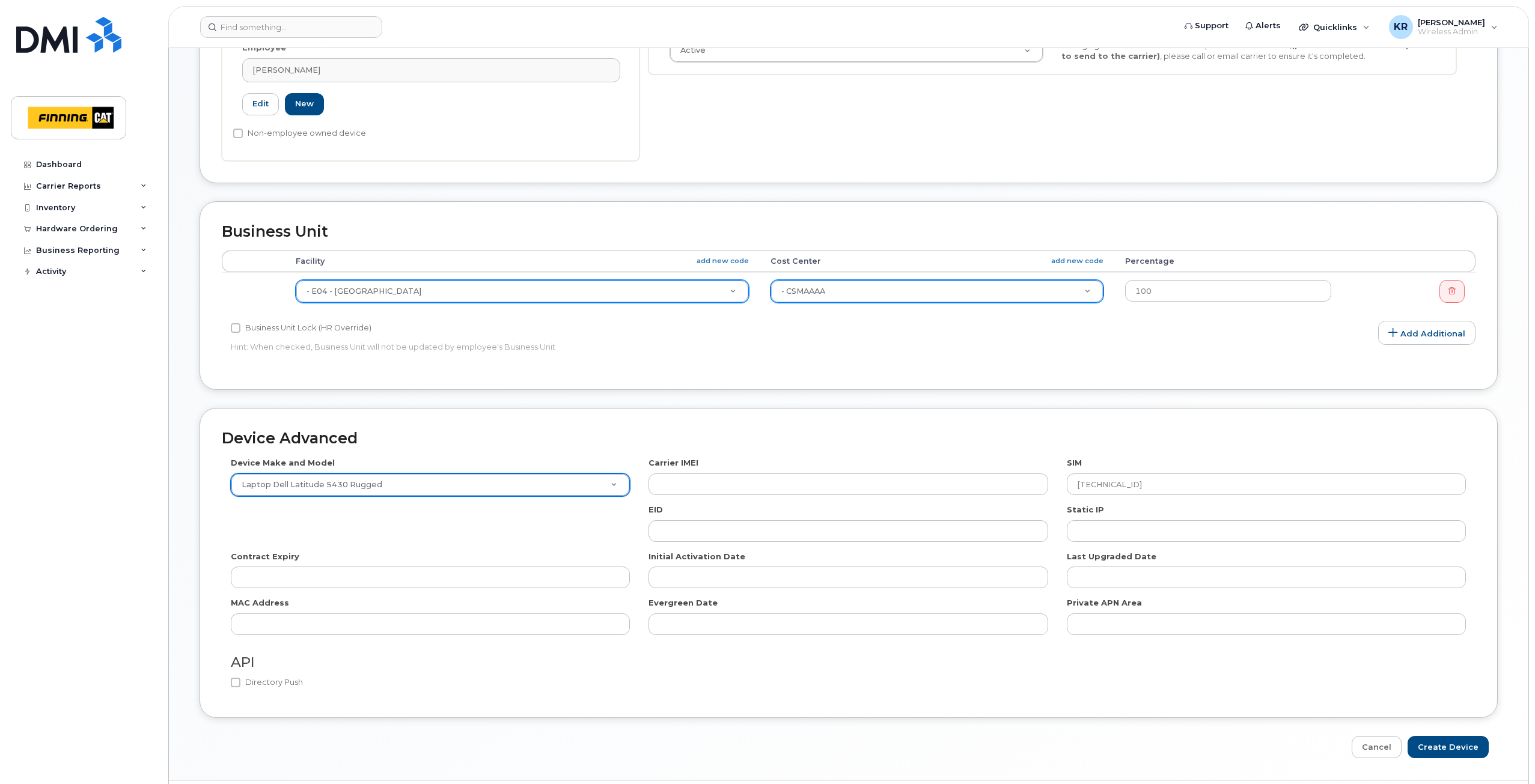
scroll to position [432, 0]
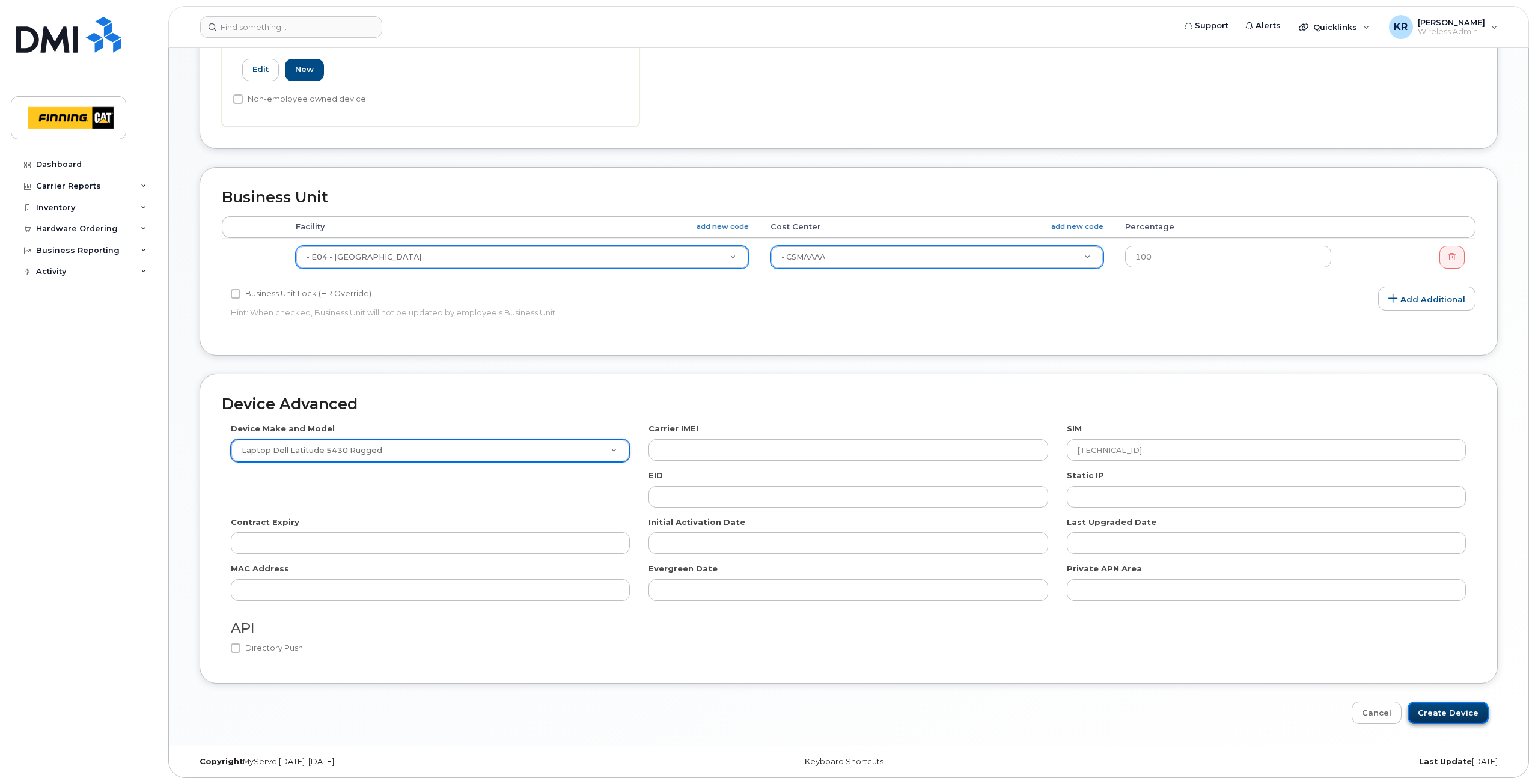
click at [1460, 714] on input "Create Device" at bounding box center [1448, 713] width 81 height 22
type input "Saving..."
